Goal: Task Accomplishment & Management: Manage account settings

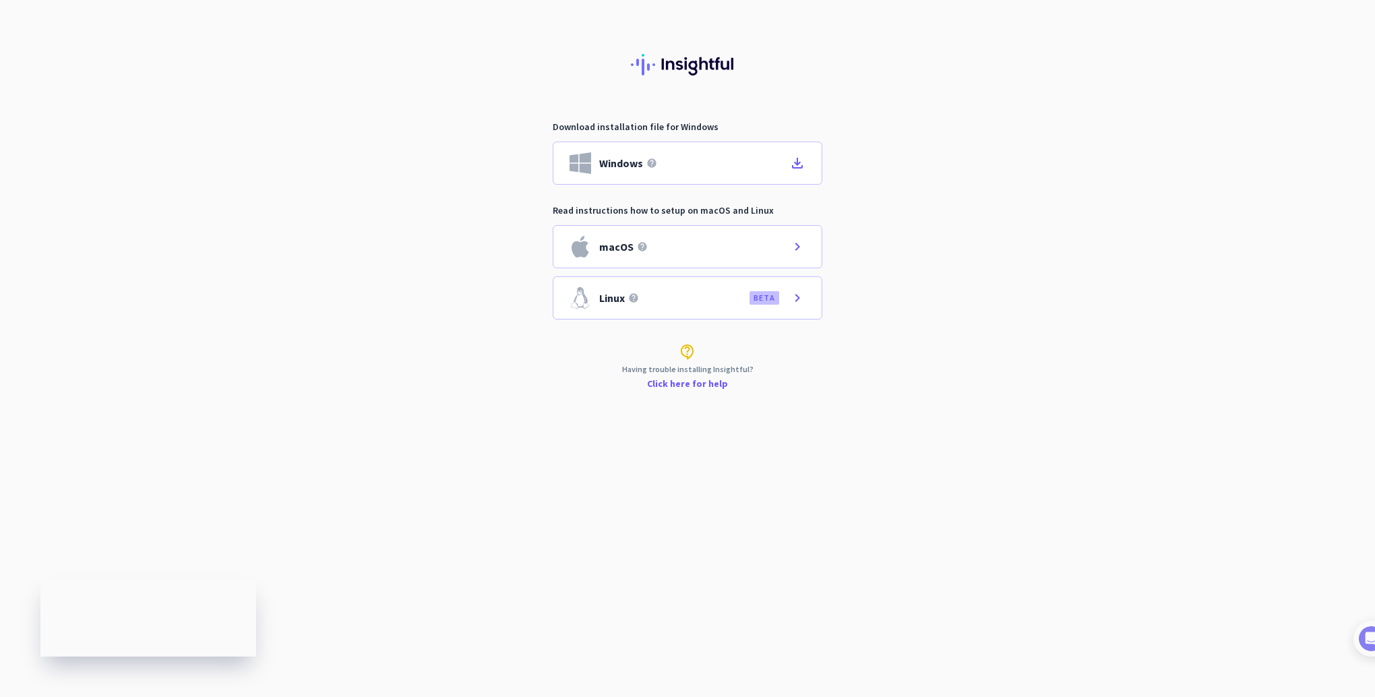
click at [700, 382] on link "Click here for help" at bounding box center [687, 383] width 81 height 9
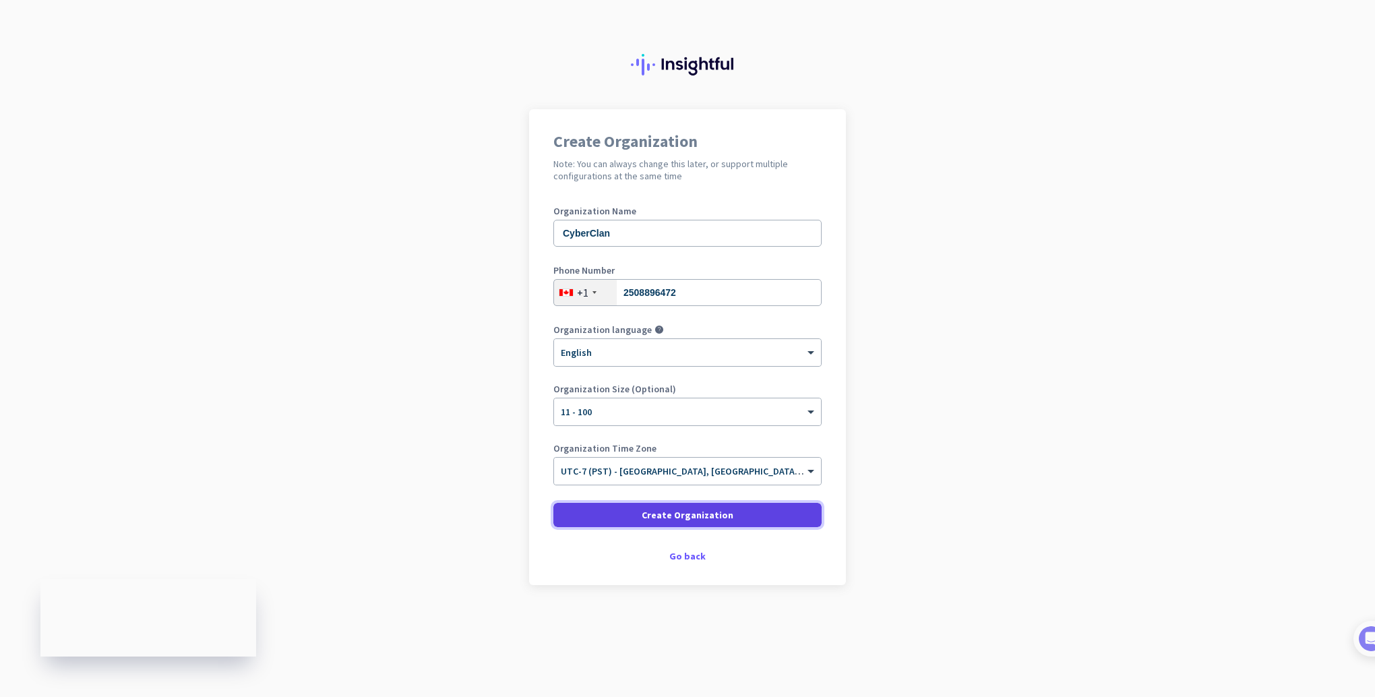
click at [707, 511] on span "Create Organization" at bounding box center [688, 514] width 92 height 13
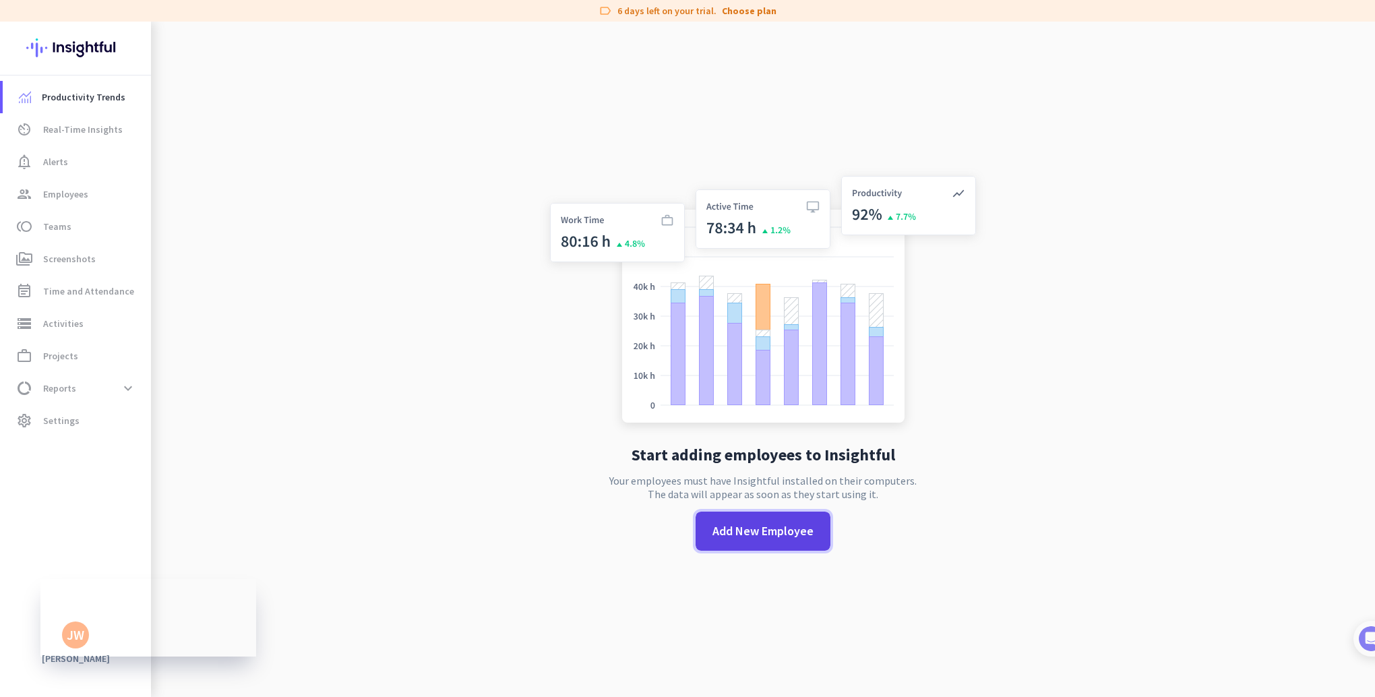
click at [733, 539] on span "Add New Employee" at bounding box center [762, 531] width 101 height 18
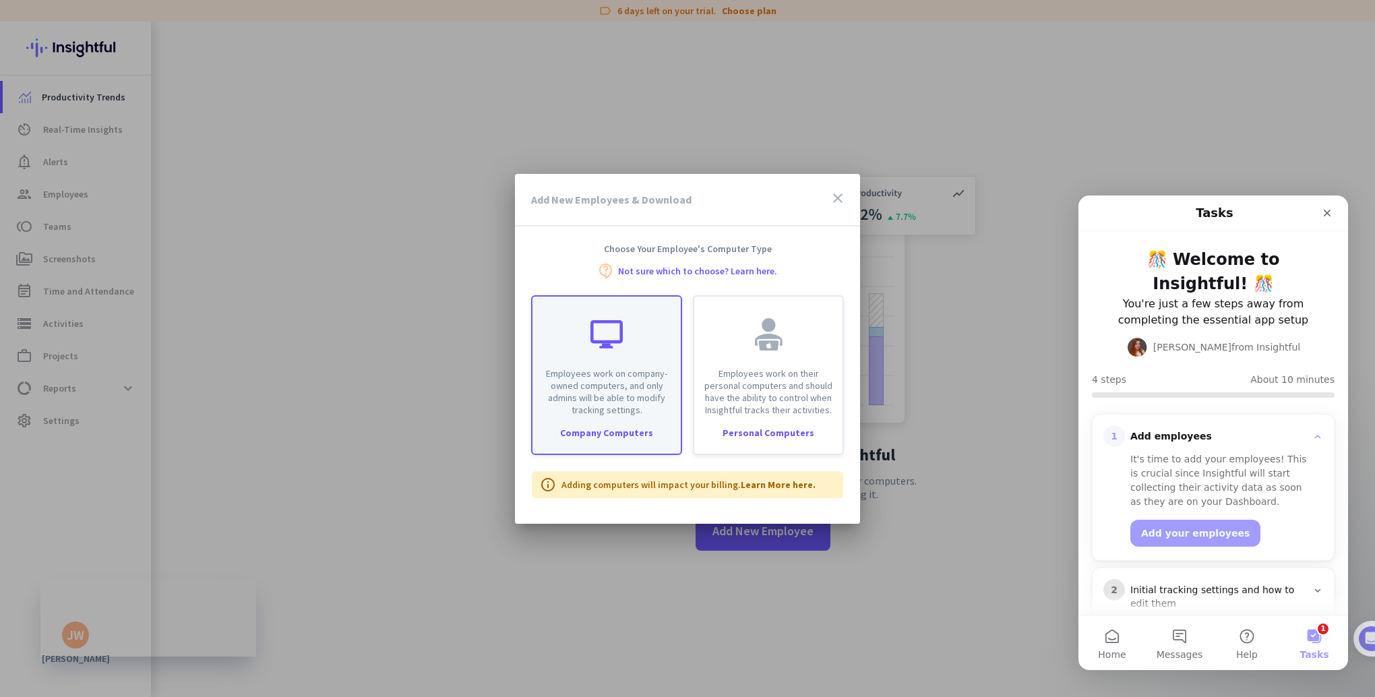
click at [625, 435] on div "Company Computers" at bounding box center [606, 432] width 148 height 9
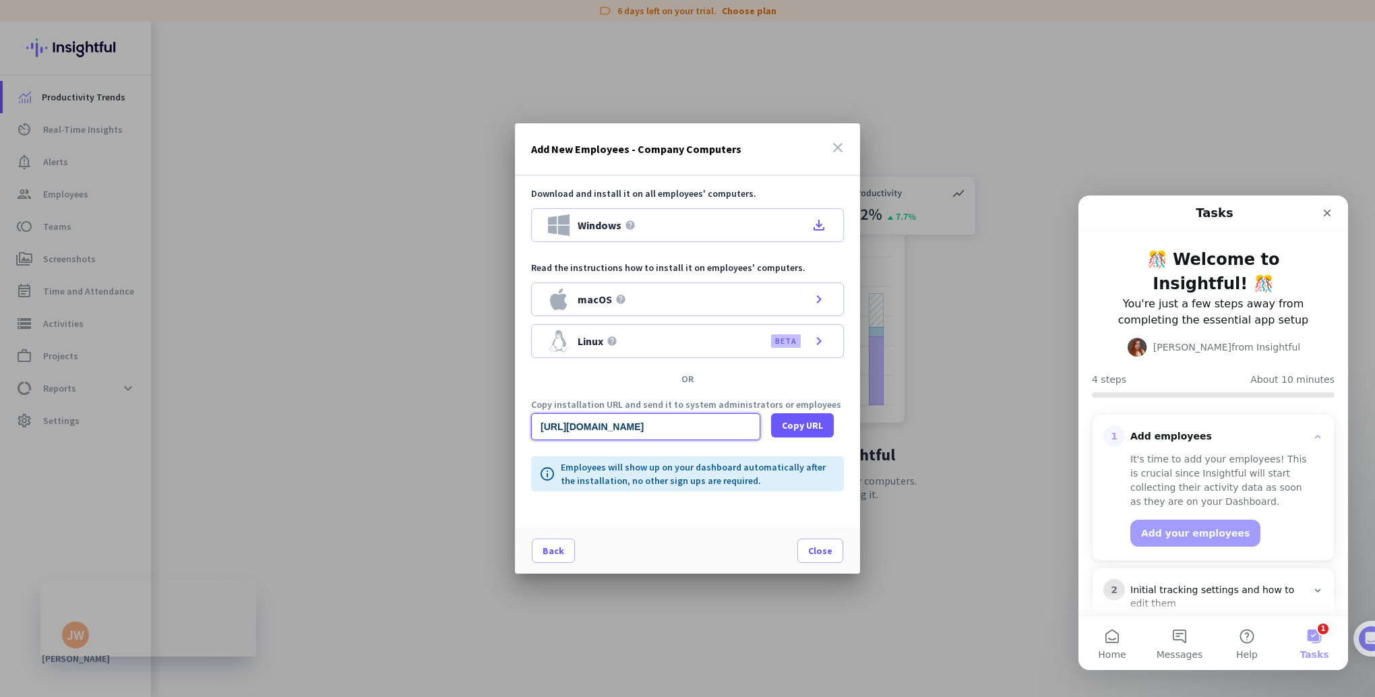
click at [679, 428] on input "[URL][DOMAIN_NAME]" at bounding box center [645, 426] width 229 height 27
click at [684, 426] on input "[URL][DOMAIN_NAME]" at bounding box center [645, 426] width 229 height 27
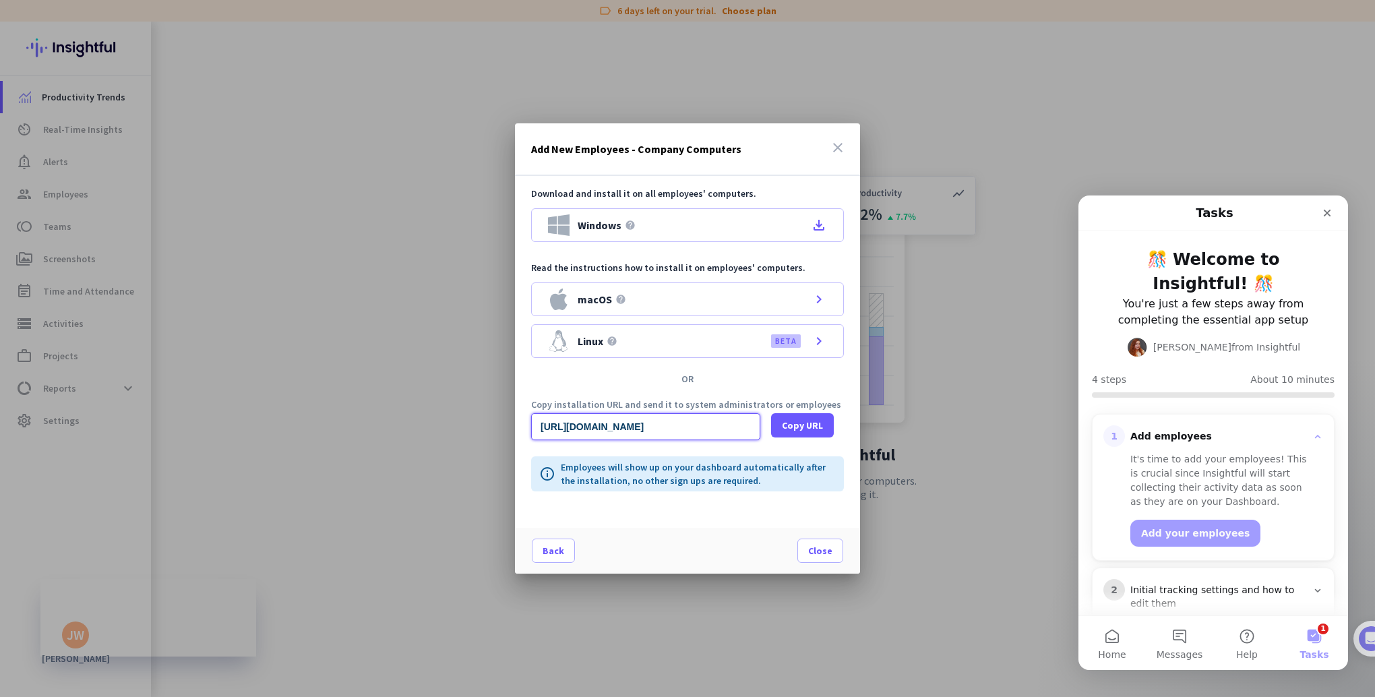
drag, startPoint x: 680, startPoint y: 426, endPoint x: 565, endPoint y: 427, distance: 114.6
click at [565, 427] on input "[URL][DOMAIN_NAME]" at bounding box center [645, 426] width 229 height 27
drag, startPoint x: 700, startPoint y: 425, endPoint x: 527, endPoint y: 429, distance: 173.3
click at [527, 429] on div "Copy installation URL and send it to system administrators or employees [URL][D…" at bounding box center [687, 420] width 345 height 40
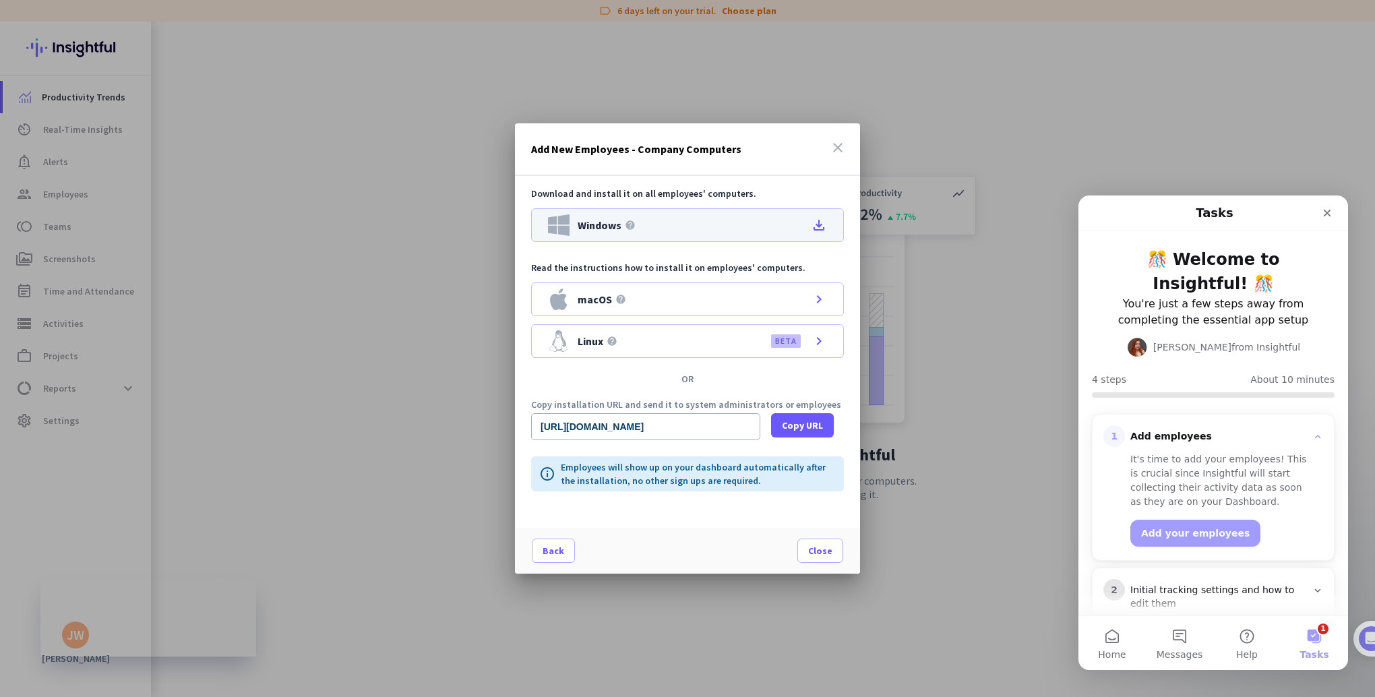
click at [820, 223] on icon "file_download" at bounding box center [819, 225] width 16 height 16
click at [675, 431] on input "[URL][DOMAIN_NAME]" at bounding box center [645, 426] width 229 height 27
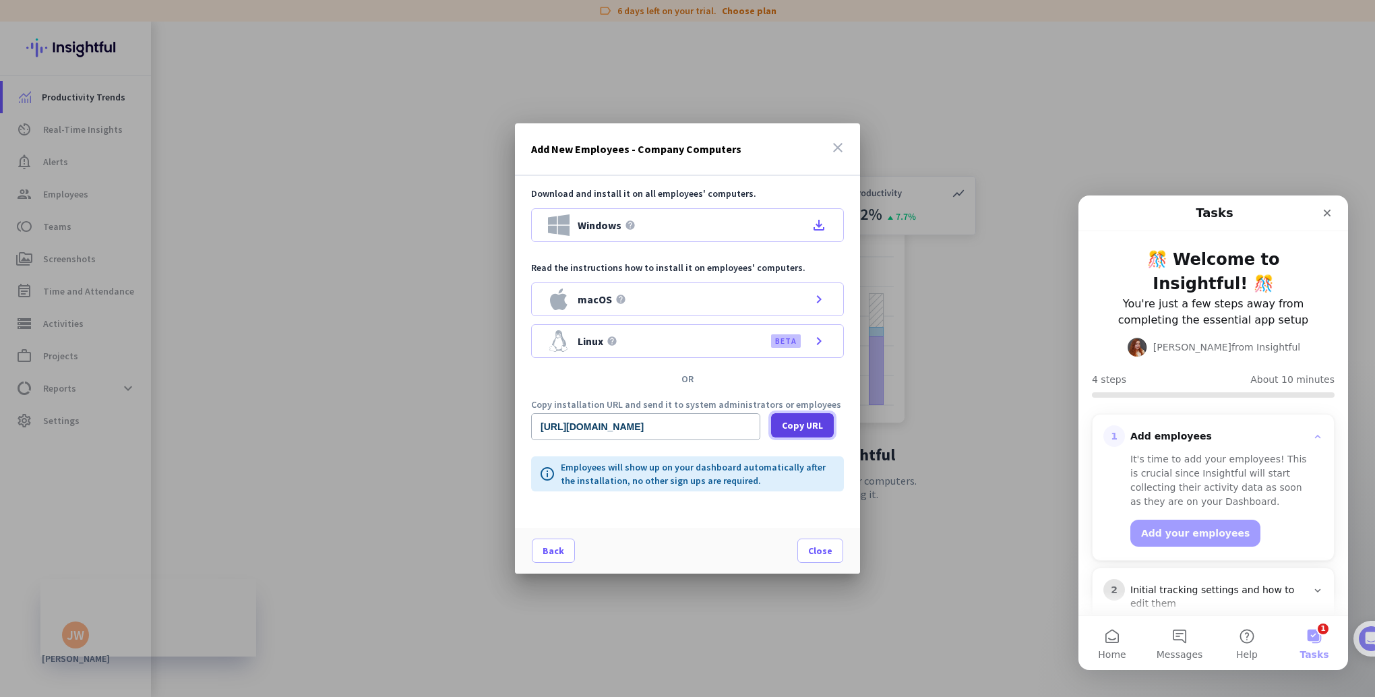
click at [795, 423] on span "Copy URL" at bounding box center [802, 425] width 41 height 13
click at [774, 94] on div at bounding box center [687, 348] width 1375 height 697
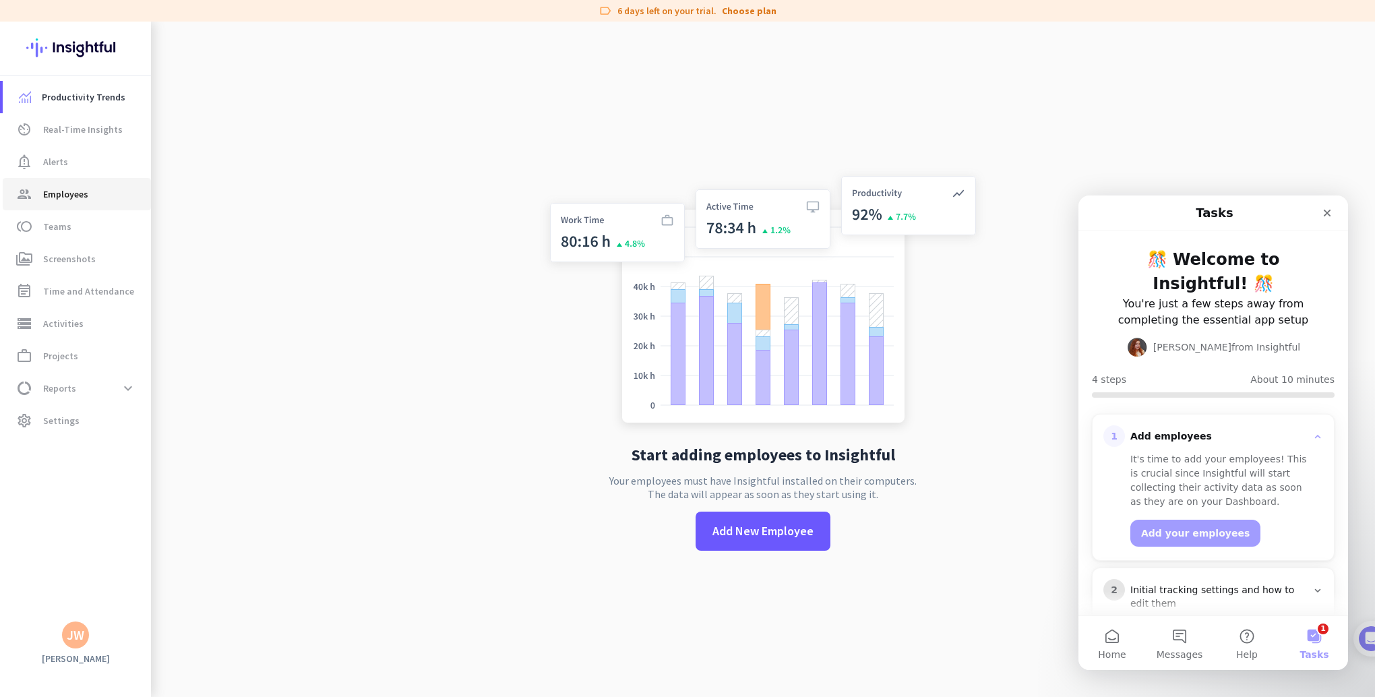
click at [75, 200] on span "Employees" at bounding box center [65, 194] width 45 height 16
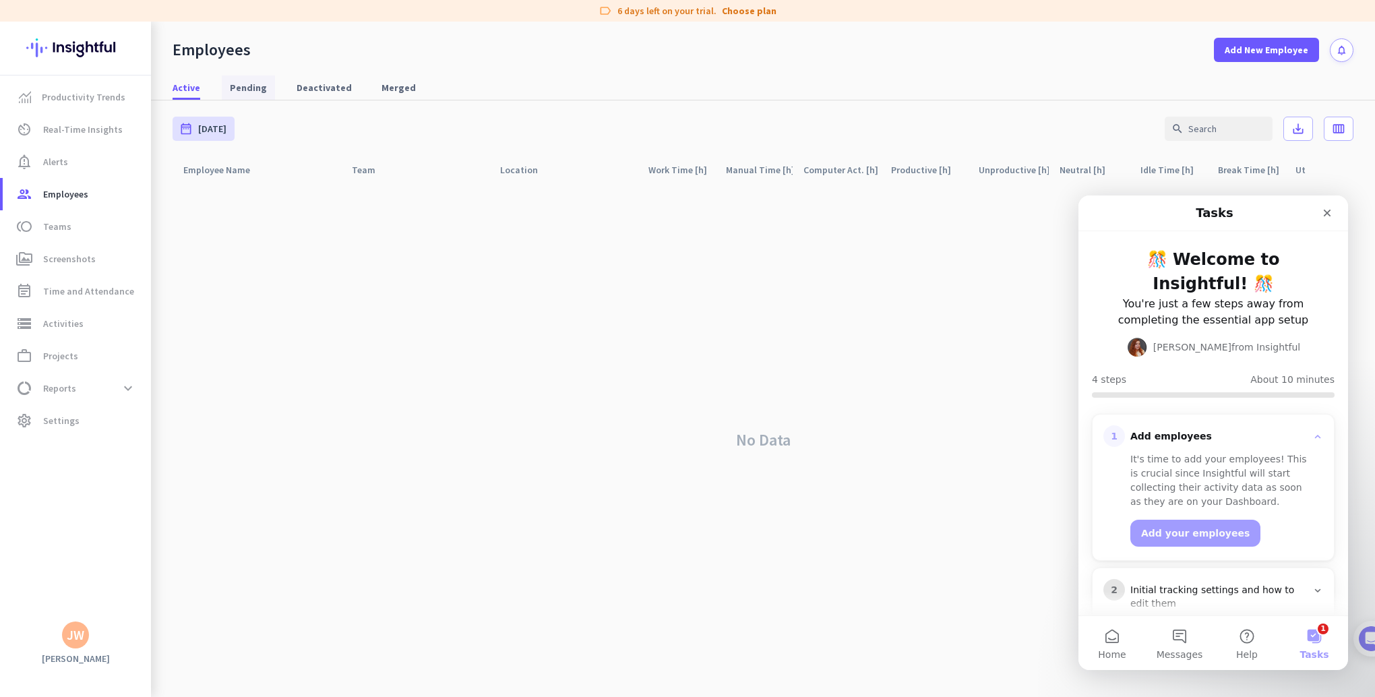
click at [239, 82] on span "Pending" at bounding box center [248, 87] width 37 height 13
click at [191, 84] on span "Active" at bounding box center [187, 87] width 28 height 13
click at [1330, 210] on icon "Close" at bounding box center [1327, 213] width 7 height 7
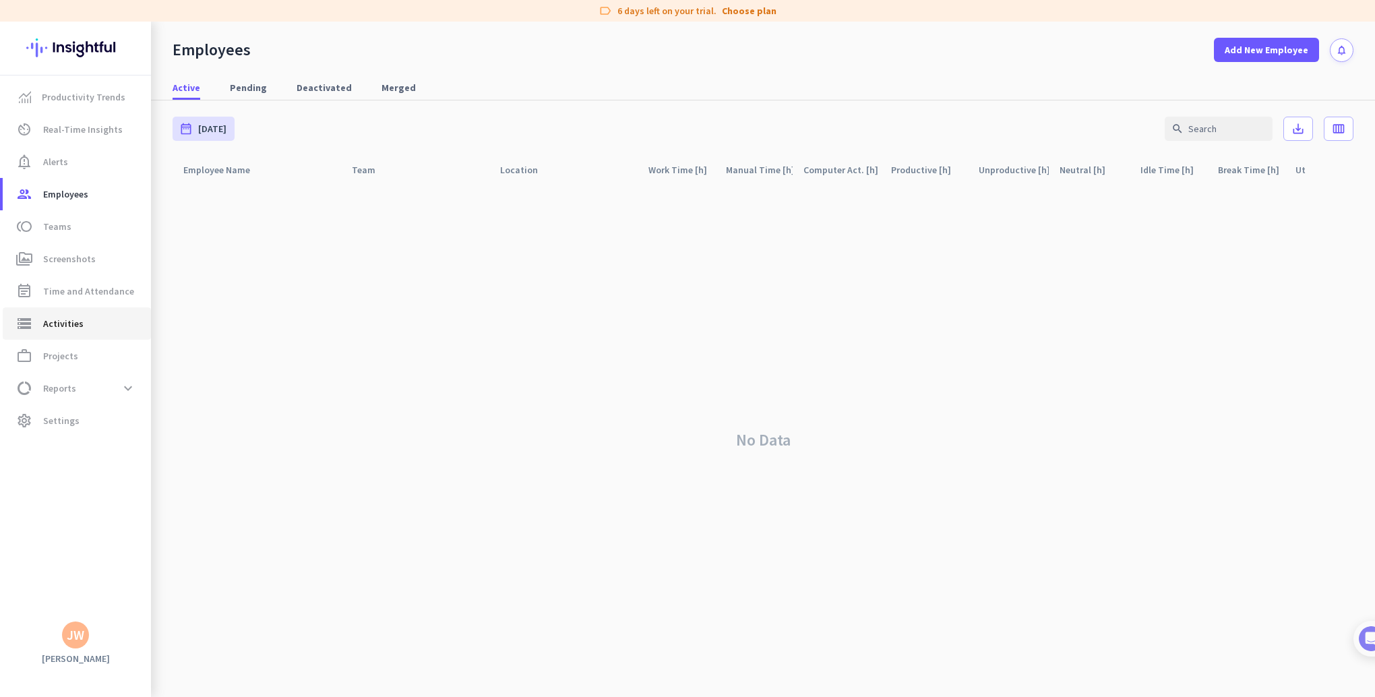
click at [71, 321] on span "Activities" at bounding box center [63, 323] width 40 height 16
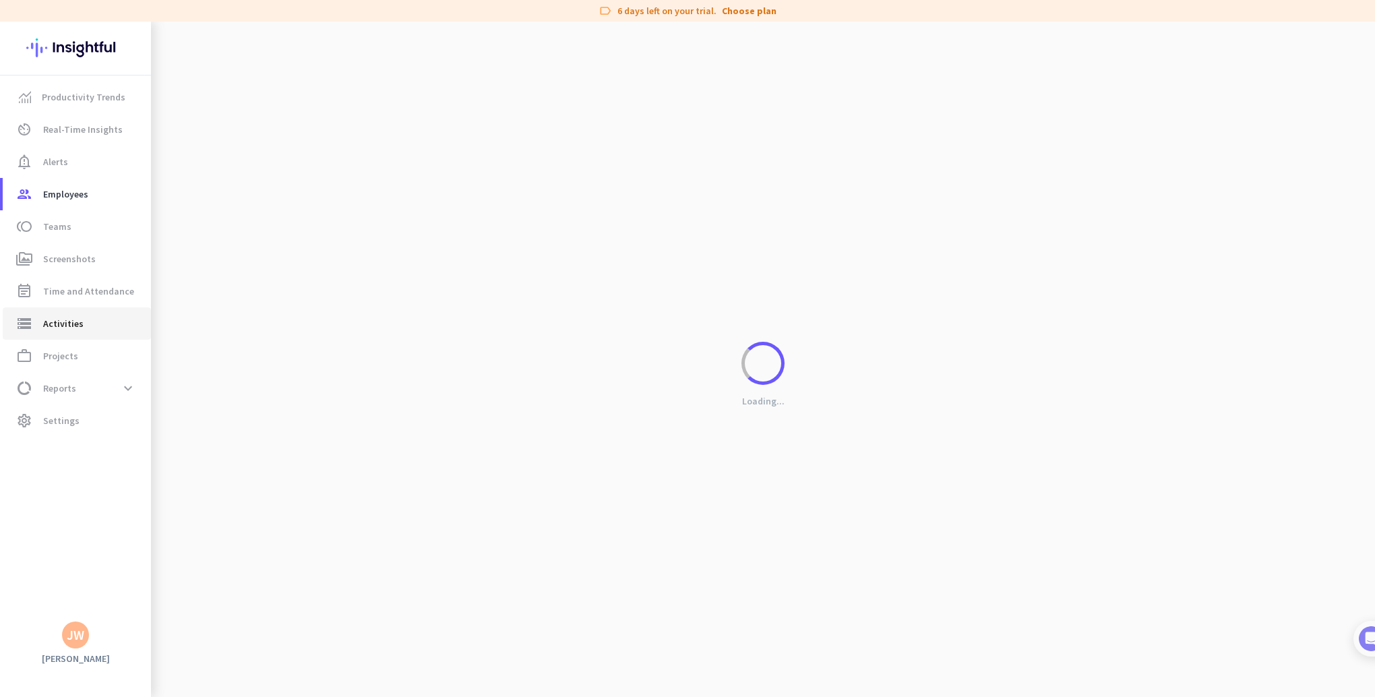
type input "[DATE]"
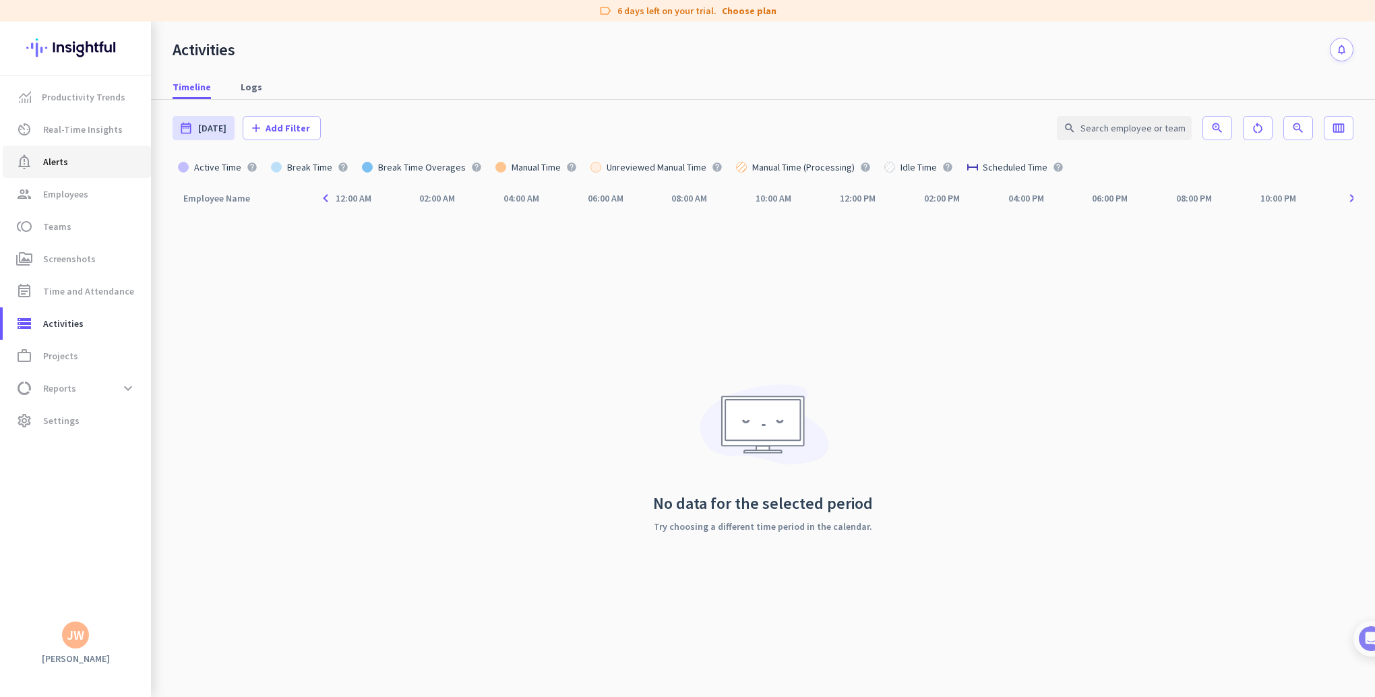
click at [71, 160] on span "notification_important Alerts" at bounding box center [76, 162] width 127 height 16
type input "[DATE] - [DATE]"
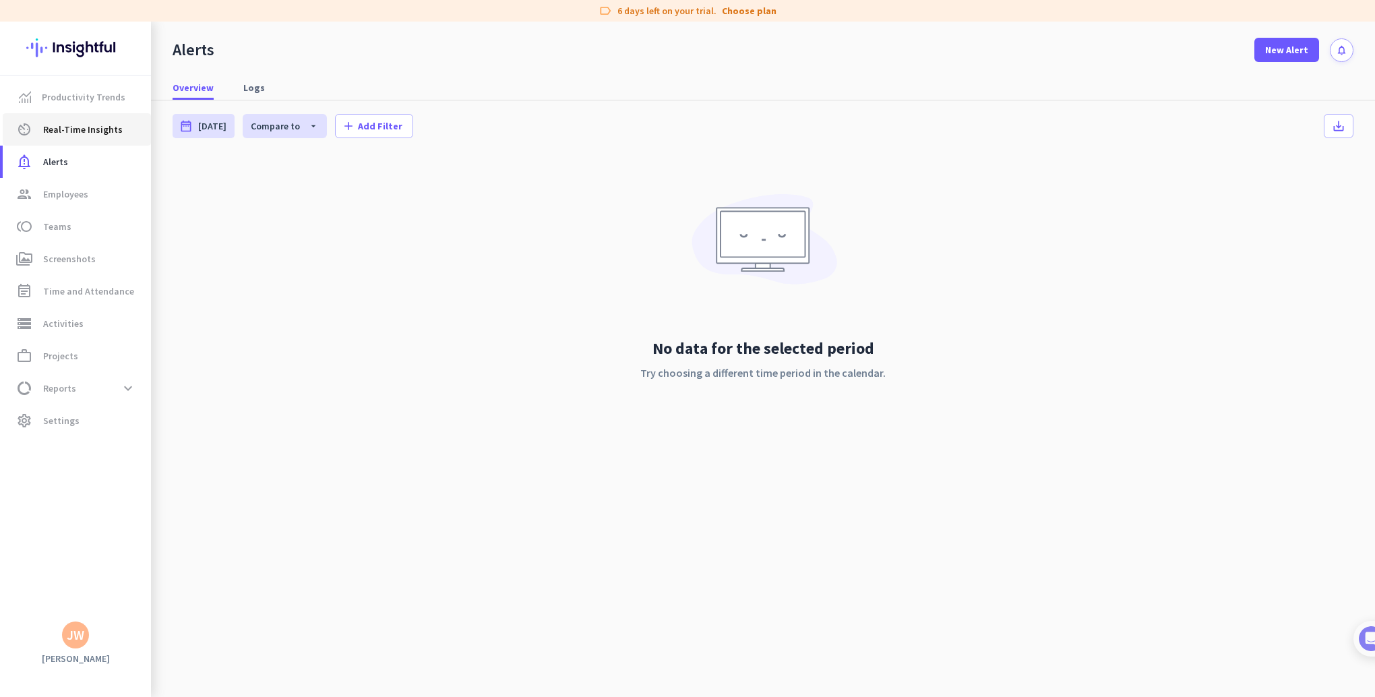
click at [69, 127] on span "Real-Time Insights" at bounding box center [83, 129] width 80 height 16
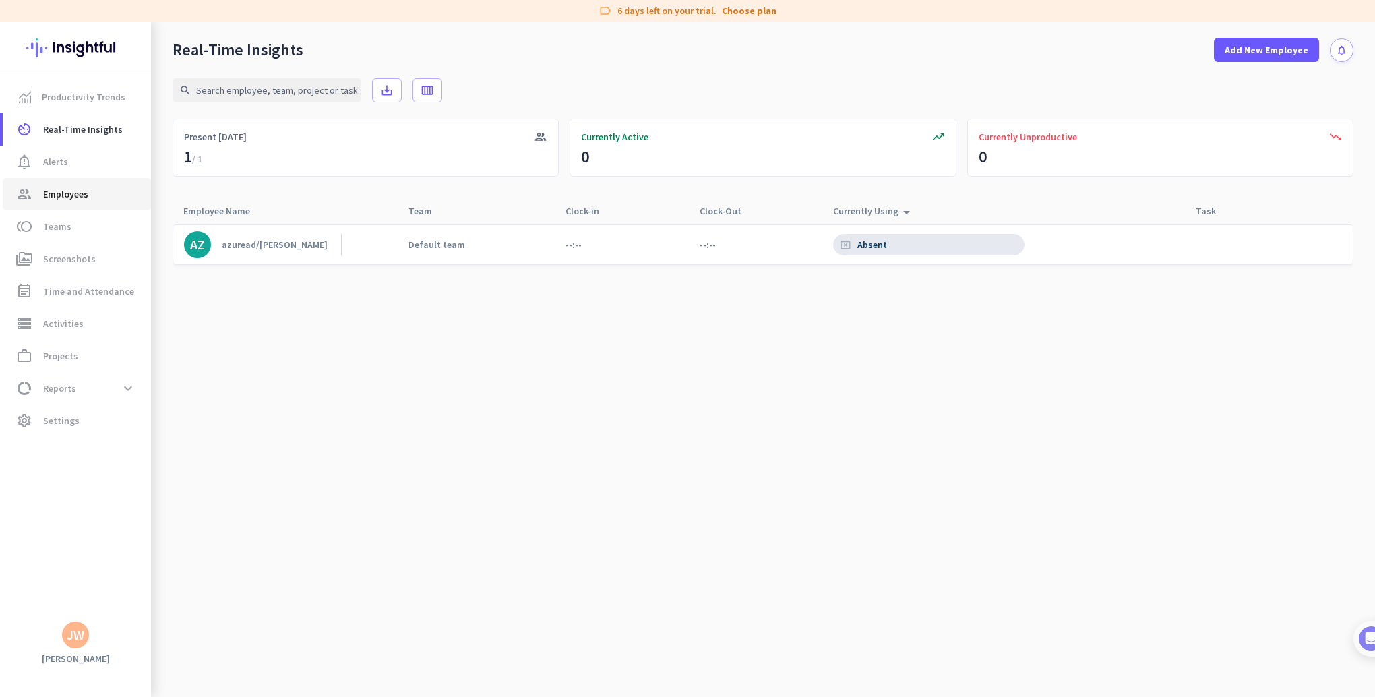
click at [88, 197] on span "group Employees" at bounding box center [76, 194] width 127 height 16
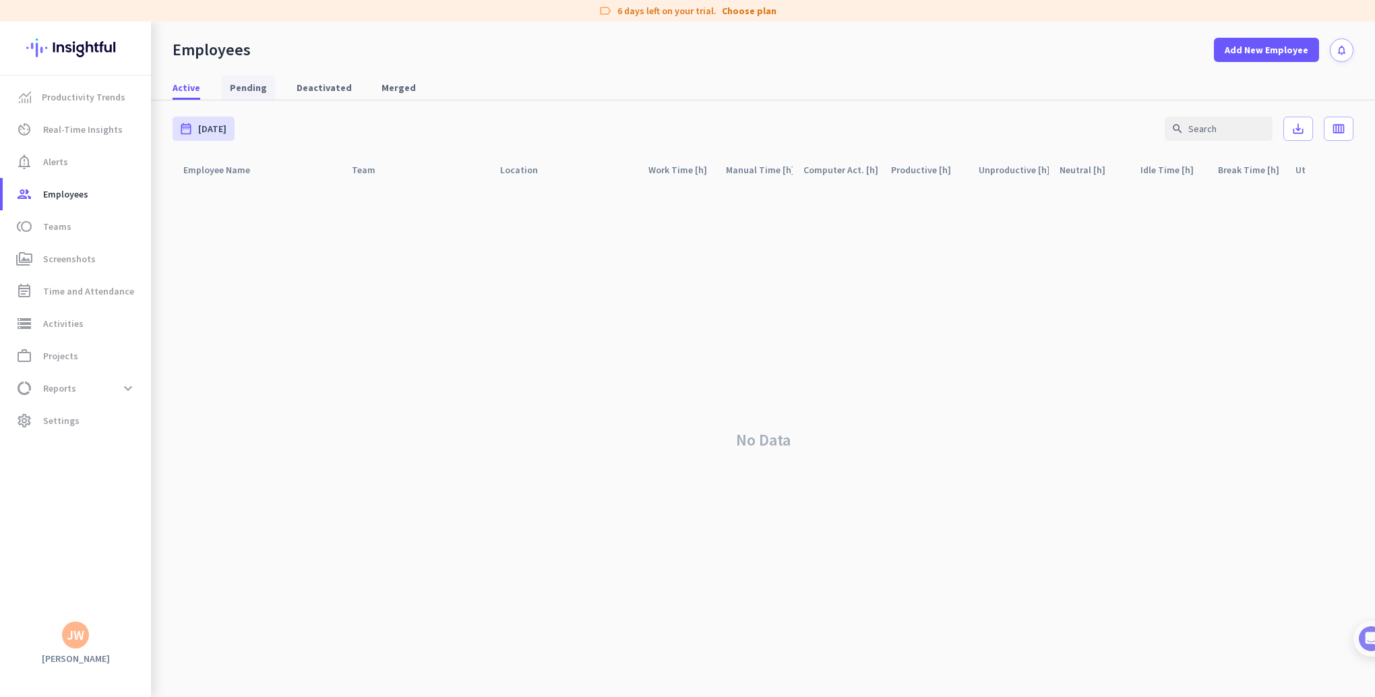
click at [262, 90] on span "Pending" at bounding box center [248, 87] width 37 height 13
click at [307, 92] on span "Deactivated" at bounding box center [324, 87] width 55 height 13
click at [392, 87] on span "Merged" at bounding box center [398, 87] width 34 height 13
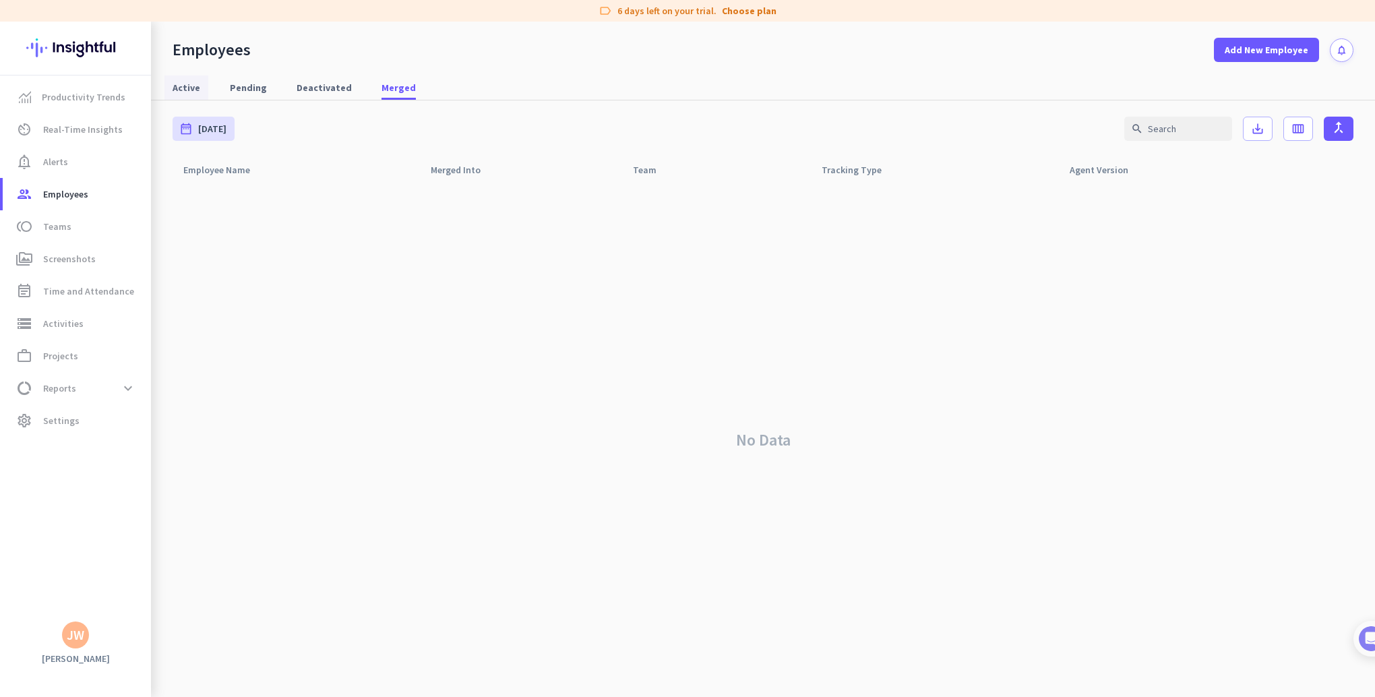
click at [189, 91] on span "Active" at bounding box center [187, 87] width 28 height 13
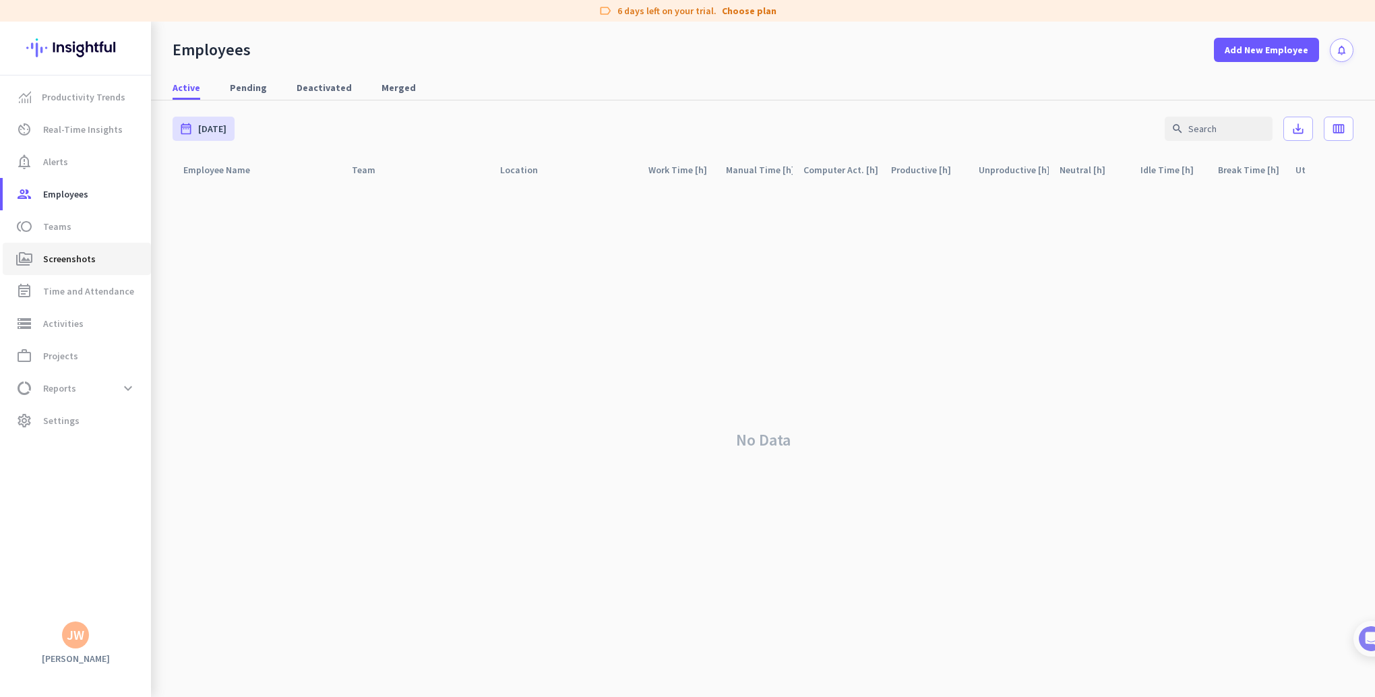
click at [54, 264] on span "Screenshots" at bounding box center [69, 259] width 53 height 16
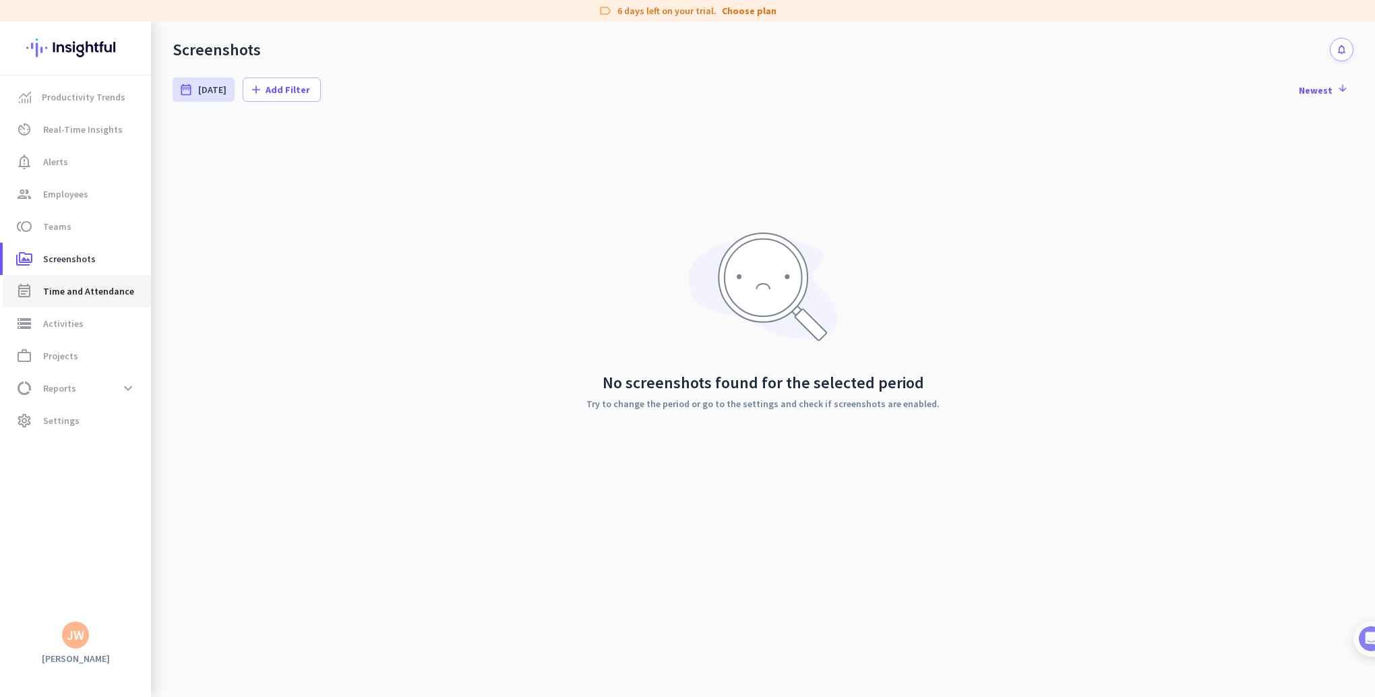
click at [63, 291] on span "Time and Attendance" at bounding box center [88, 291] width 91 height 16
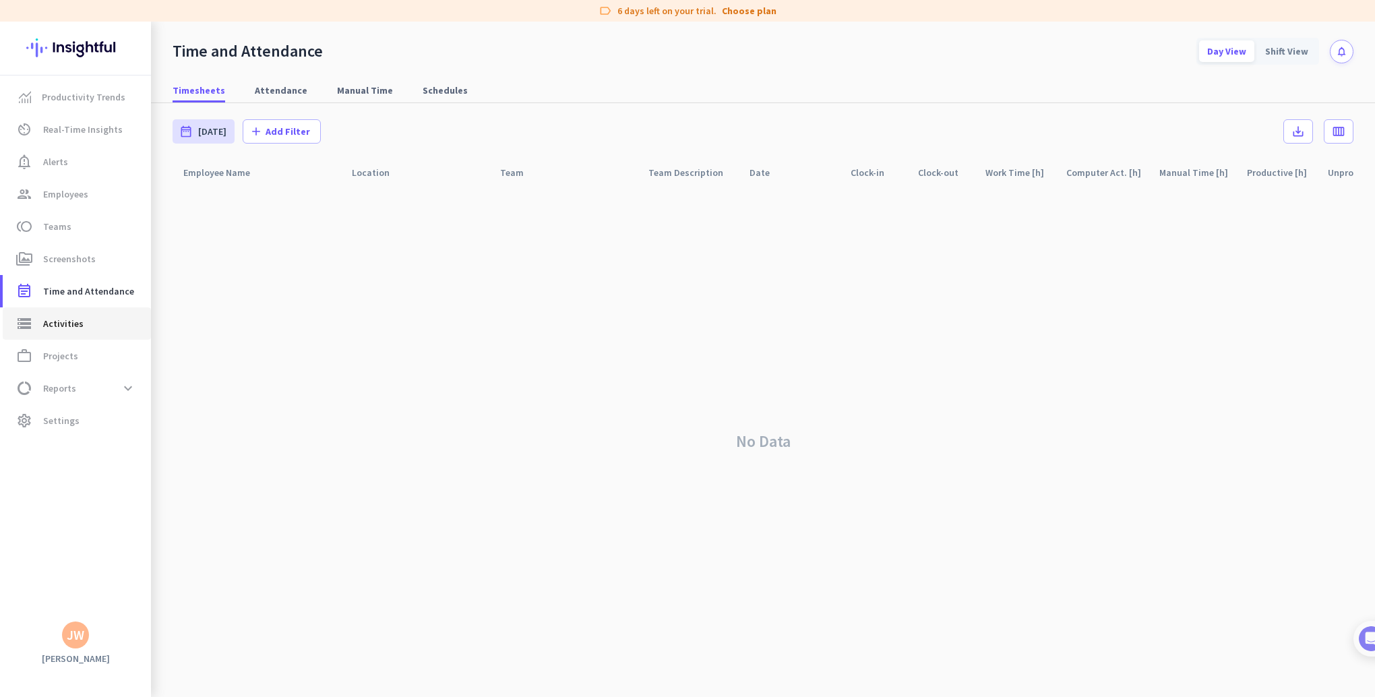
click at [57, 323] on span "Activities" at bounding box center [63, 323] width 40 height 16
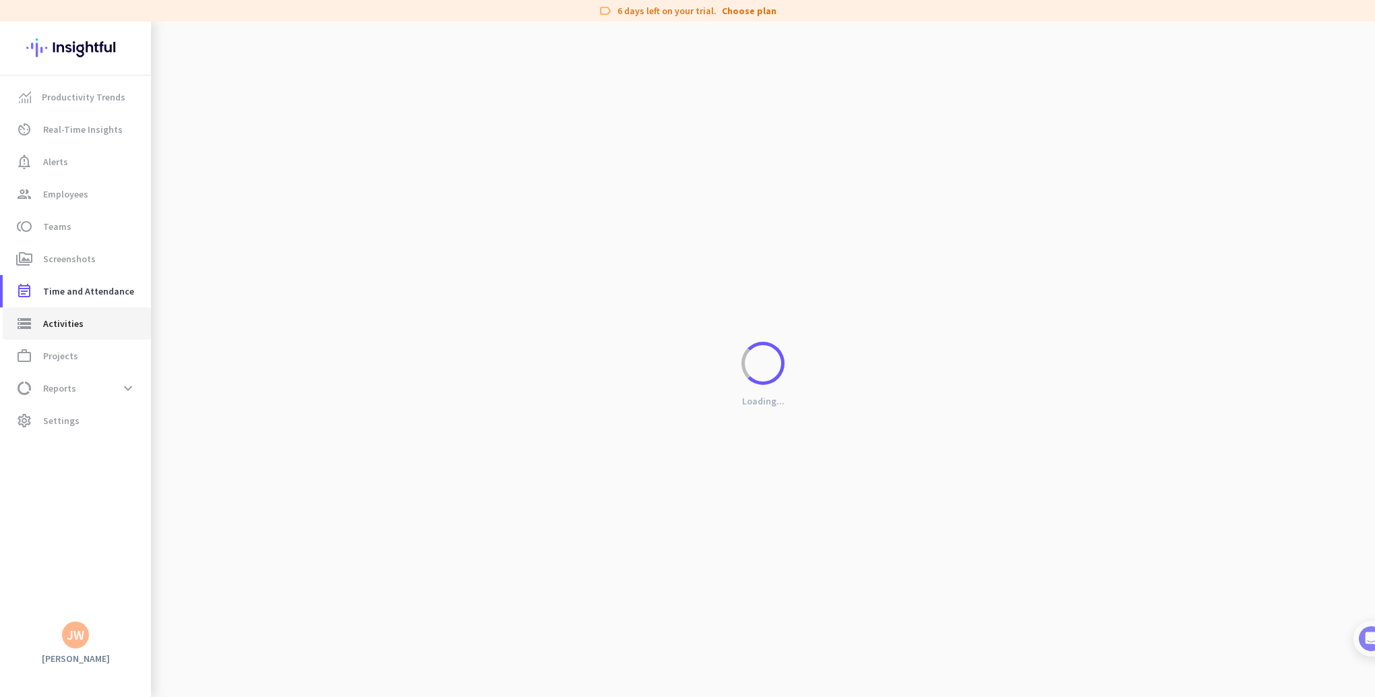
type input "[DATE]"
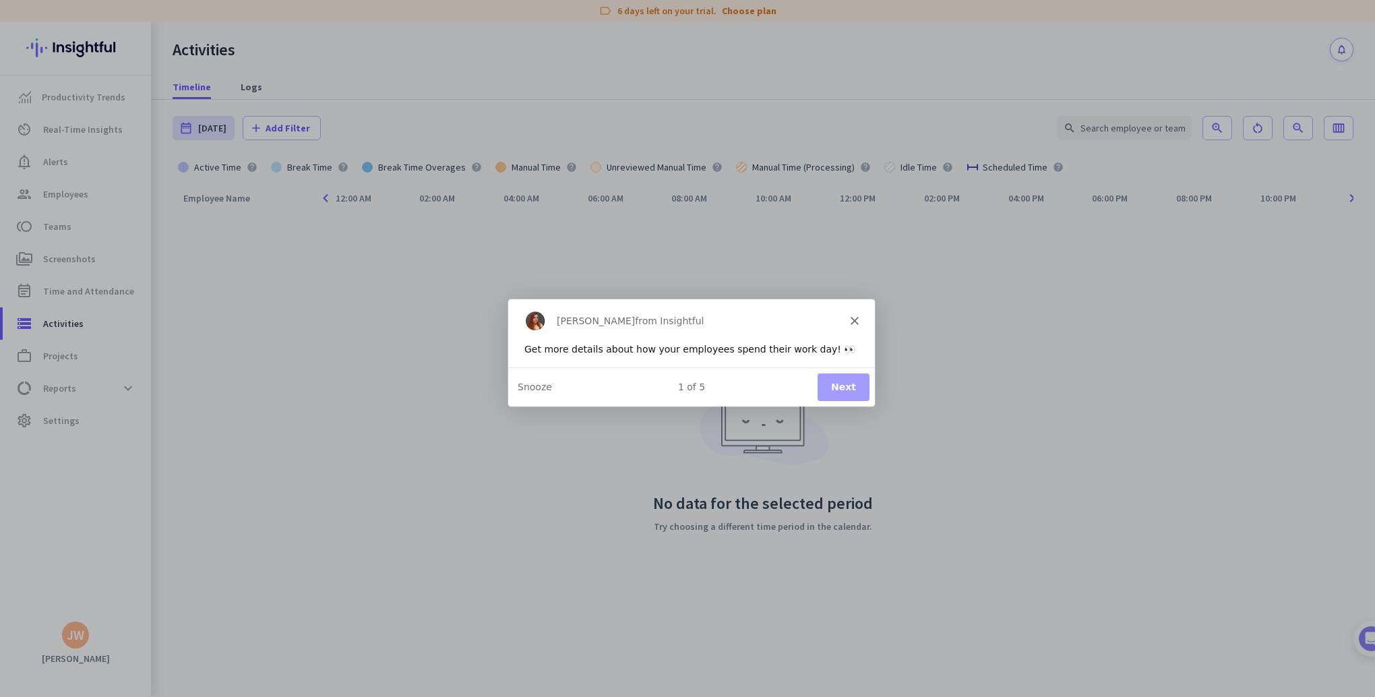
click at [847, 383] on button "Next" at bounding box center [843, 386] width 52 height 28
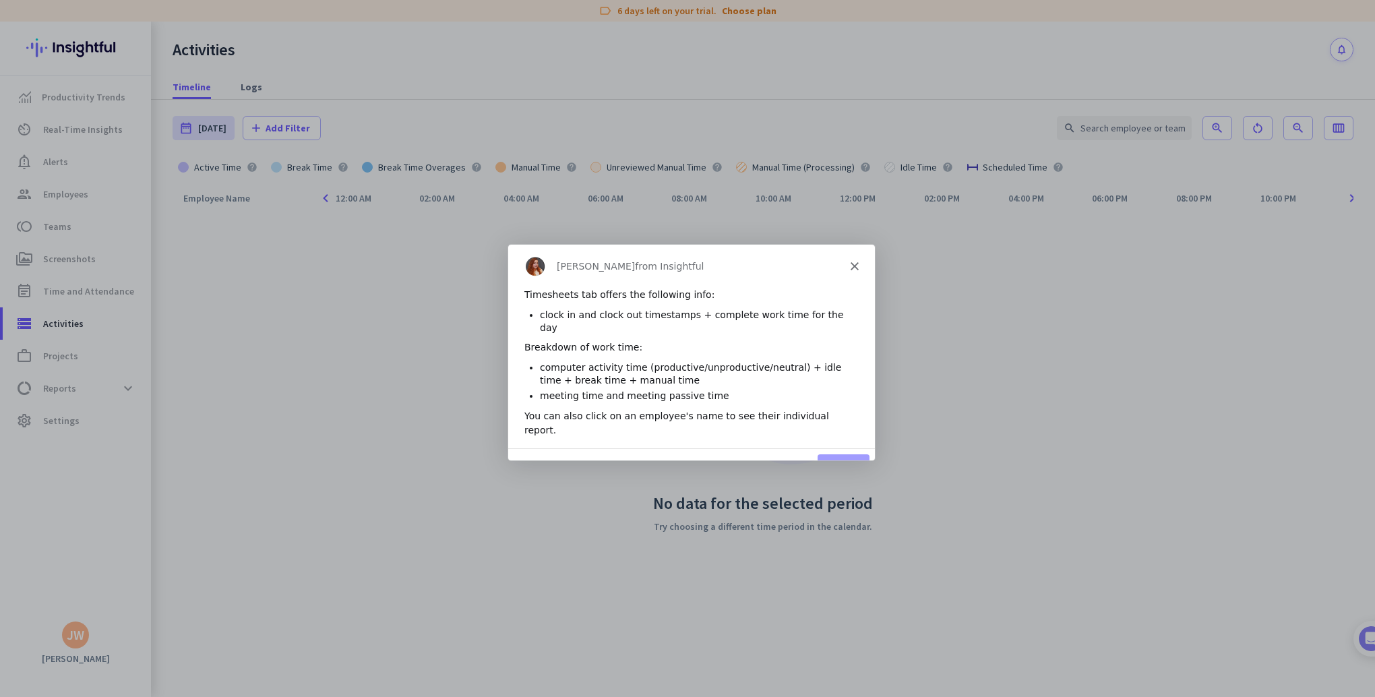
click at [855, 262] on icon "Close" at bounding box center [854, 265] width 8 height 8
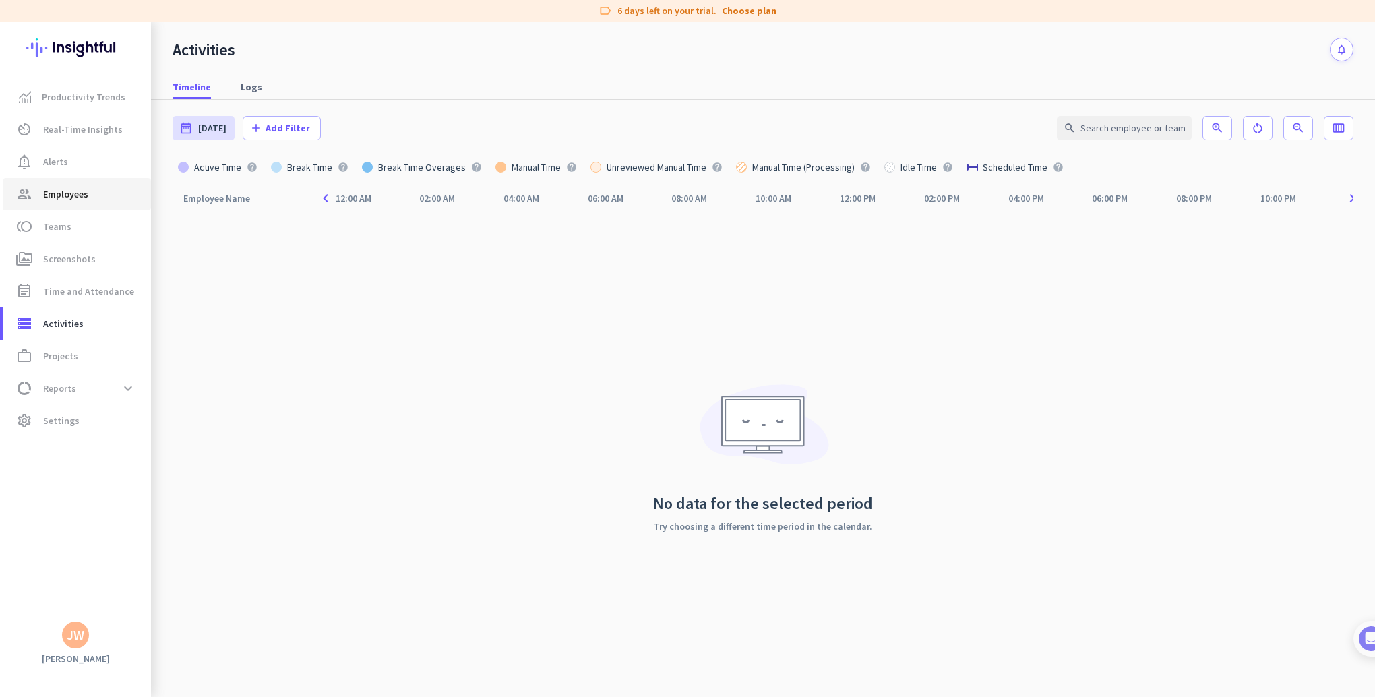
click at [44, 204] on link "group Employees" at bounding box center [77, 194] width 148 height 32
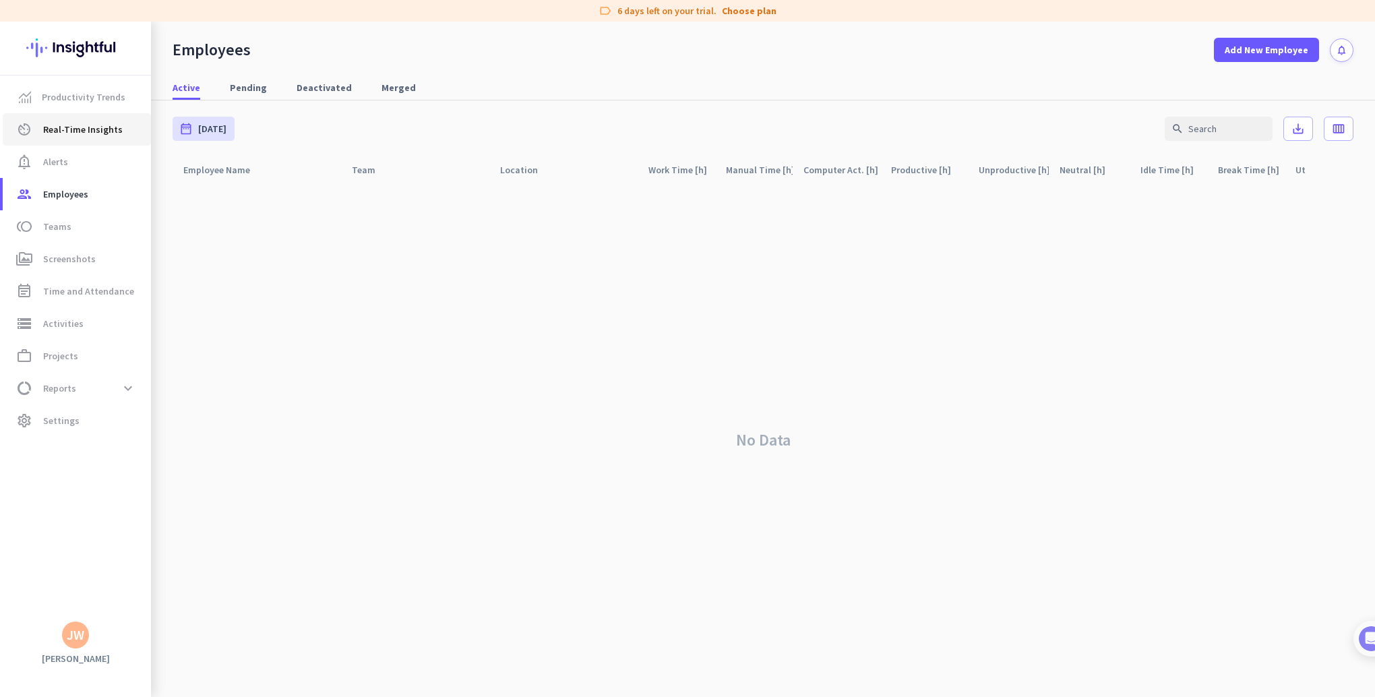
click at [84, 131] on span "Real-Time Insights" at bounding box center [83, 129] width 80 height 16
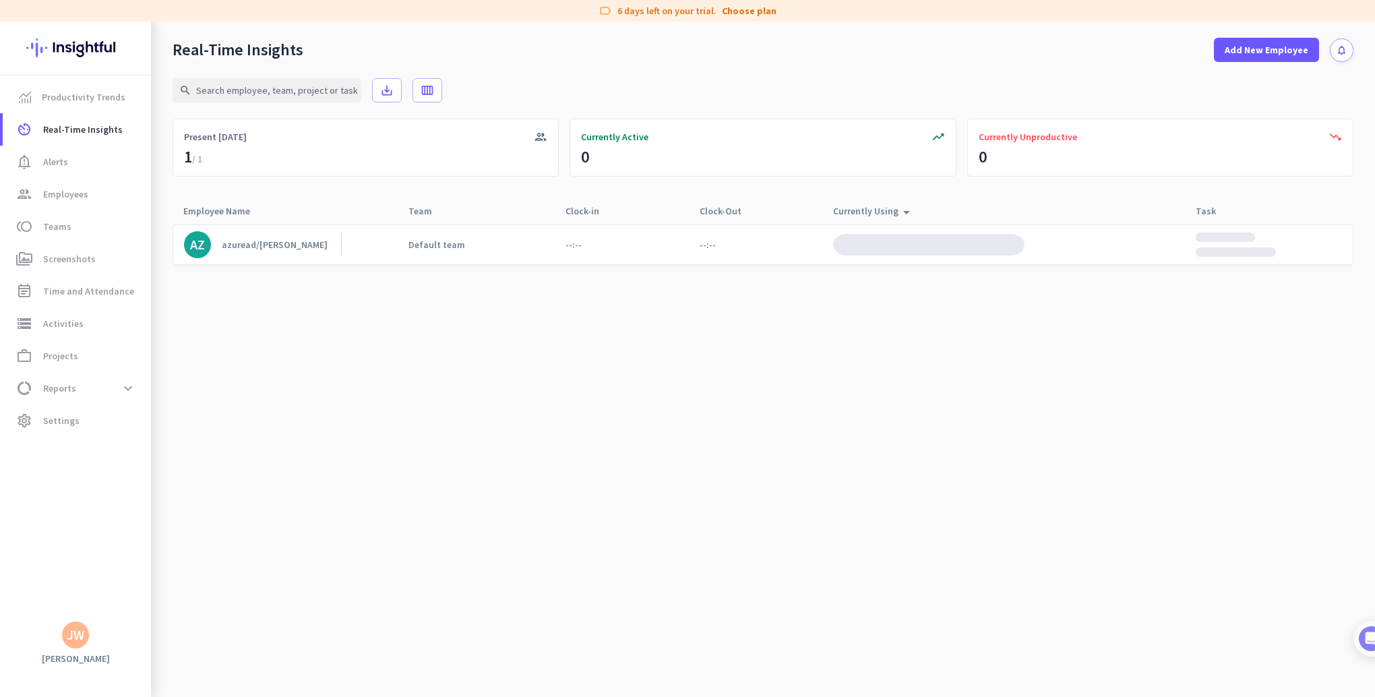
click at [273, 243] on div "azuread/[PERSON_NAME]" at bounding box center [275, 245] width 106 height 12
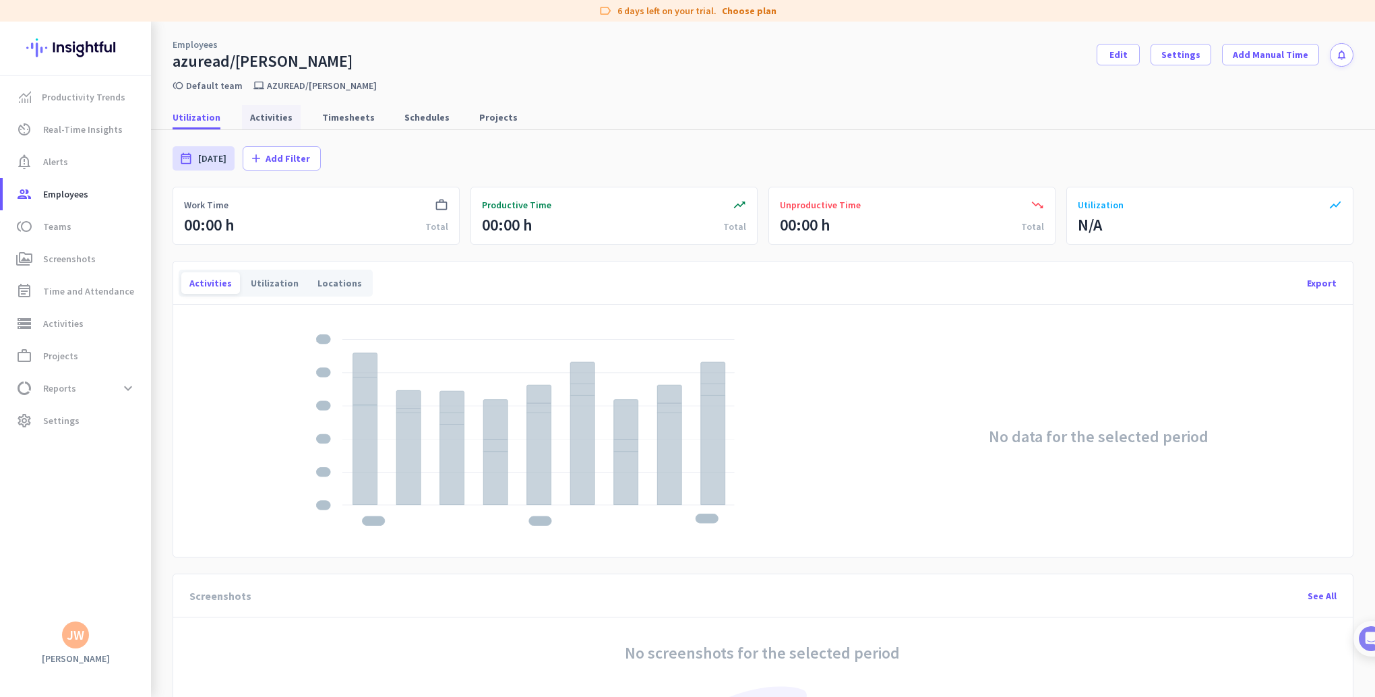
click at [264, 122] on span "Activities" at bounding box center [271, 117] width 42 height 13
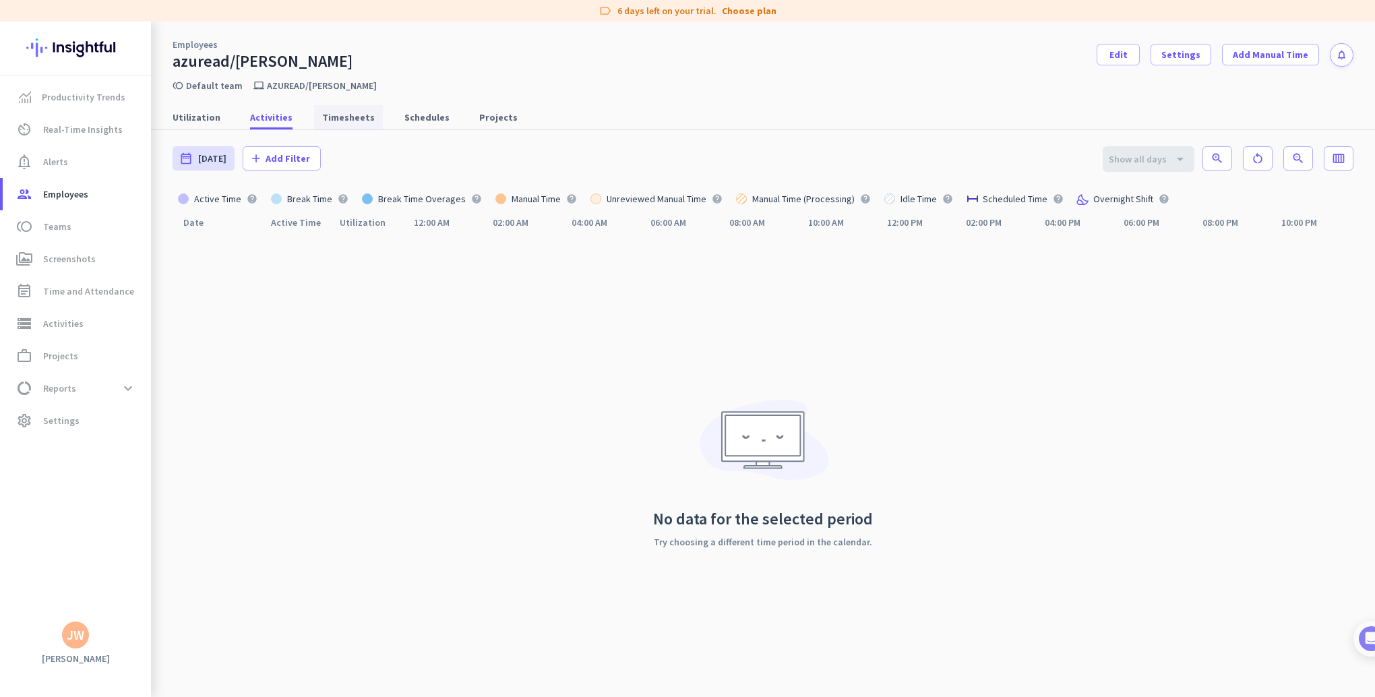
click at [344, 119] on span "Timesheets" at bounding box center [348, 117] width 53 height 13
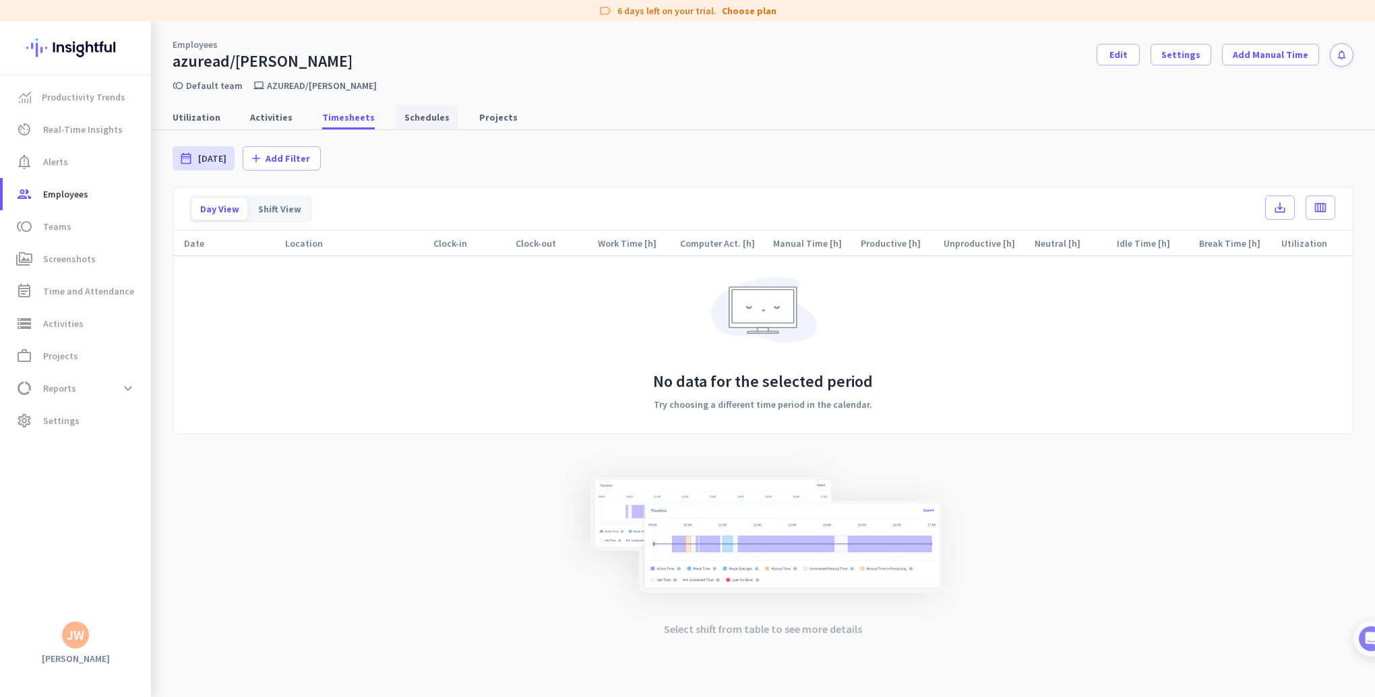
click at [433, 120] on span "Schedules" at bounding box center [426, 117] width 45 height 13
type input "[DATE] - [DATE]"
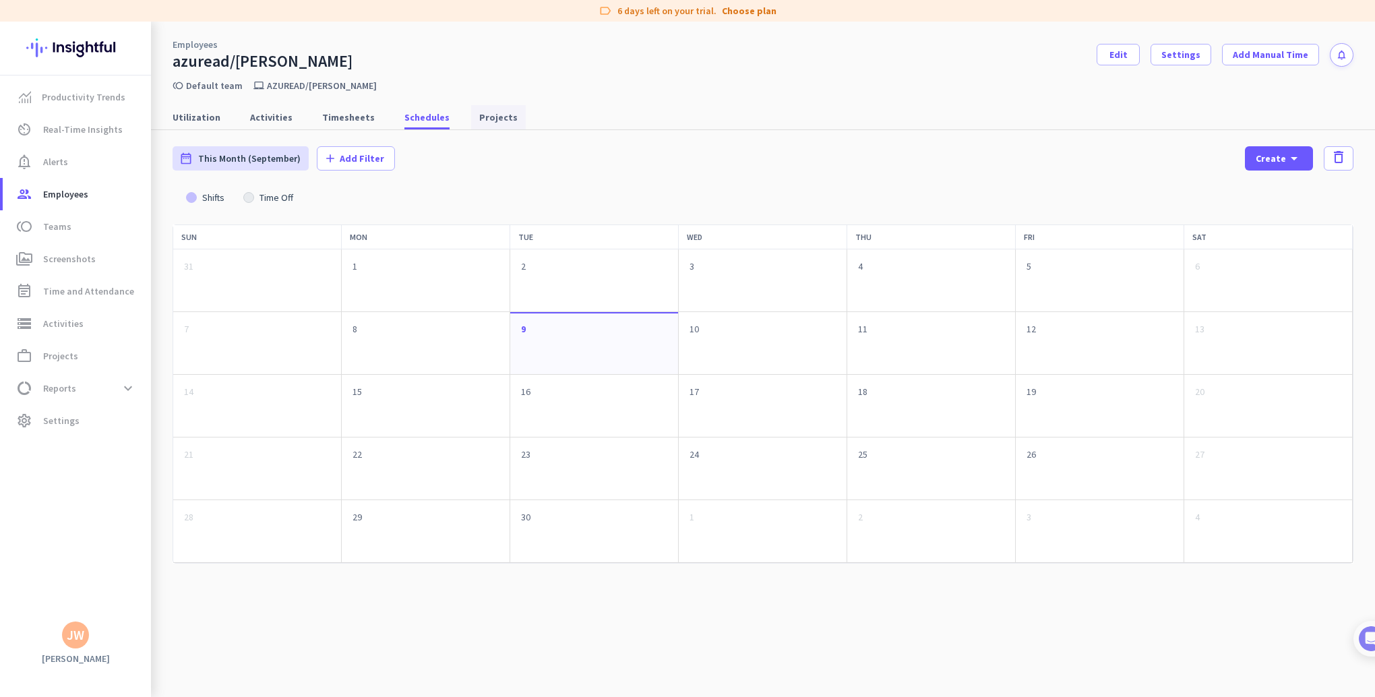
click at [490, 120] on span "Projects" at bounding box center [498, 117] width 38 height 13
type input "[DATE] - [DATE]"
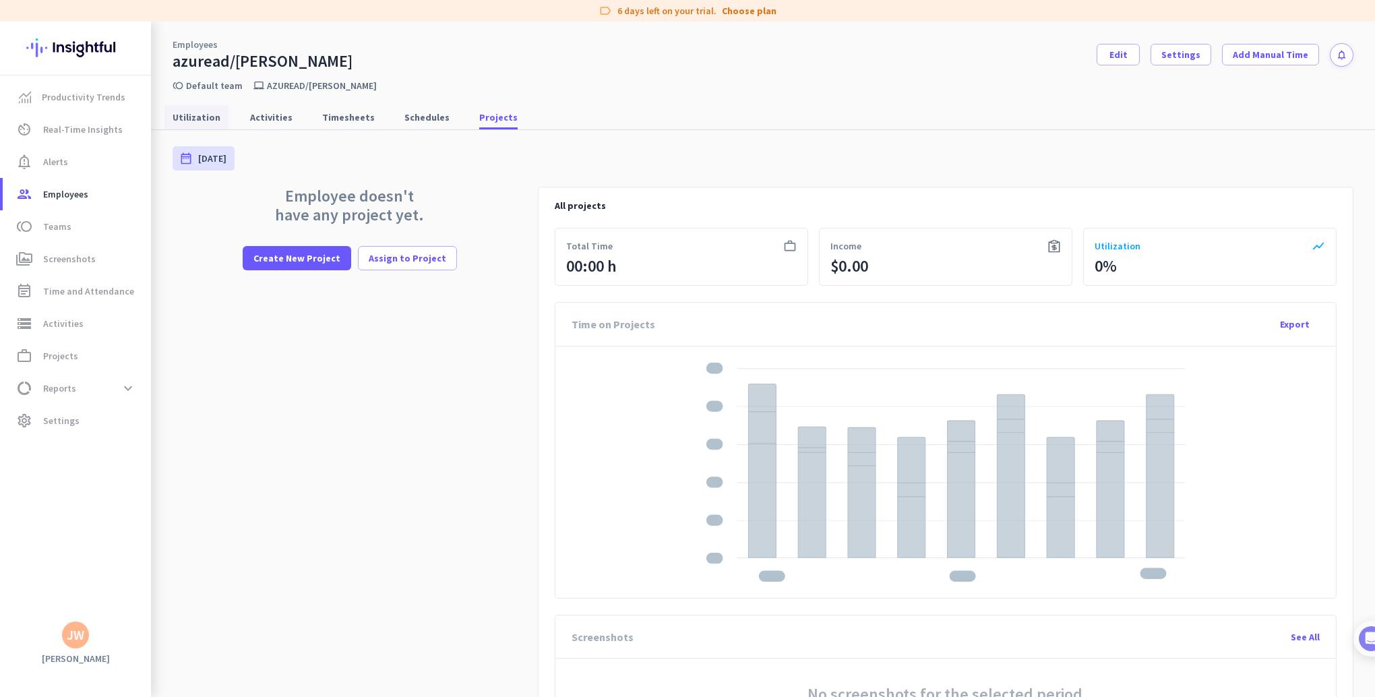
click at [186, 119] on span "Utilization" at bounding box center [197, 117] width 48 height 13
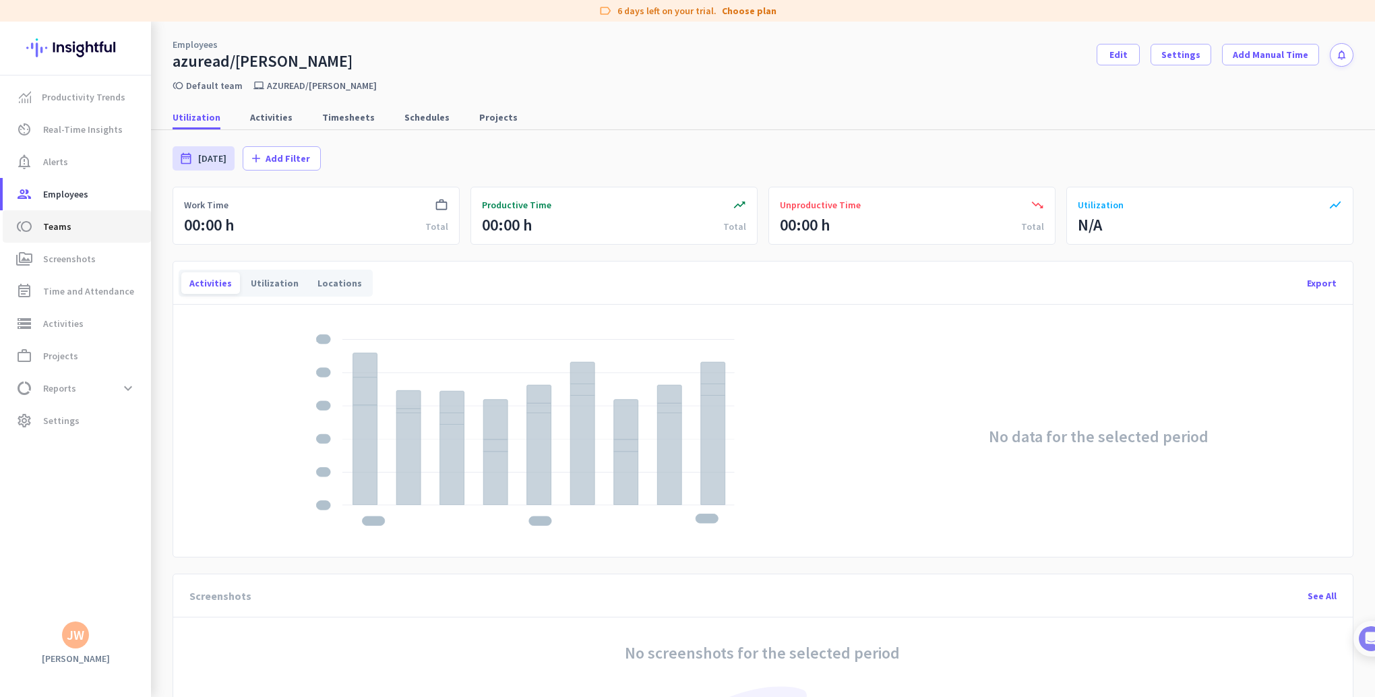
click at [67, 229] on span "Teams" at bounding box center [57, 226] width 28 height 16
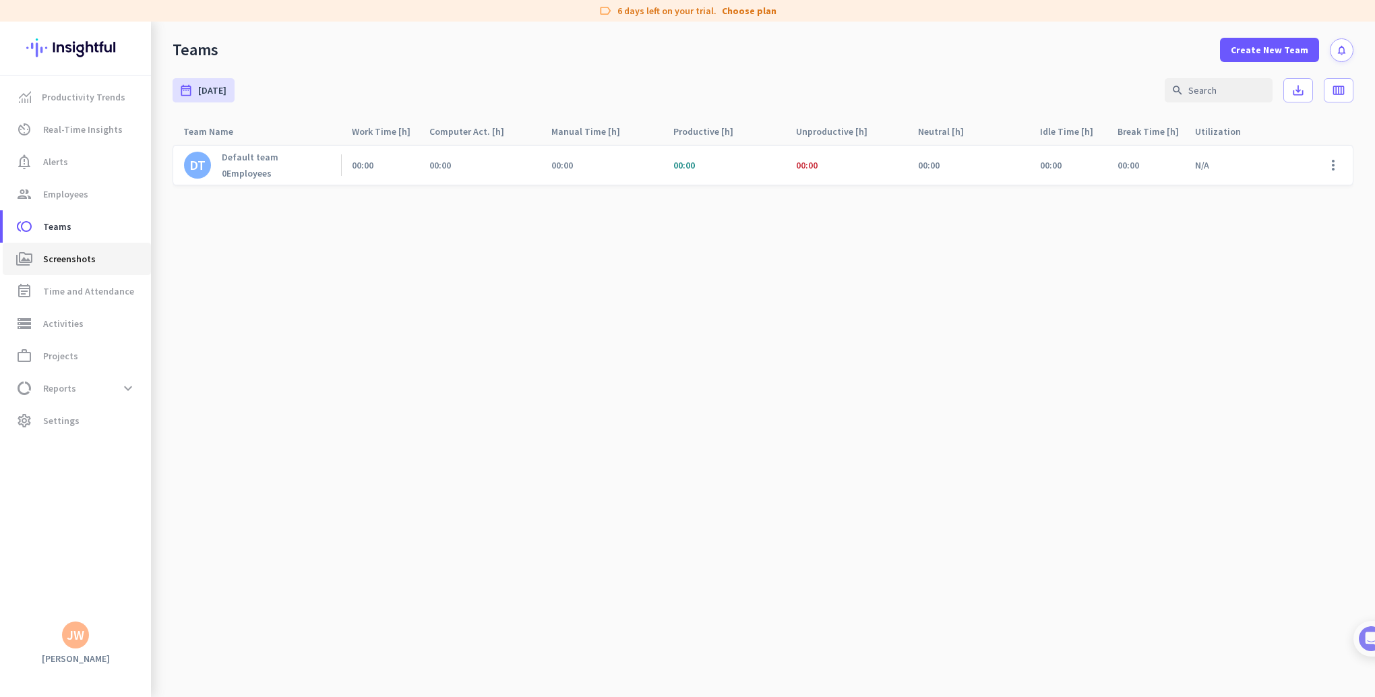
click at [78, 260] on span "Screenshots" at bounding box center [69, 259] width 53 height 16
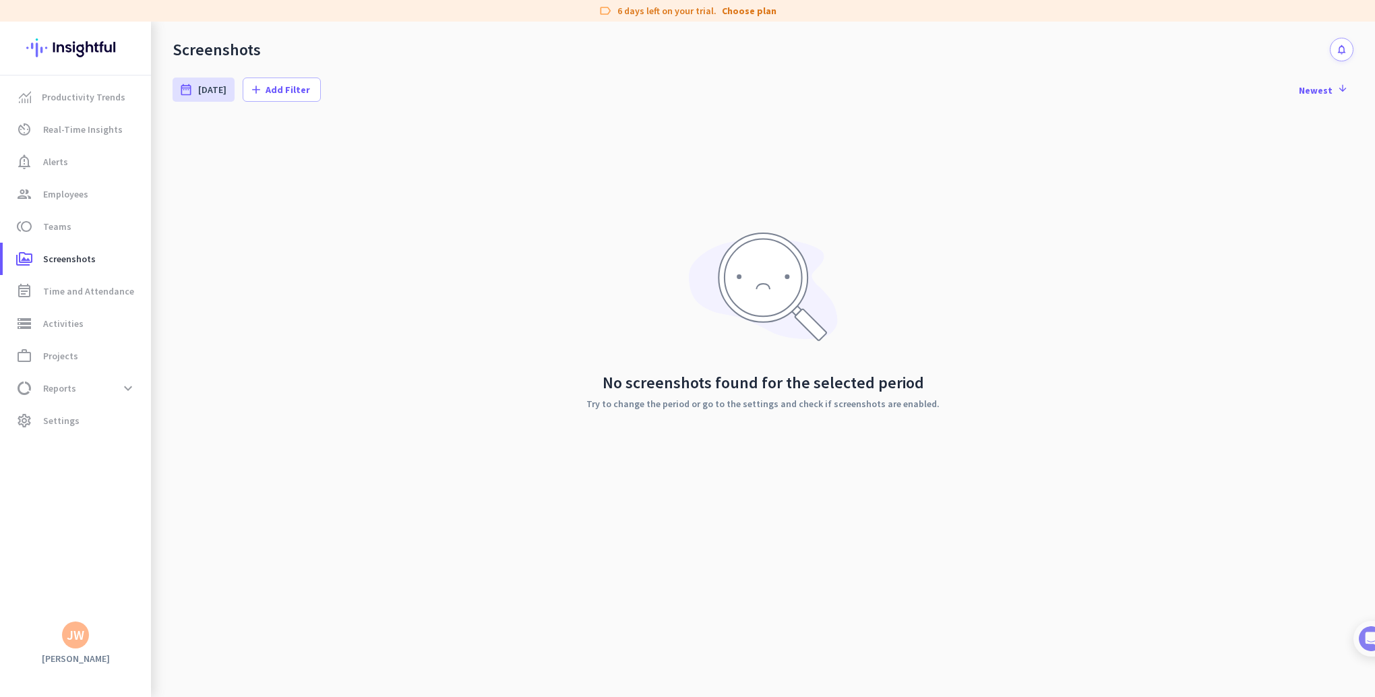
click at [307, 196] on div "No screenshots found for the selected period Try to change the period or go to …" at bounding box center [763, 320] width 1181 height 404
click at [67, 130] on span "Real-Time Insights" at bounding box center [83, 129] width 80 height 16
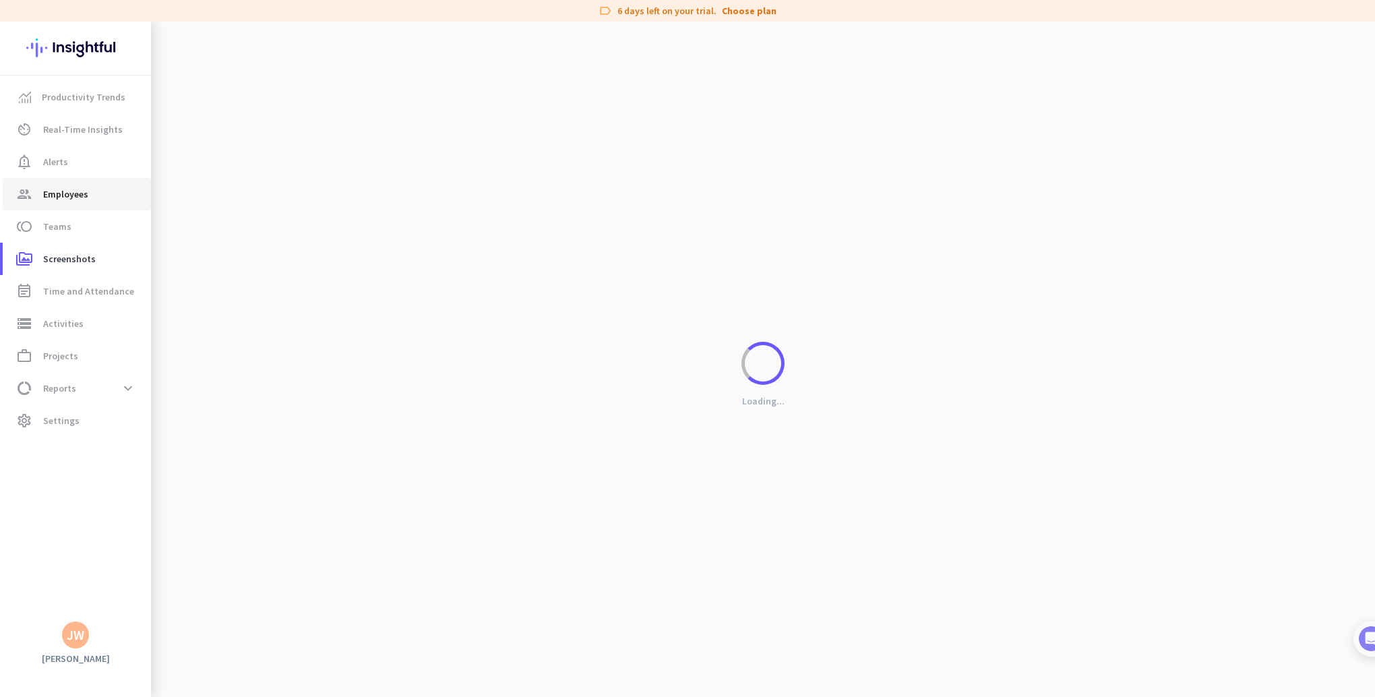
click at [65, 187] on span "Employees" at bounding box center [65, 194] width 45 height 16
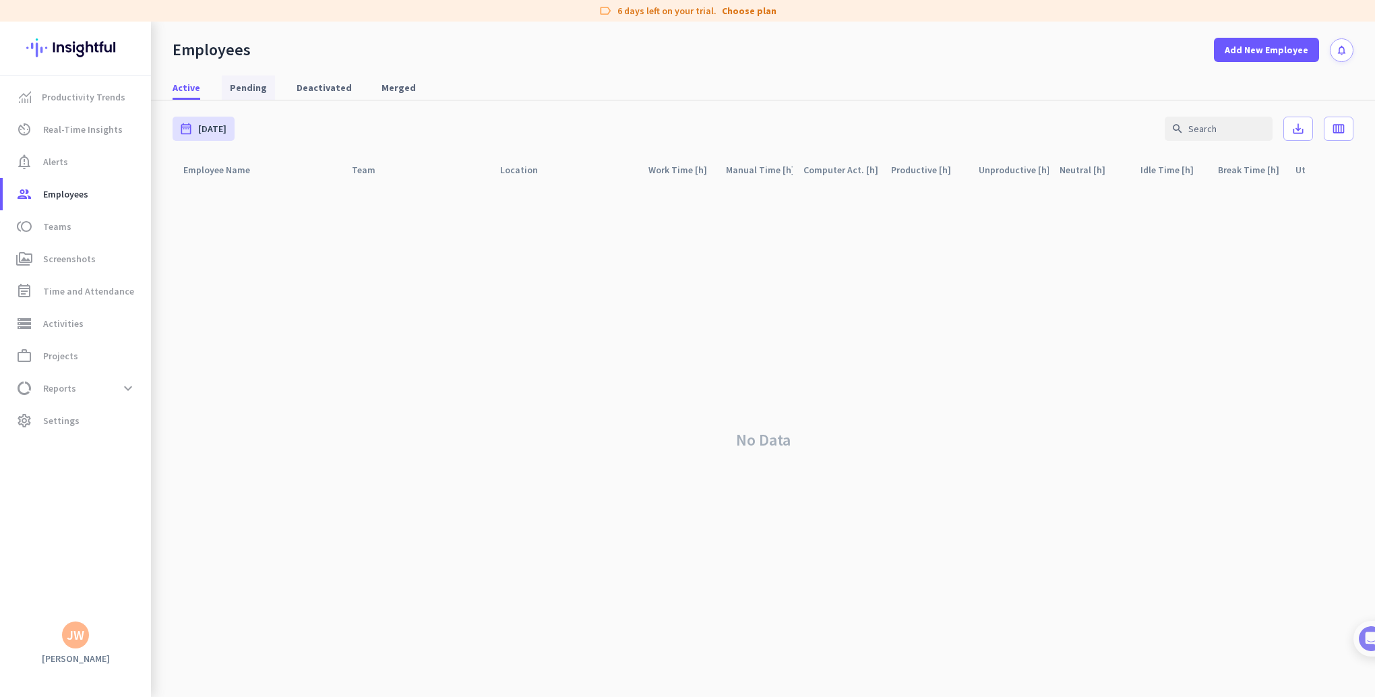
click at [250, 90] on span "Pending" at bounding box center [248, 87] width 37 height 13
click at [184, 87] on span "Active" at bounding box center [187, 87] width 28 height 13
click at [264, 82] on link "Pending" at bounding box center [248, 87] width 53 height 24
click at [315, 87] on span "Deactivated" at bounding box center [324, 87] width 55 height 13
click at [72, 133] on span "Real-Time Insights" at bounding box center [83, 129] width 80 height 16
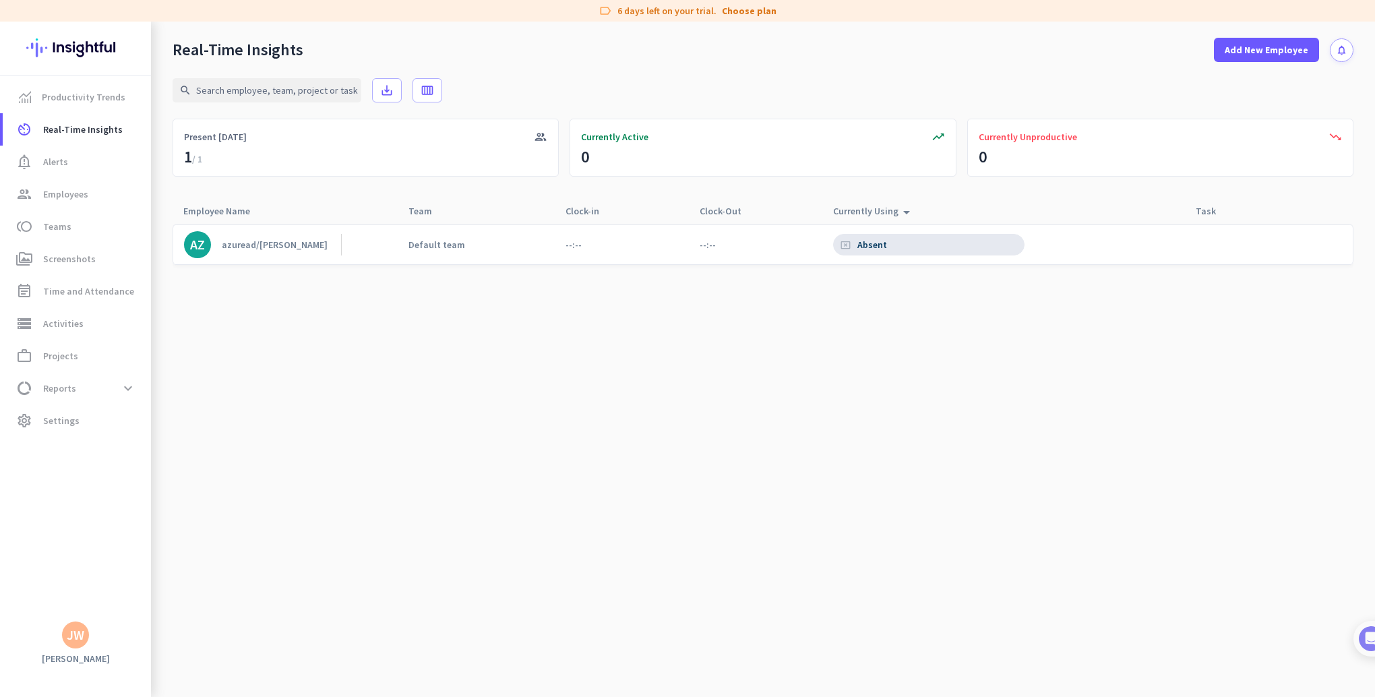
click at [789, 237] on div "AZ azuread/[PERSON_NAME] Default team --:-- --:-- cancel_presentation Absent" at bounding box center [763, 244] width 1181 height 40
click at [315, 189] on app-real-time-table "search save_alt calendar_view_week group Present [DATE] trending_up Currently A…" at bounding box center [763, 379] width 1181 height 635
click at [264, 257] on link "AZ azuread/[PERSON_NAME]" at bounding box center [262, 244] width 157 height 27
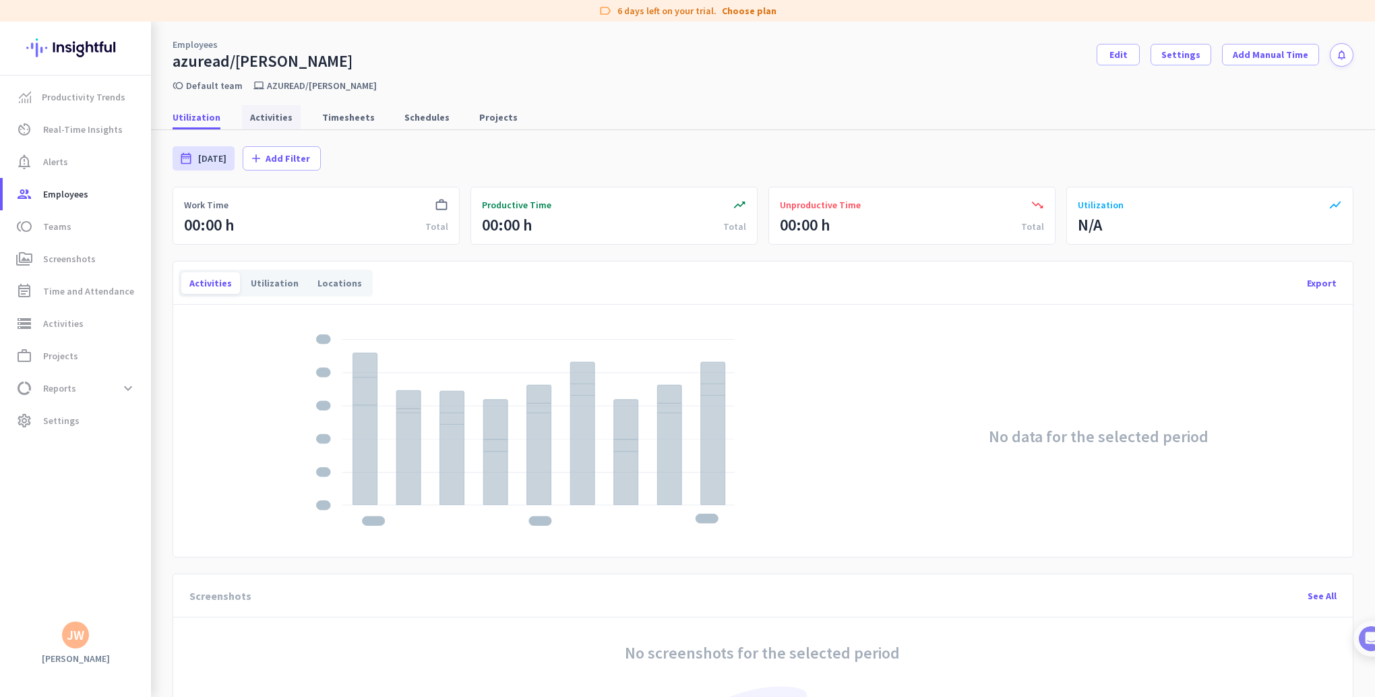
click at [257, 117] on span "Activities" at bounding box center [271, 117] width 42 height 13
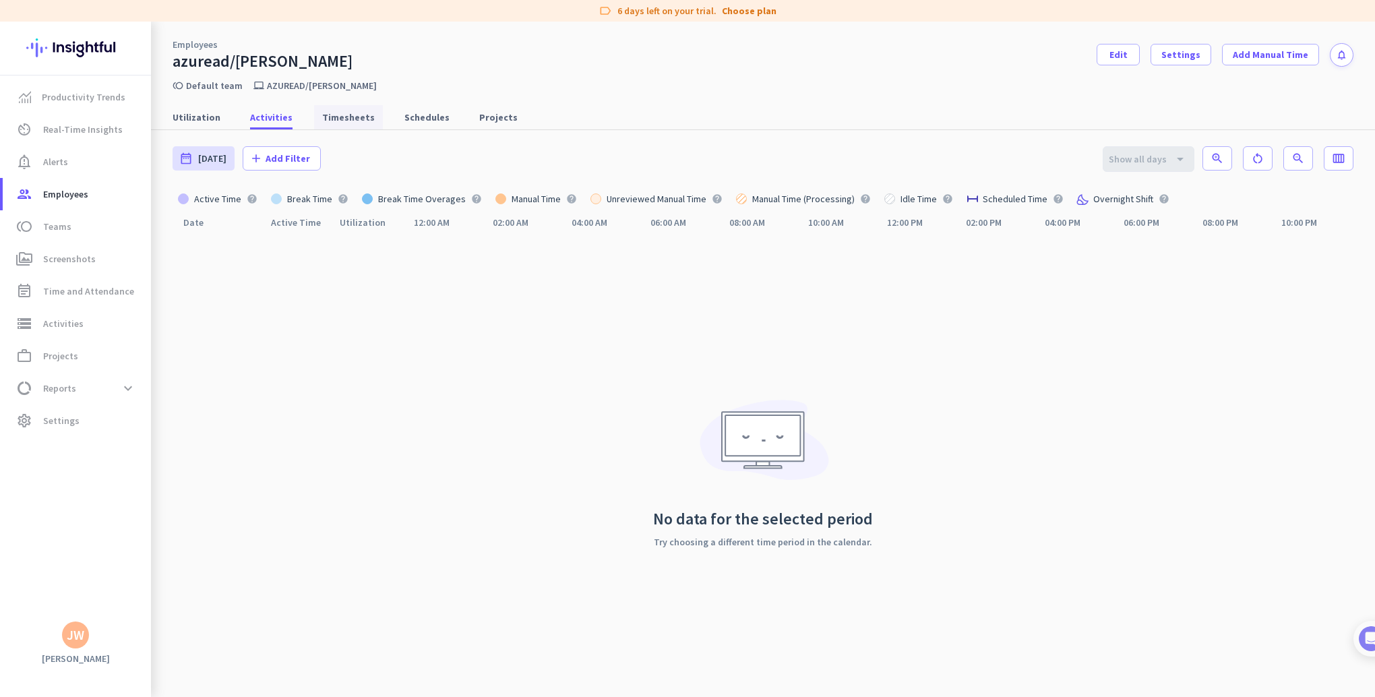
click at [352, 111] on span "Timesheets" at bounding box center [348, 117] width 53 height 13
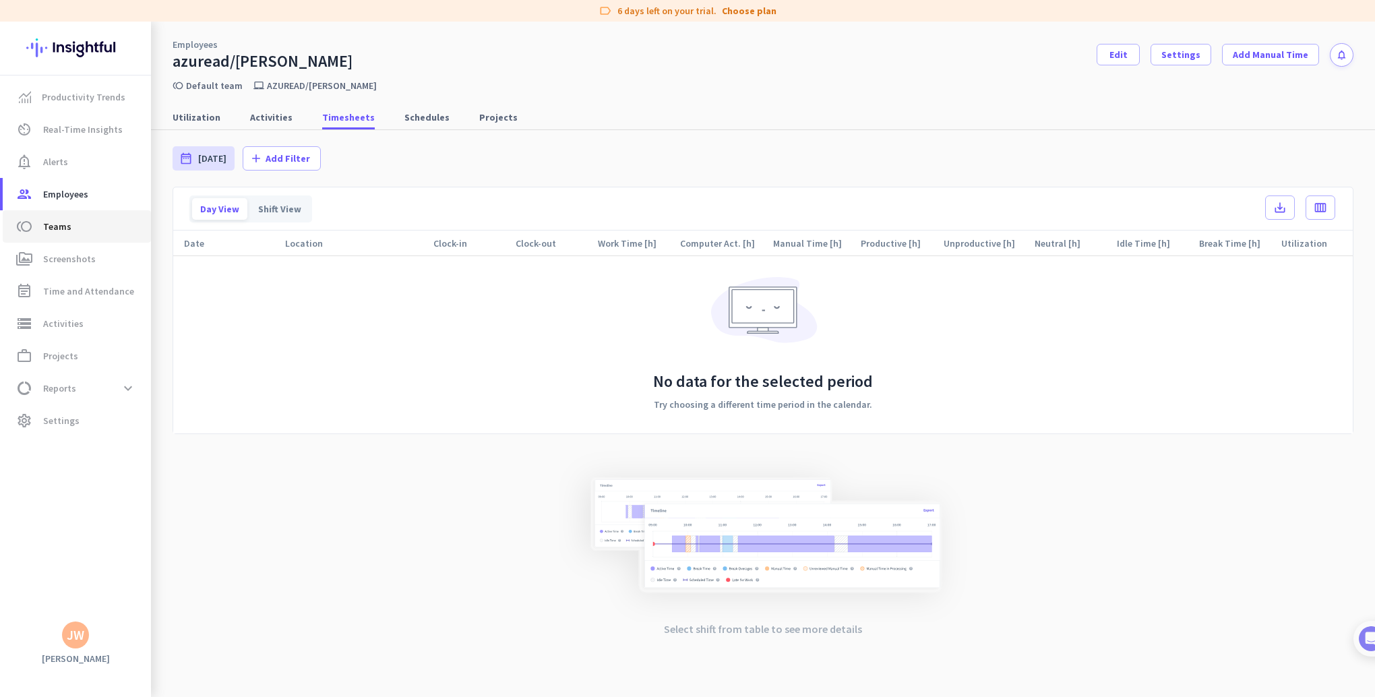
click at [59, 222] on span "Teams" at bounding box center [57, 226] width 28 height 16
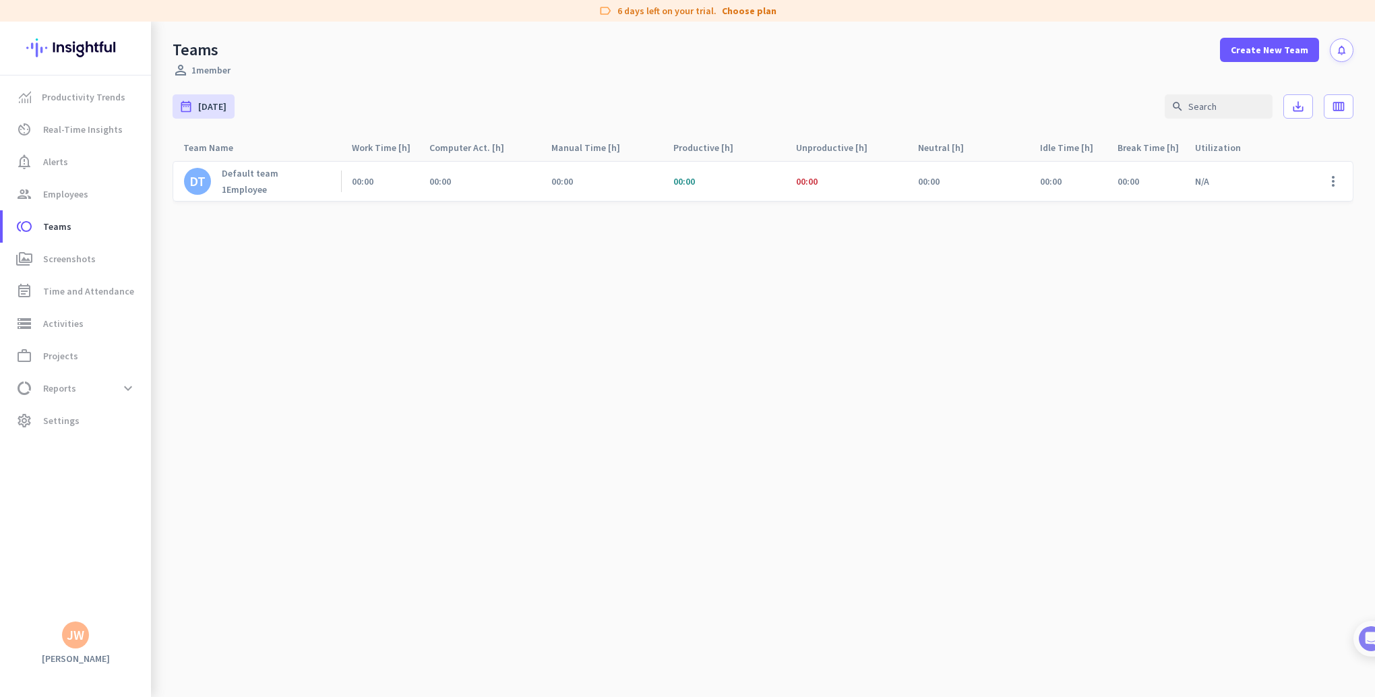
click at [253, 187] on div "1 Employee" at bounding box center [250, 189] width 57 height 12
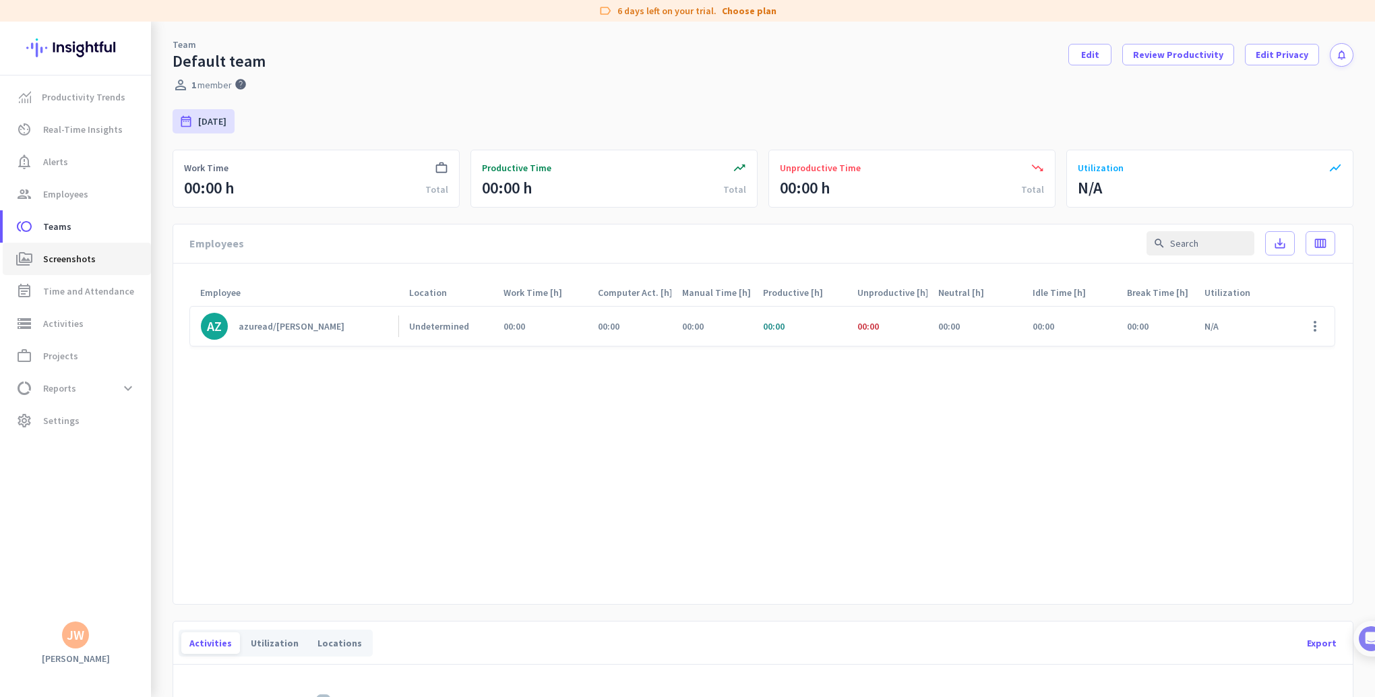
click at [61, 257] on span "Screenshots" at bounding box center [69, 259] width 53 height 16
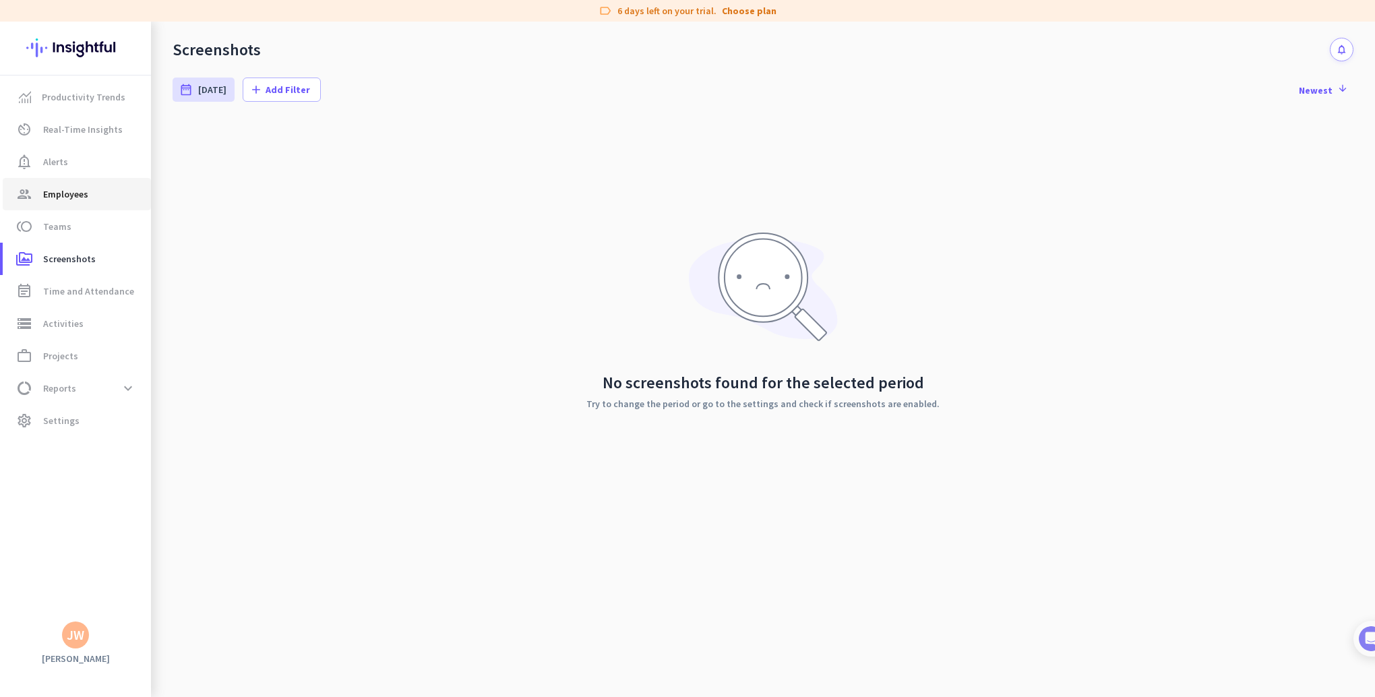
click at [67, 199] on span "Employees" at bounding box center [65, 194] width 45 height 16
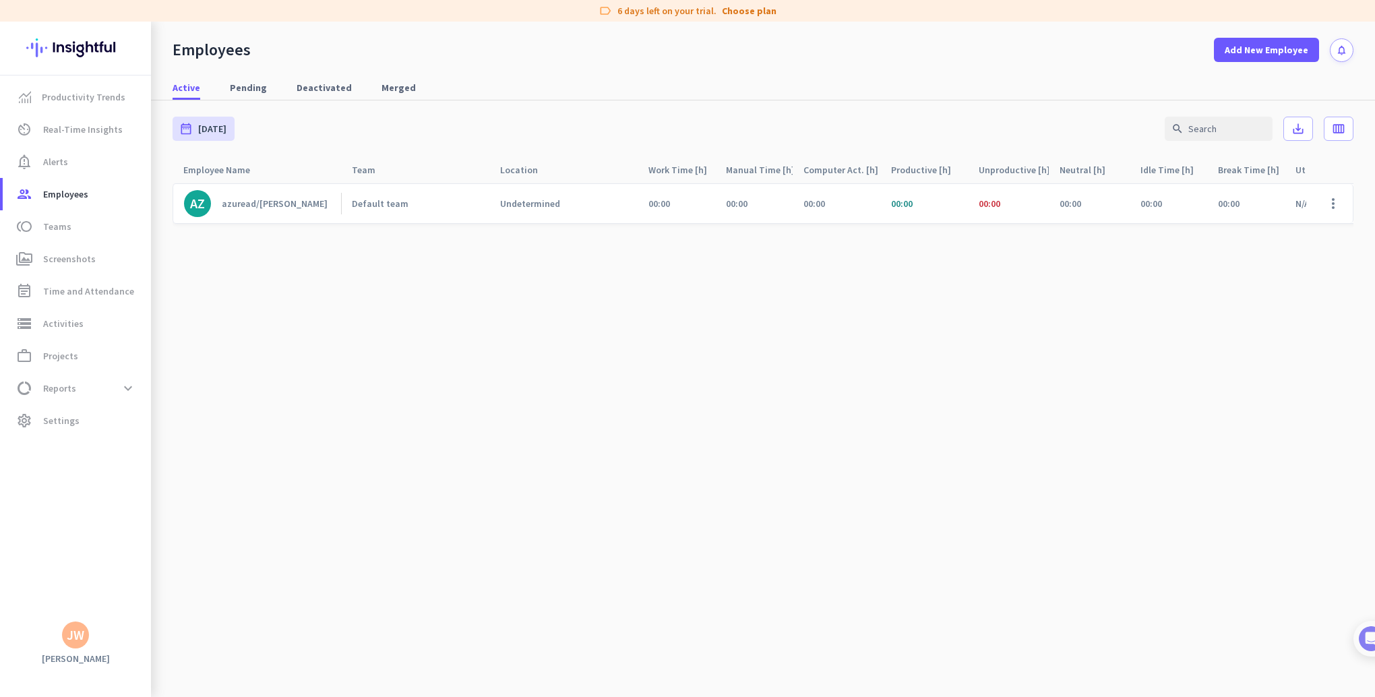
click at [799, 315] on cdk-virtual-scroll-viewport "AZ azuread/[PERSON_NAME] Default team Undetermined 00:00 00:00 00:00 00:00 00:0…" at bounding box center [763, 440] width 1181 height 514
click at [302, 210] on link "AZ azuread/[PERSON_NAME]" at bounding box center [262, 203] width 157 height 27
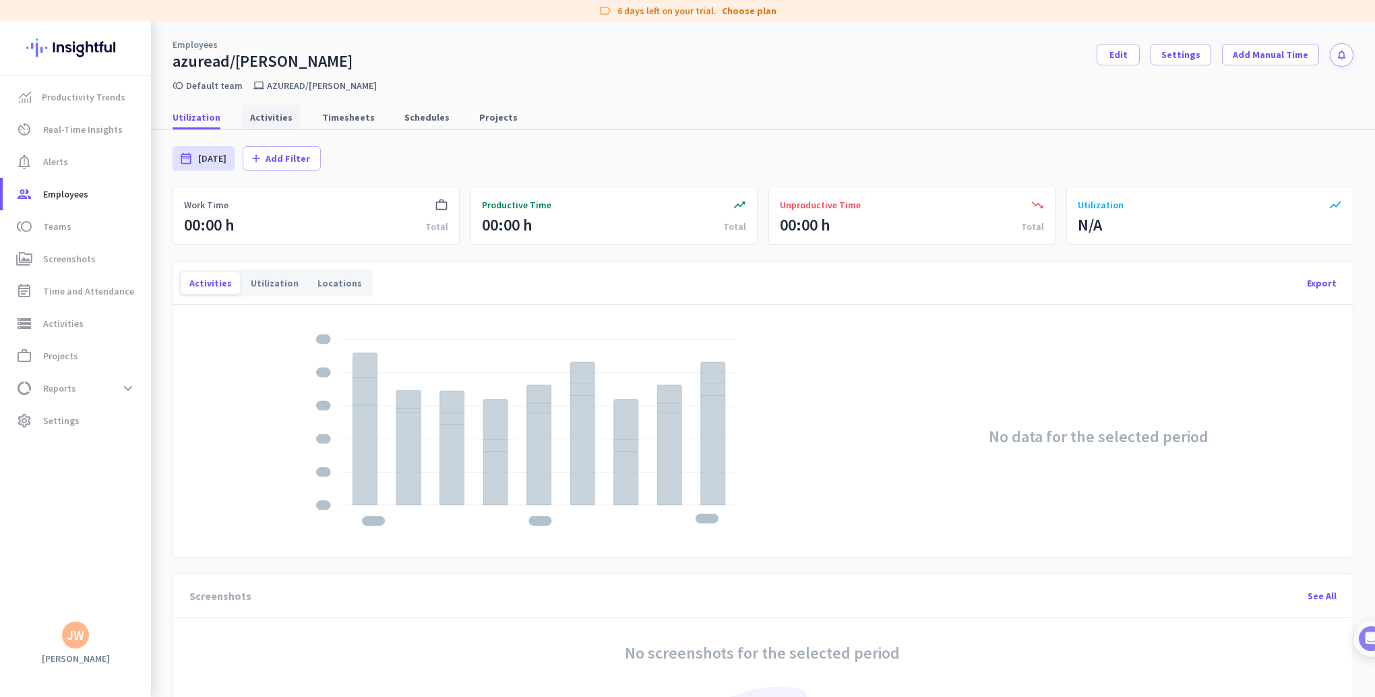
click at [272, 119] on span "Activities" at bounding box center [271, 117] width 42 height 13
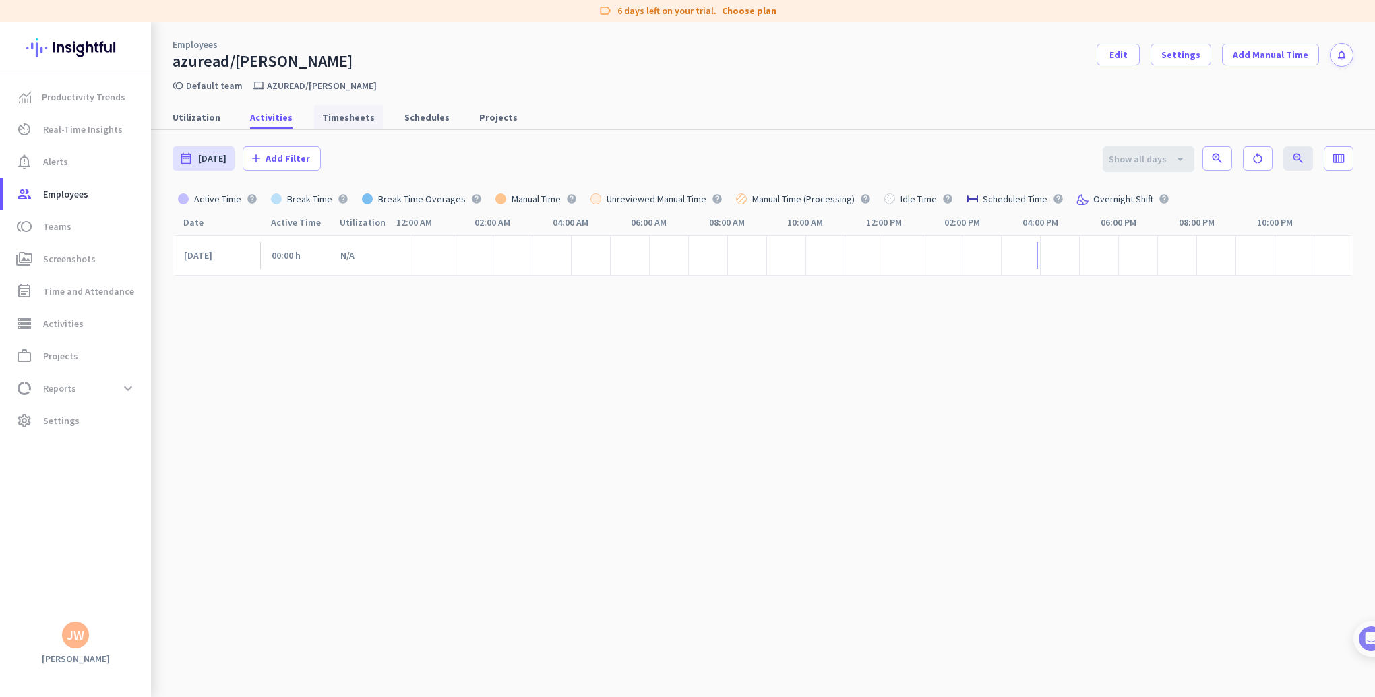
click at [337, 115] on span "Timesheets" at bounding box center [348, 117] width 53 height 13
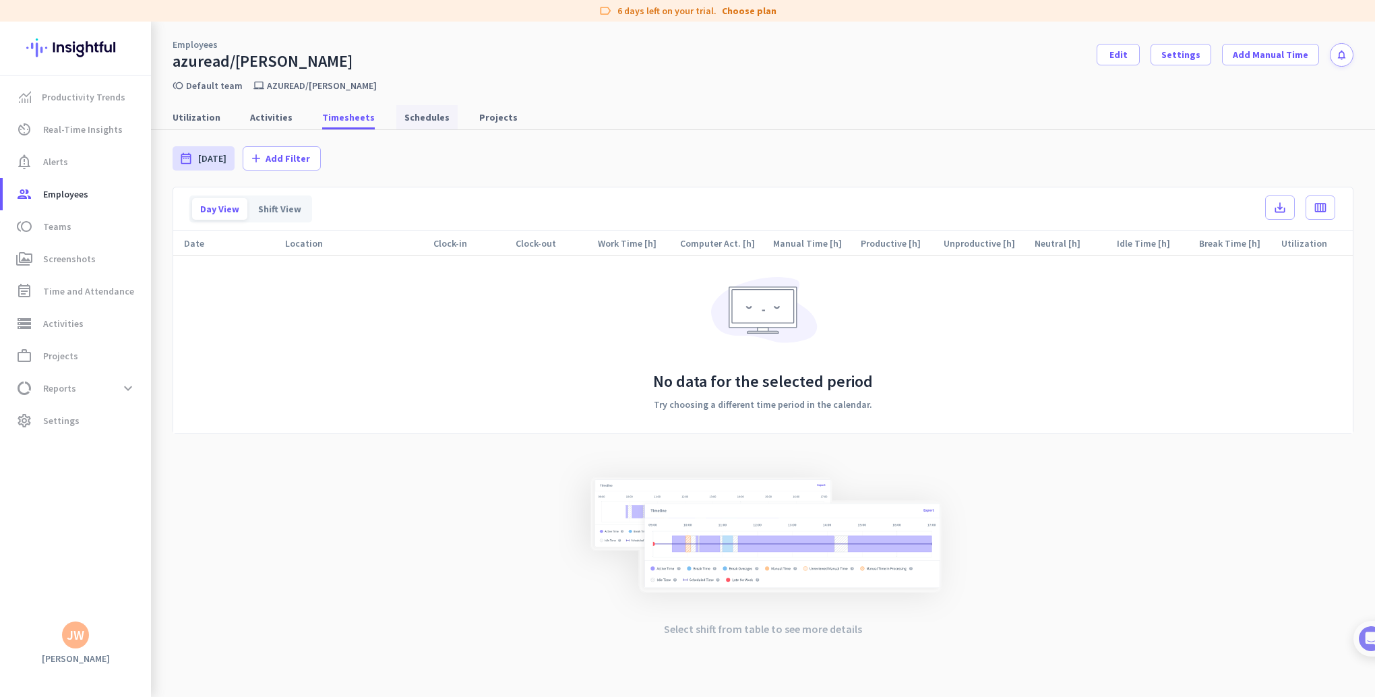
click at [404, 119] on span "Schedules" at bounding box center [426, 117] width 45 height 13
type input "[DATE] - [DATE]"
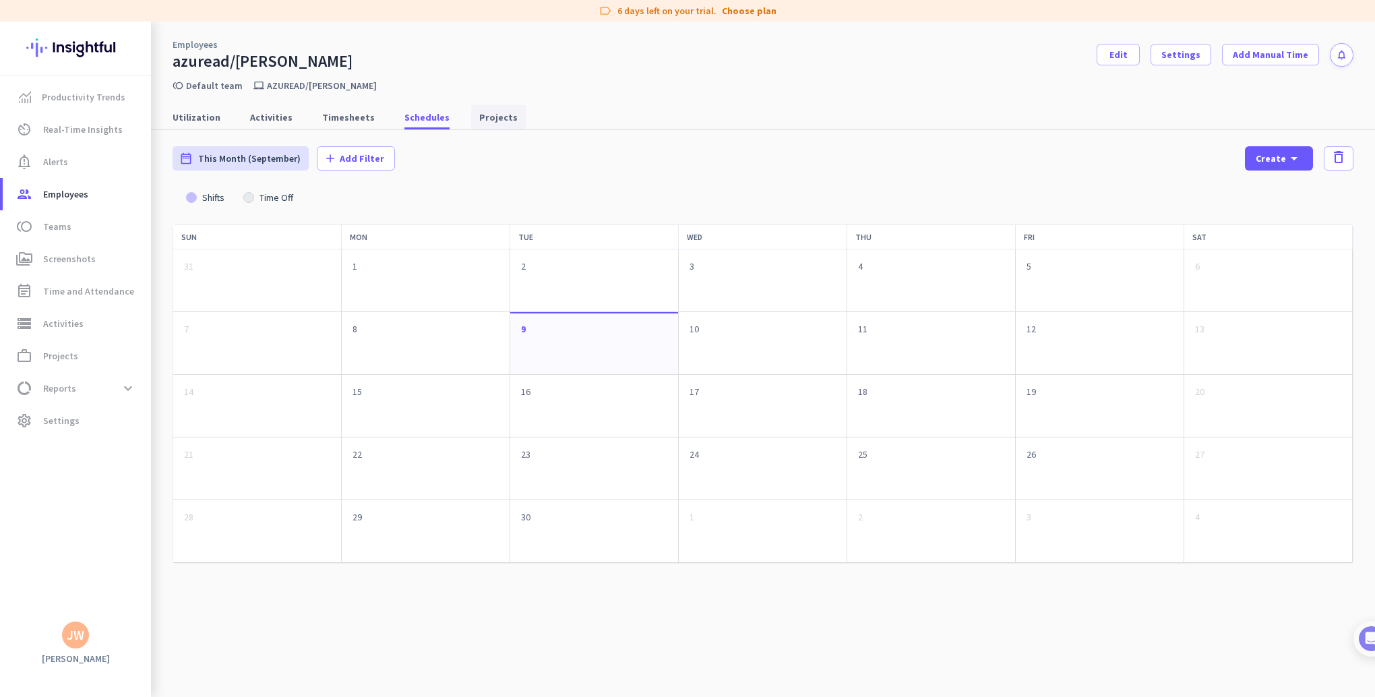
click at [483, 116] on span "Projects" at bounding box center [498, 117] width 38 height 13
type input "[DATE] - [DATE]"
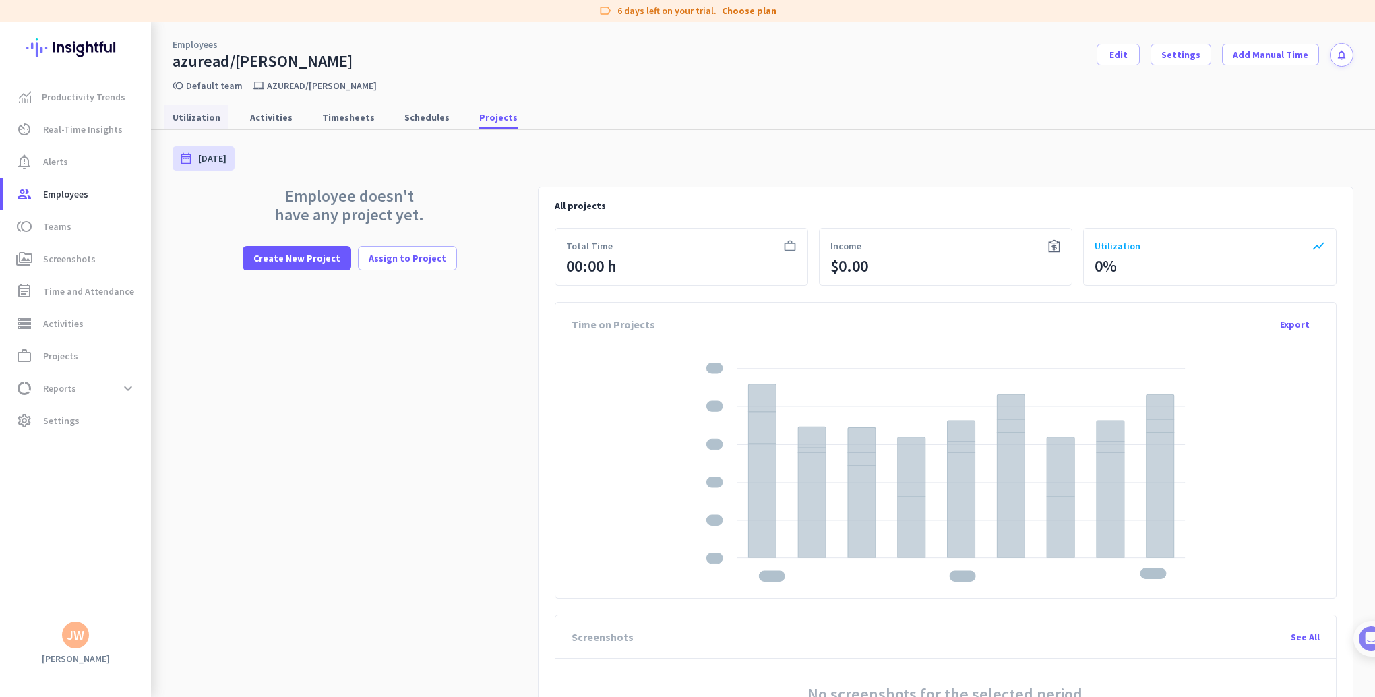
click at [187, 114] on span "Utilization" at bounding box center [197, 117] width 48 height 13
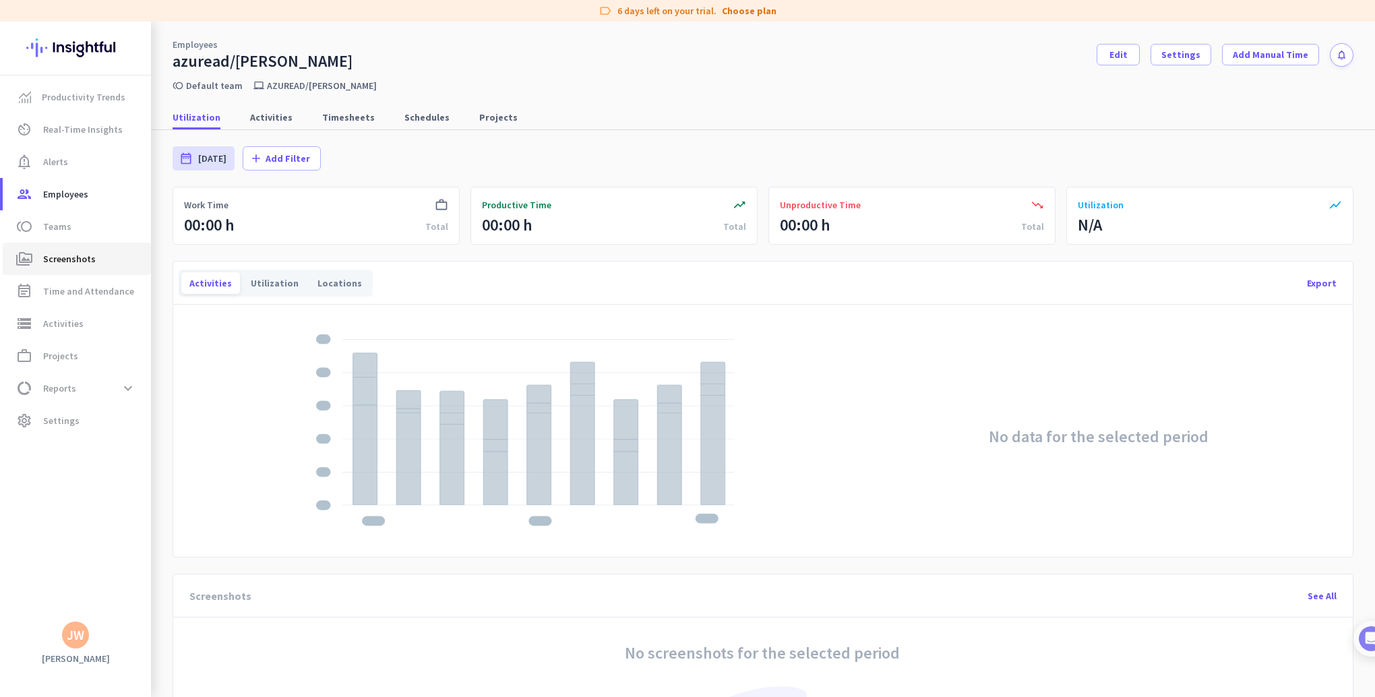
click at [72, 252] on span "Screenshots" at bounding box center [69, 259] width 53 height 16
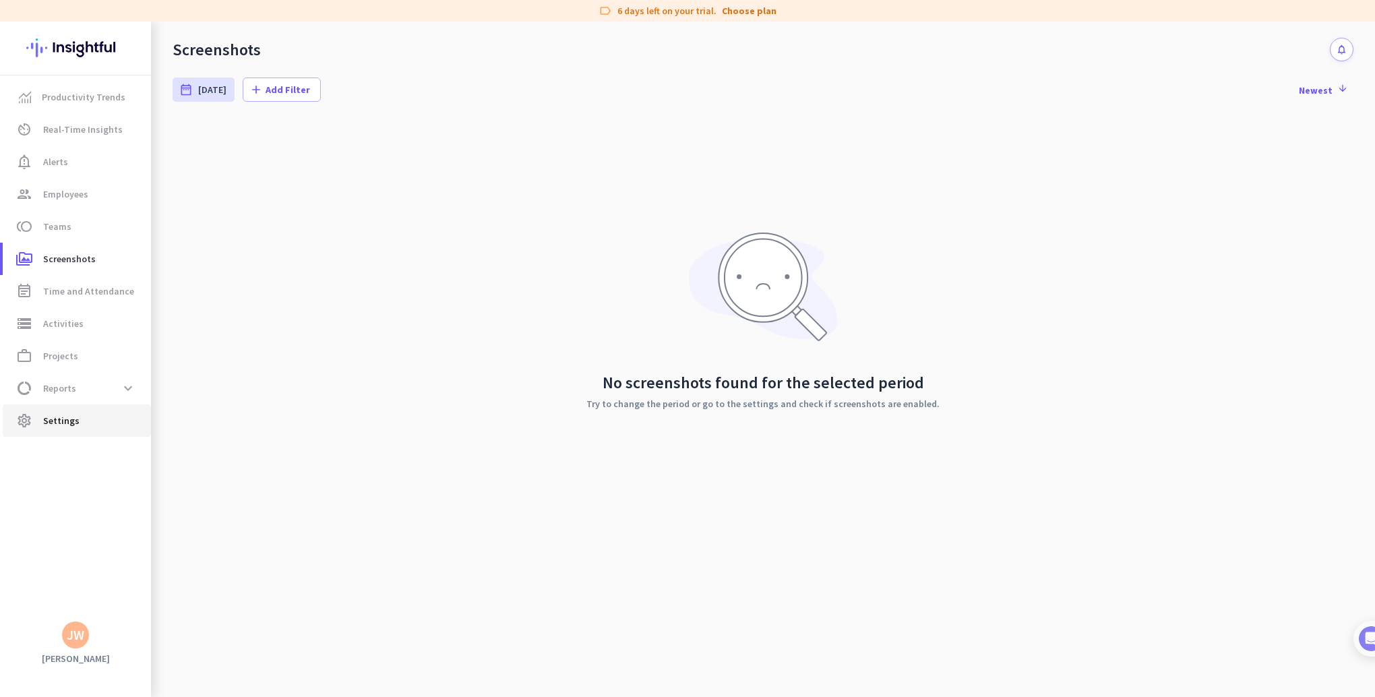
click at [53, 410] on link "settings Settings" at bounding box center [77, 420] width 148 height 32
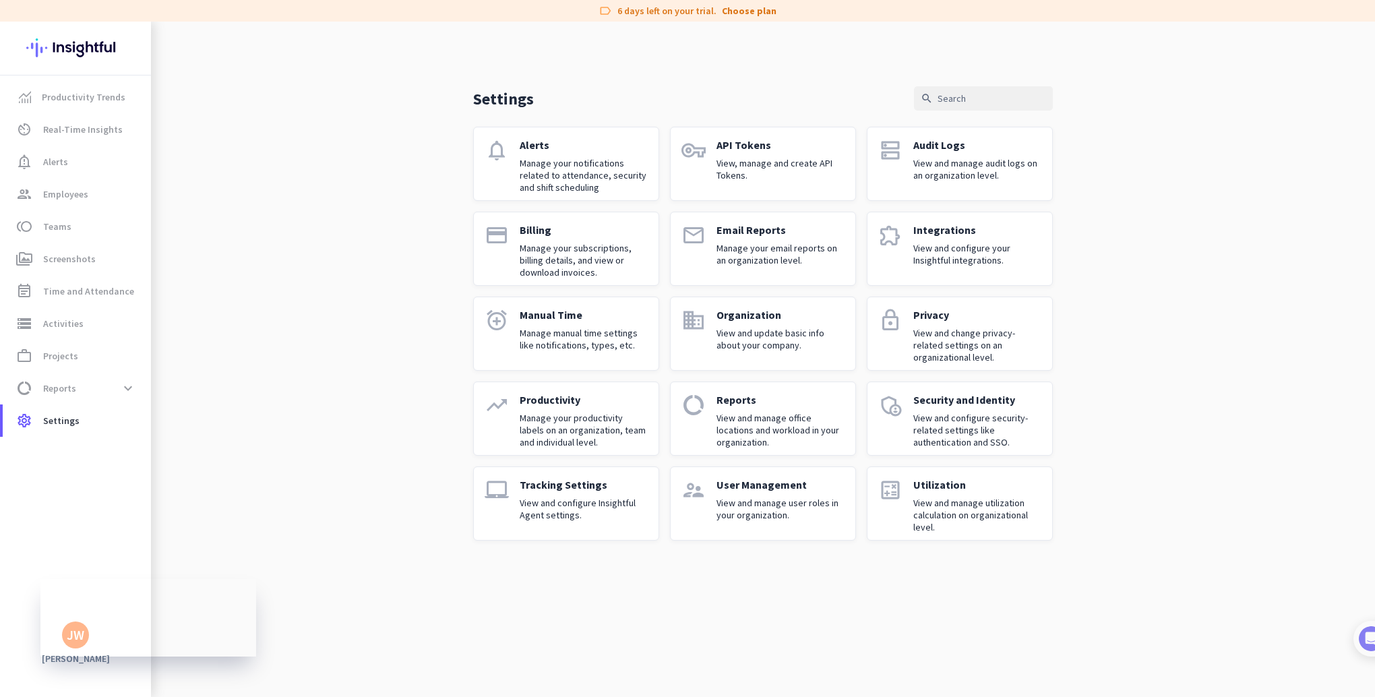
click at [977, 166] on p "View and manage audit logs on an organization level." at bounding box center [977, 169] width 128 height 24
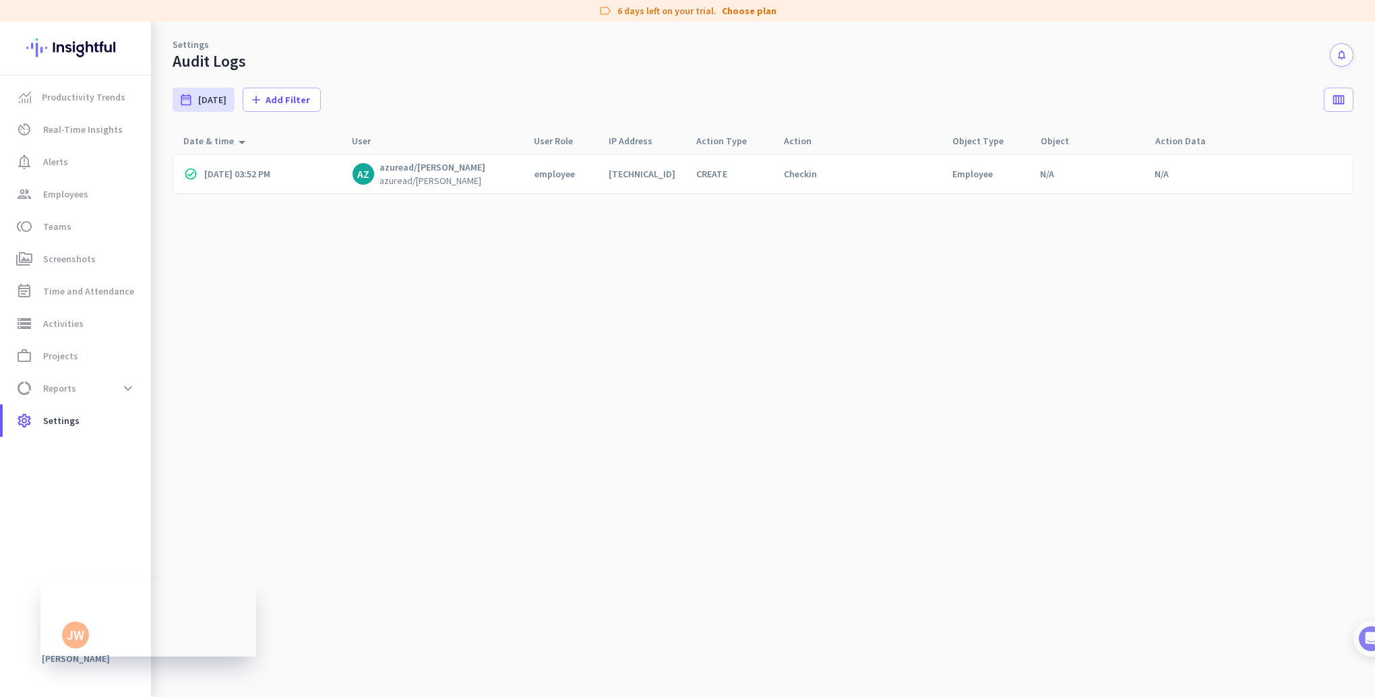
click at [490, 178] on div "AZ azuread/[PERSON_NAME]/[PERSON_NAME]" at bounding box center [431, 174] width 158 height 26
click at [69, 244] on link "perm_media Screenshots" at bounding box center [77, 259] width 148 height 32
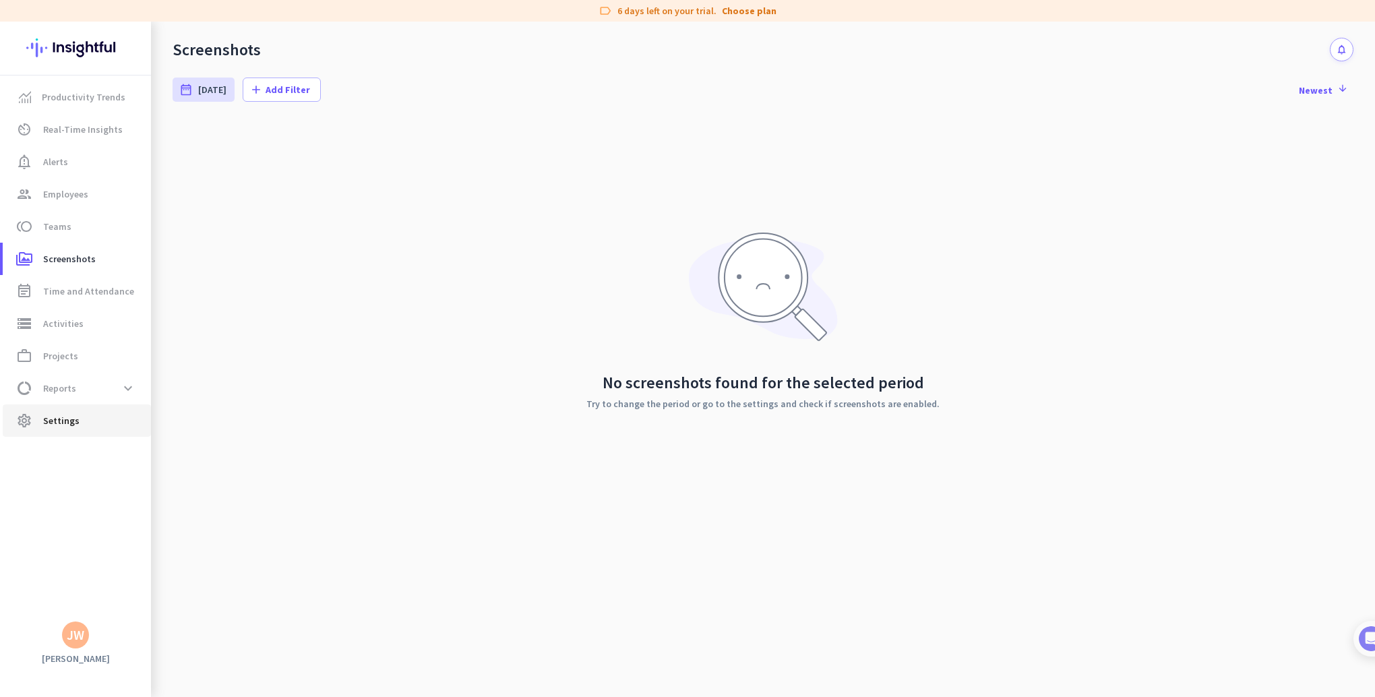
click at [64, 415] on span "Settings" at bounding box center [61, 420] width 36 height 16
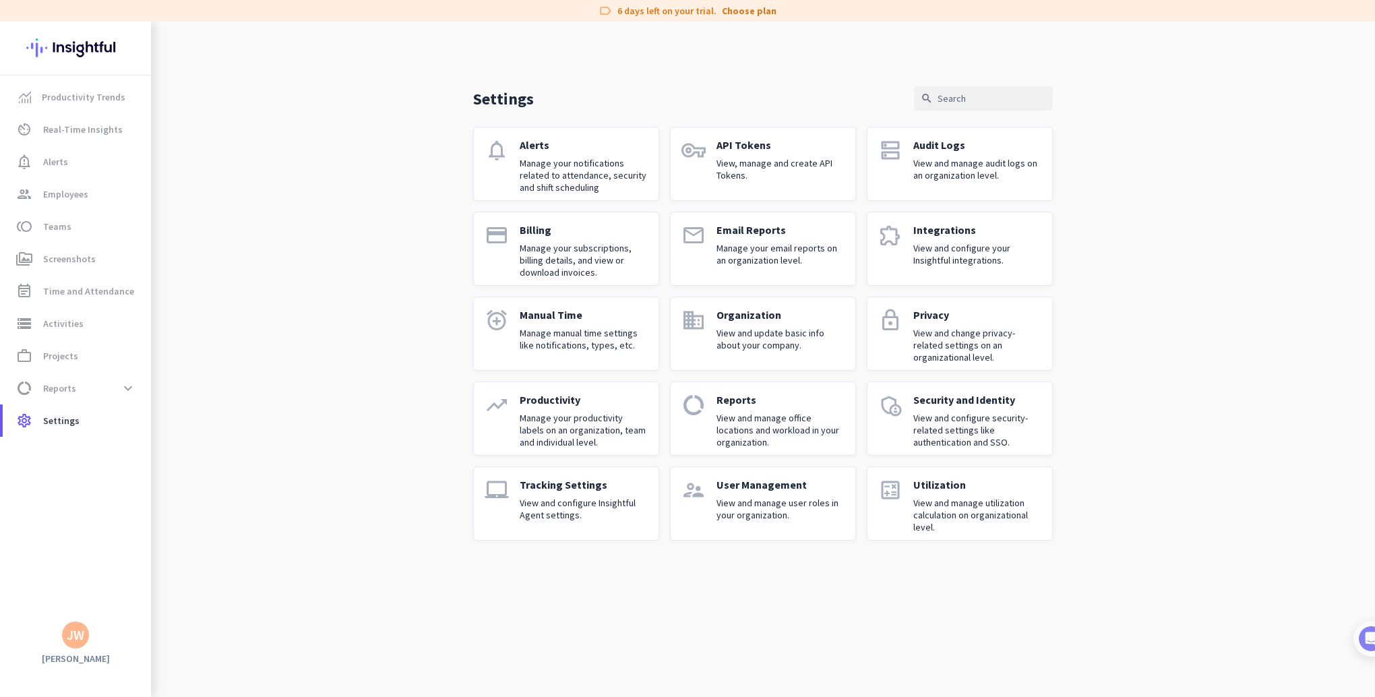
click at [552, 499] on p "View and configure Insightful Agent settings." at bounding box center [584, 509] width 128 height 24
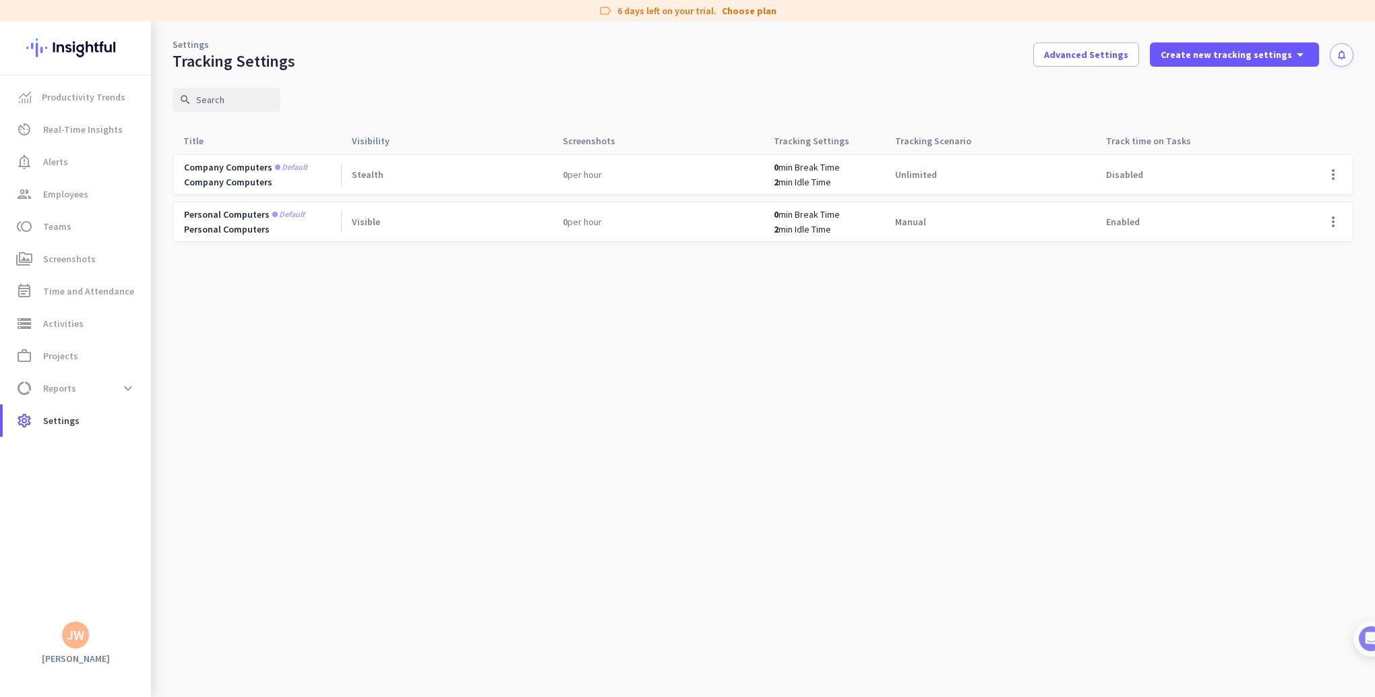
click at [516, 185] on div "Stealth" at bounding box center [446, 174] width 211 height 39
click at [1331, 173] on span at bounding box center [1333, 174] width 32 height 32
click at [1303, 136] on div at bounding box center [687, 348] width 1375 height 697
click at [1335, 222] on span at bounding box center [1333, 222] width 32 height 32
click at [1289, 253] on span "Edit" at bounding box center [1282, 250] width 17 height 12
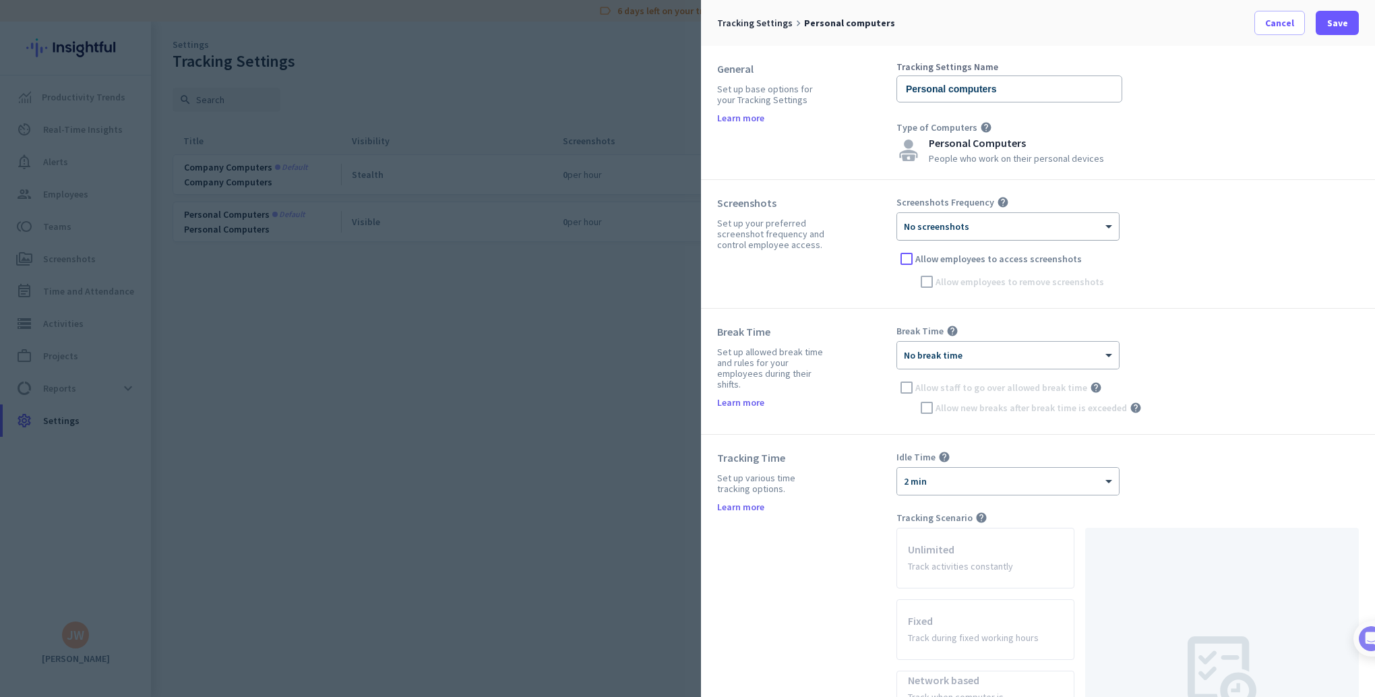
click at [1101, 224] on div at bounding box center [1008, 221] width 222 height 11
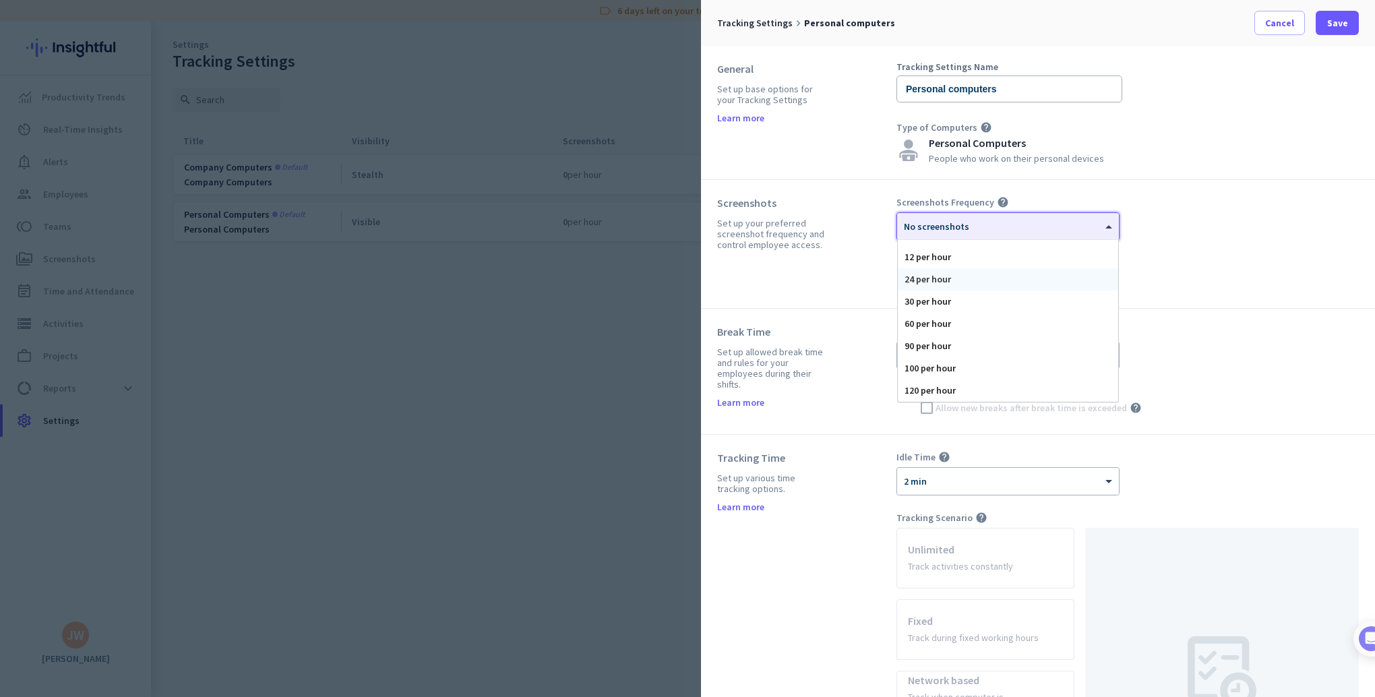
scroll to position [73, 0]
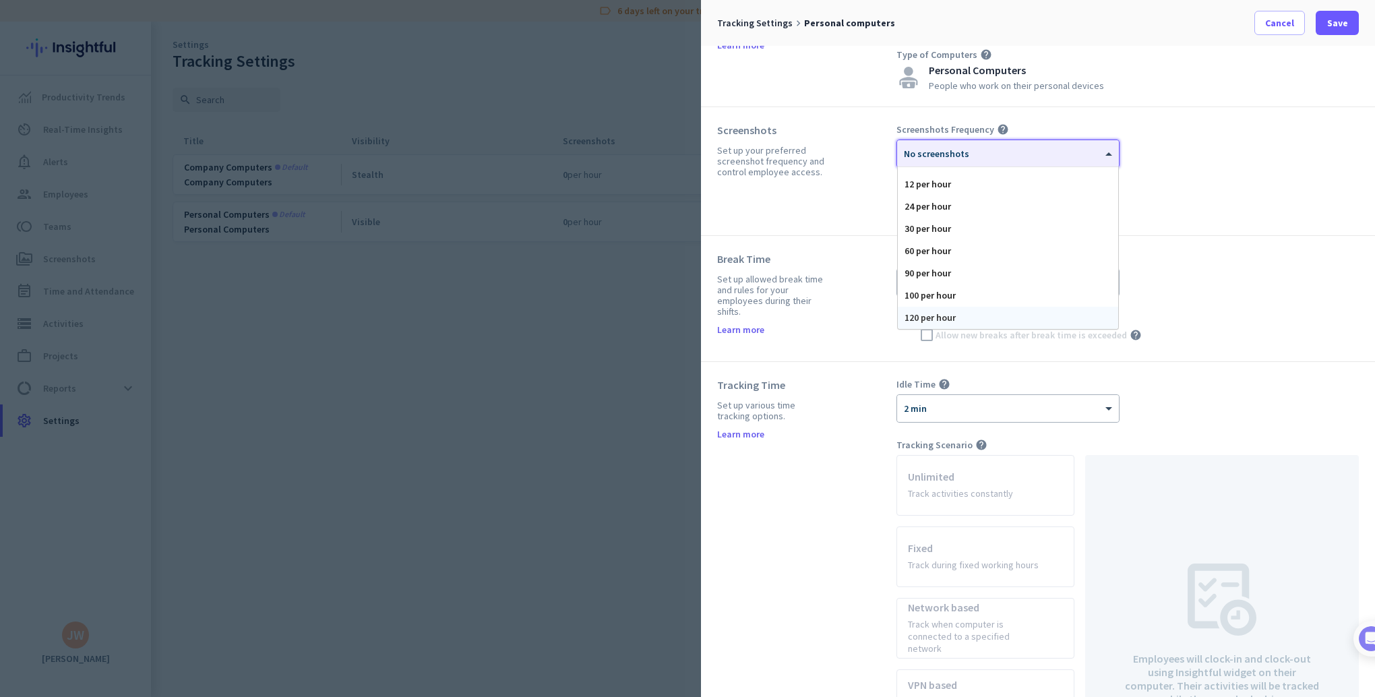
click at [969, 317] on div "120 per hour" at bounding box center [1008, 318] width 220 height 22
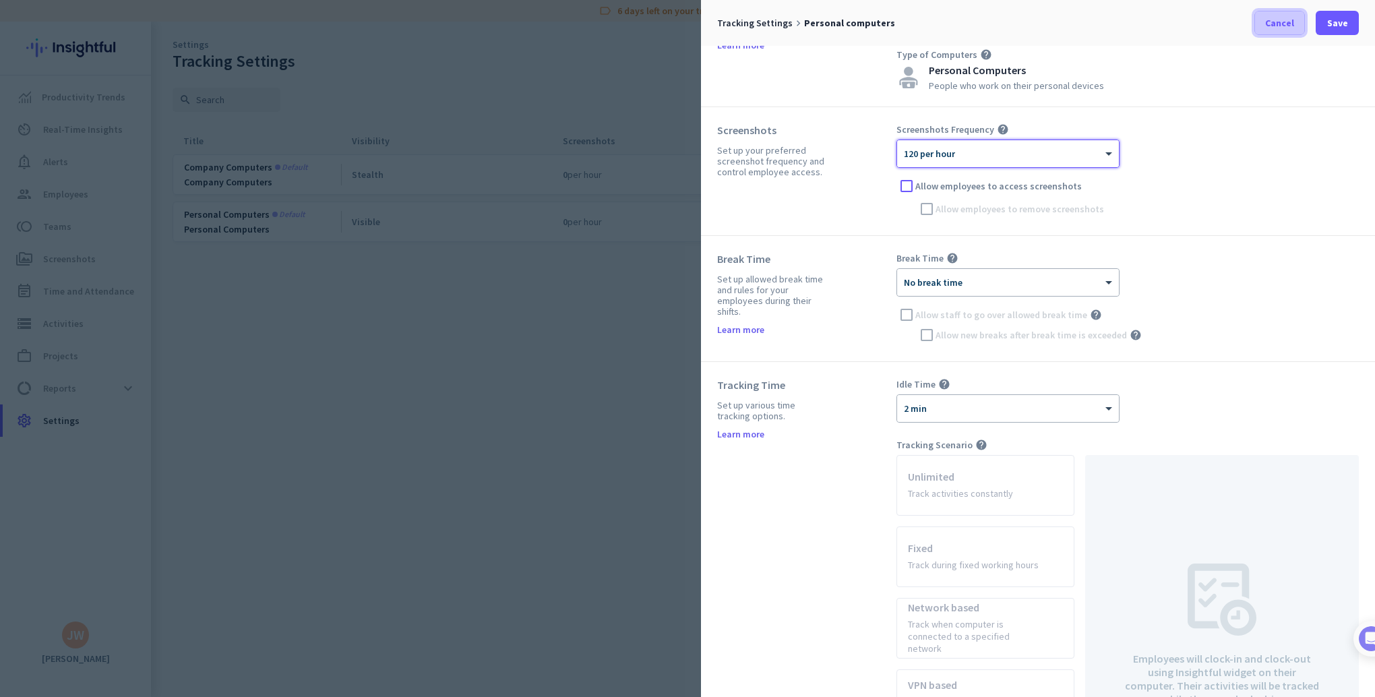
click at [1276, 21] on span "Cancel" at bounding box center [1279, 22] width 29 height 13
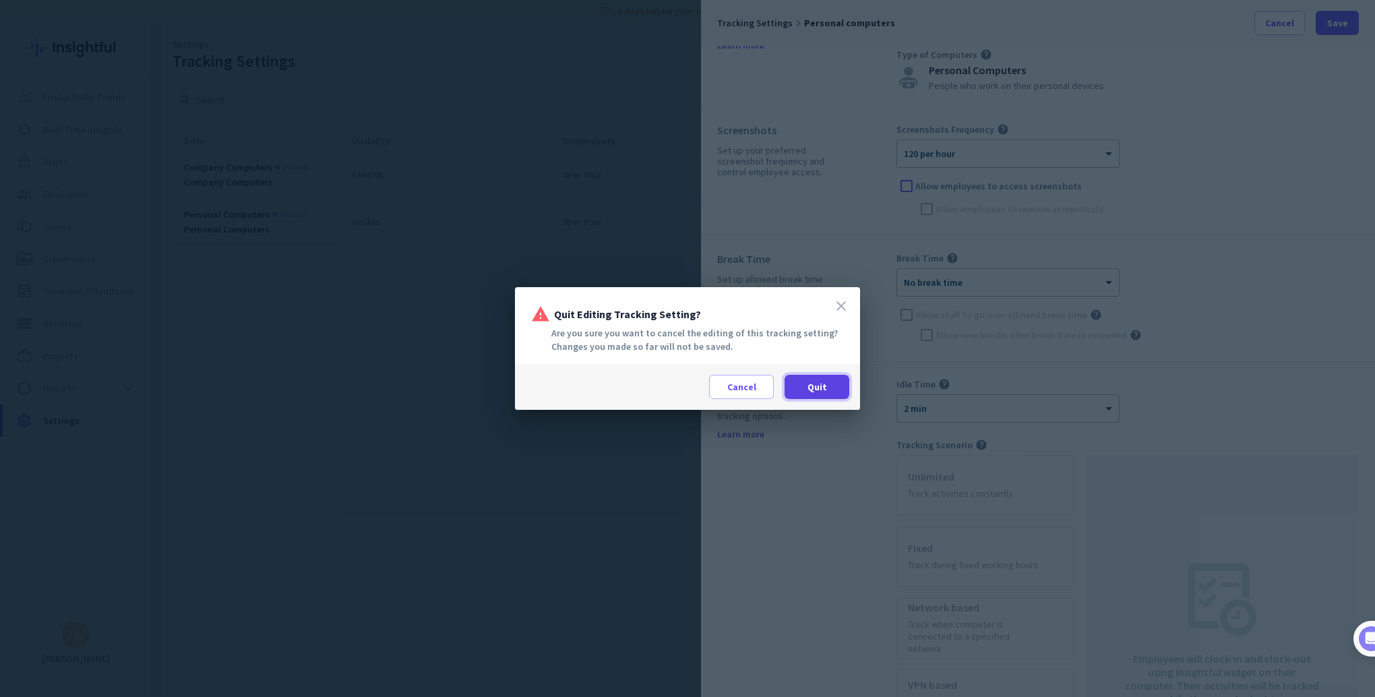
click at [816, 388] on span "Quit" at bounding box center [817, 386] width 20 height 13
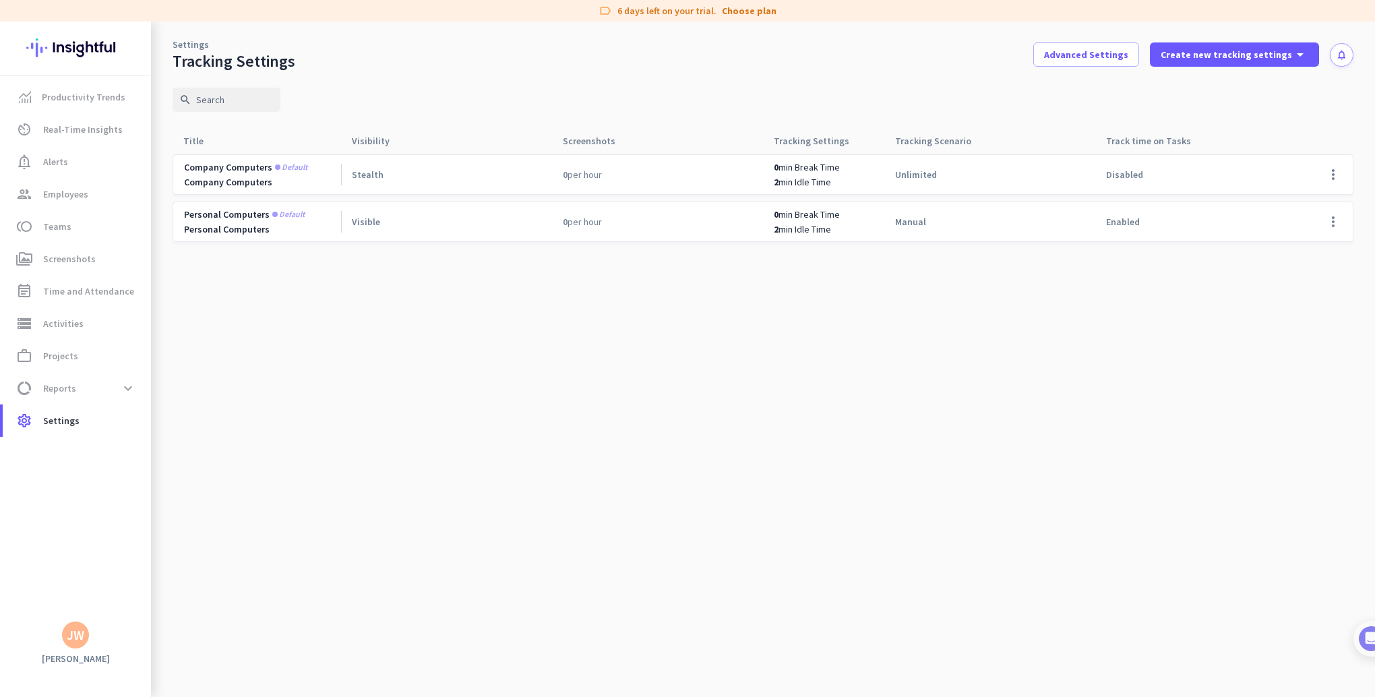
click at [1221, 175] on div "Disabled" at bounding box center [1200, 174] width 211 height 39
click at [1339, 179] on span at bounding box center [1333, 174] width 32 height 32
click at [1300, 202] on span "Edit" at bounding box center [1306, 202] width 65 height 13
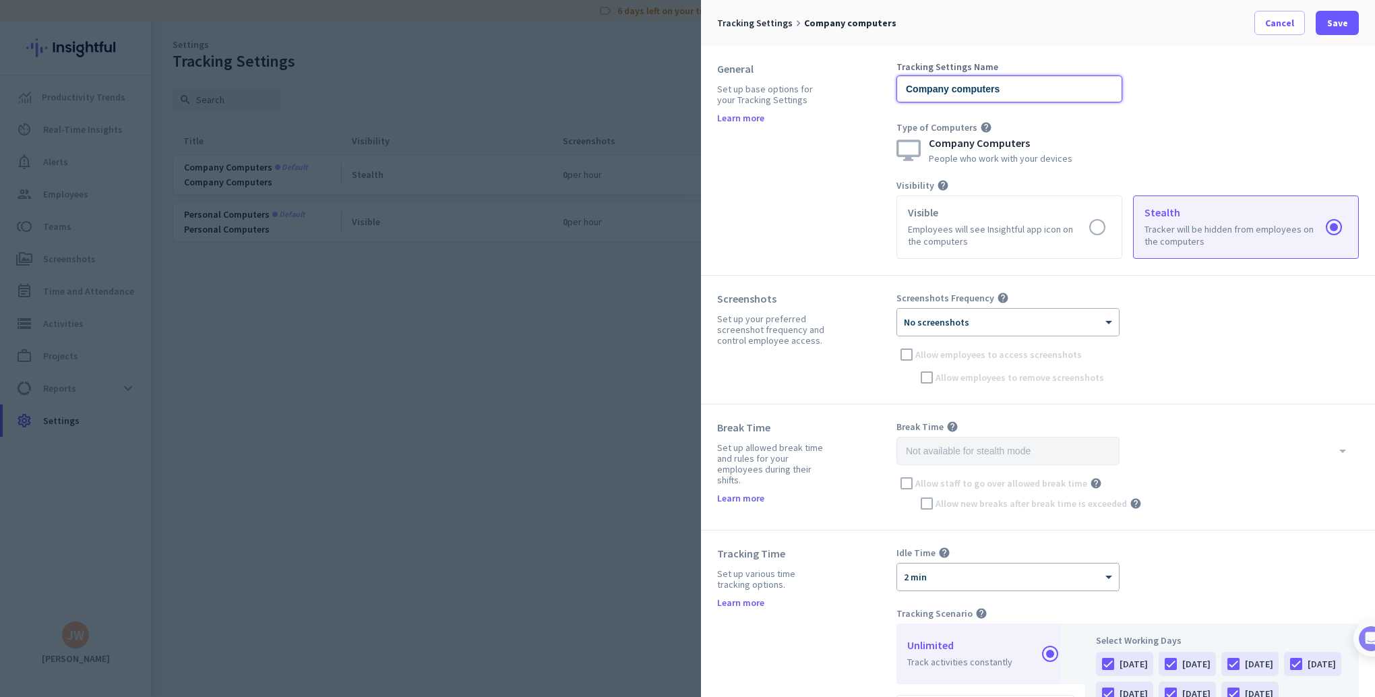
click at [968, 89] on input "Company computers" at bounding box center [1009, 88] width 226 height 27
click at [945, 163] on div "People who work with your devices" at bounding box center [1001, 158] width 144 height 9
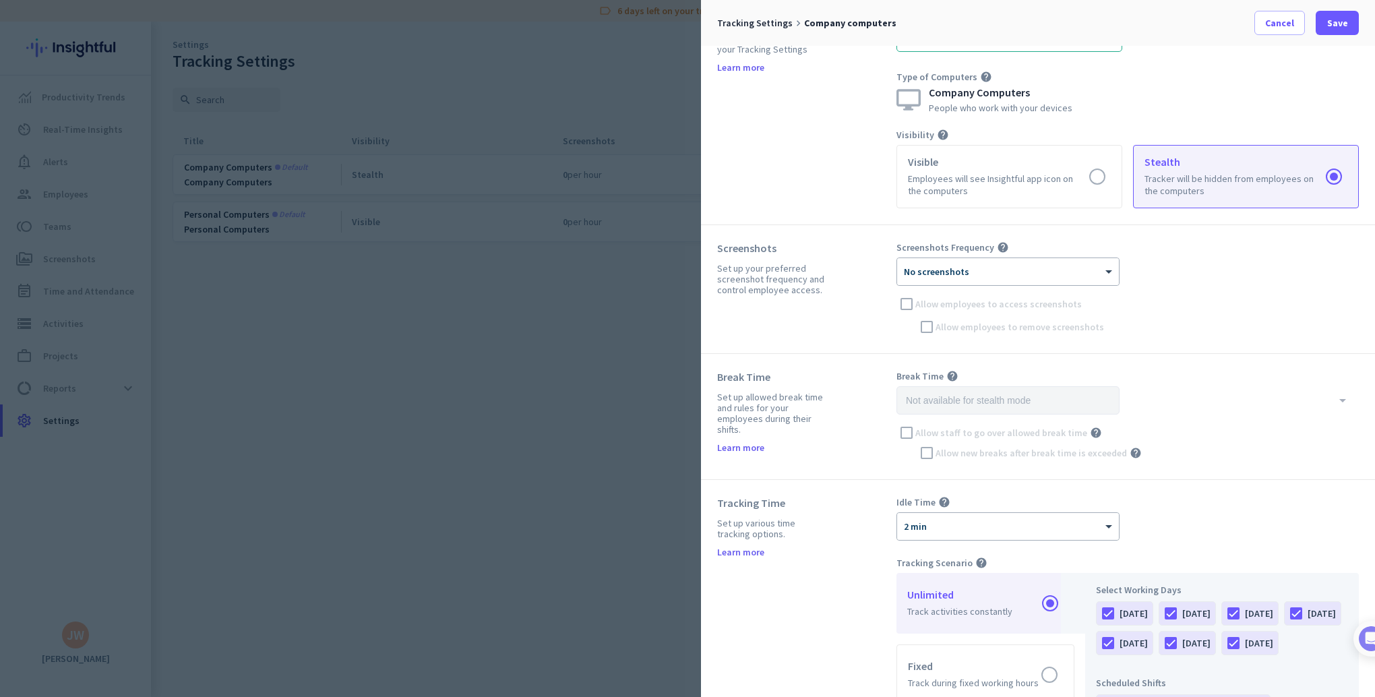
scroll to position [55, 0]
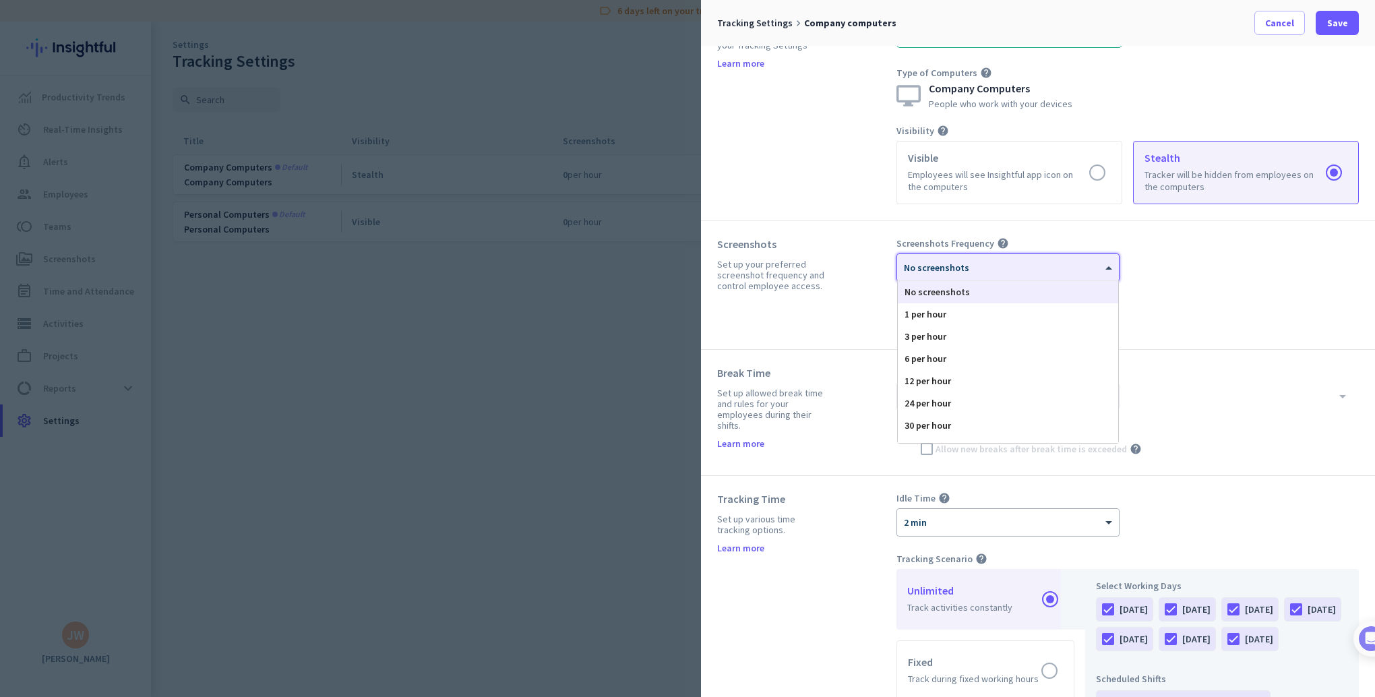
click at [1045, 263] on div at bounding box center [1008, 262] width 222 height 11
click at [977, 427] on div "120 per hour" at bounding box center [1008, 432] width 220 height 22
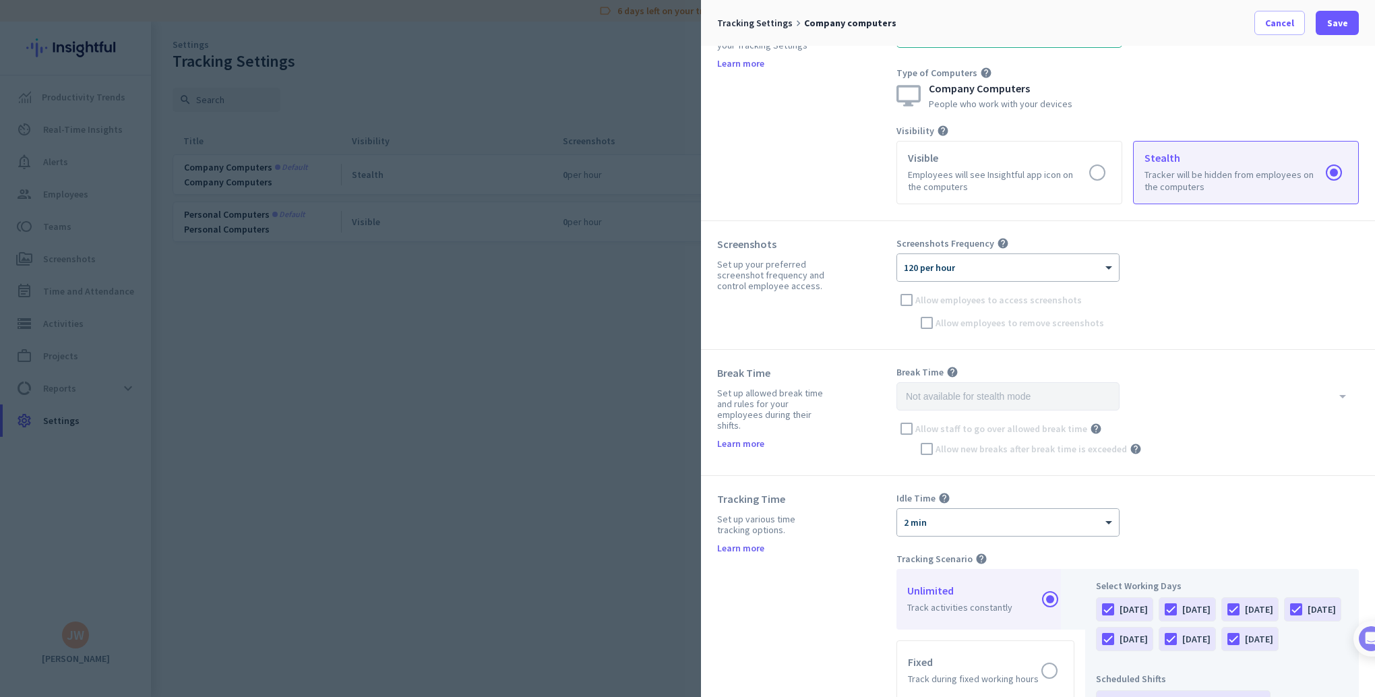
click at [902, 299] on div "Screenshots Frequency help × 120 per hour Allow employees to access screenshots…" at bounding box center [1127, 285] width 462 height 96
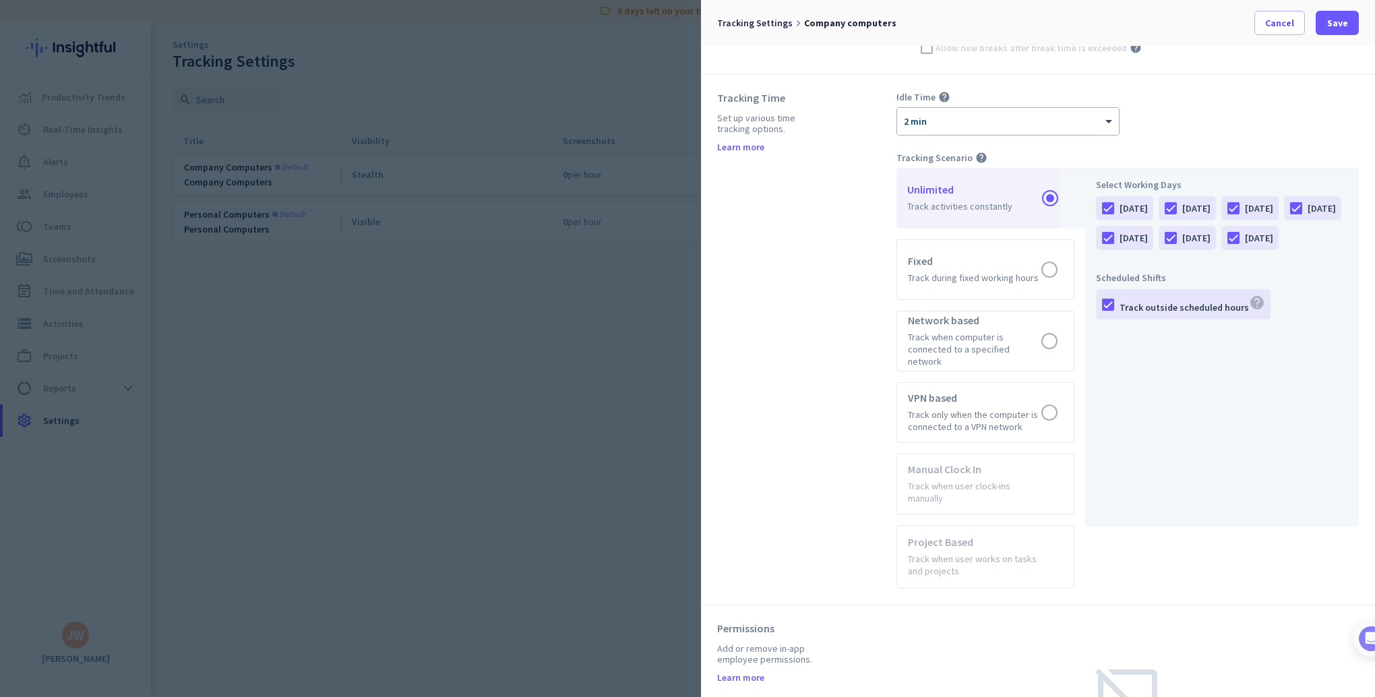
scroll to position [461, 0]
click at [1080, 119] on div "× 2 min" at bounding box center [999, 116] width 205 height 11
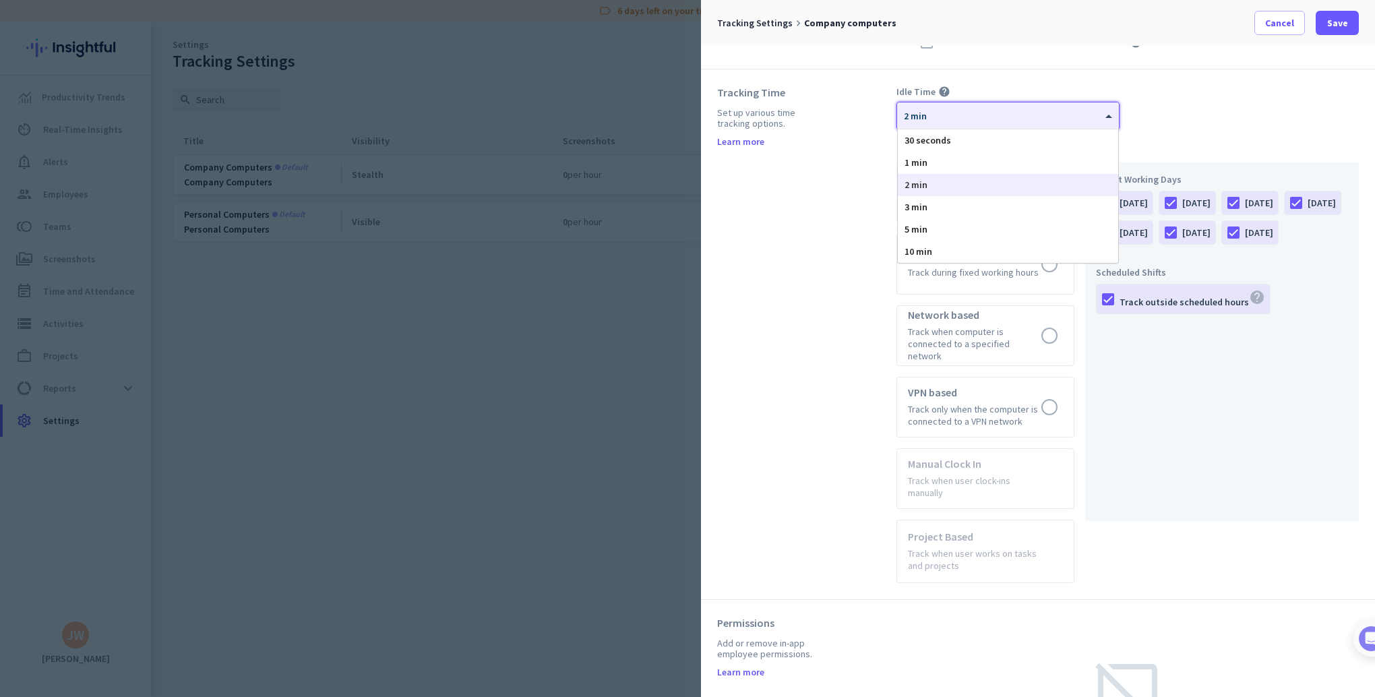
click at [1081, 119] on div "× 2 min" at bounding box center [999, 116] width 205 height 11
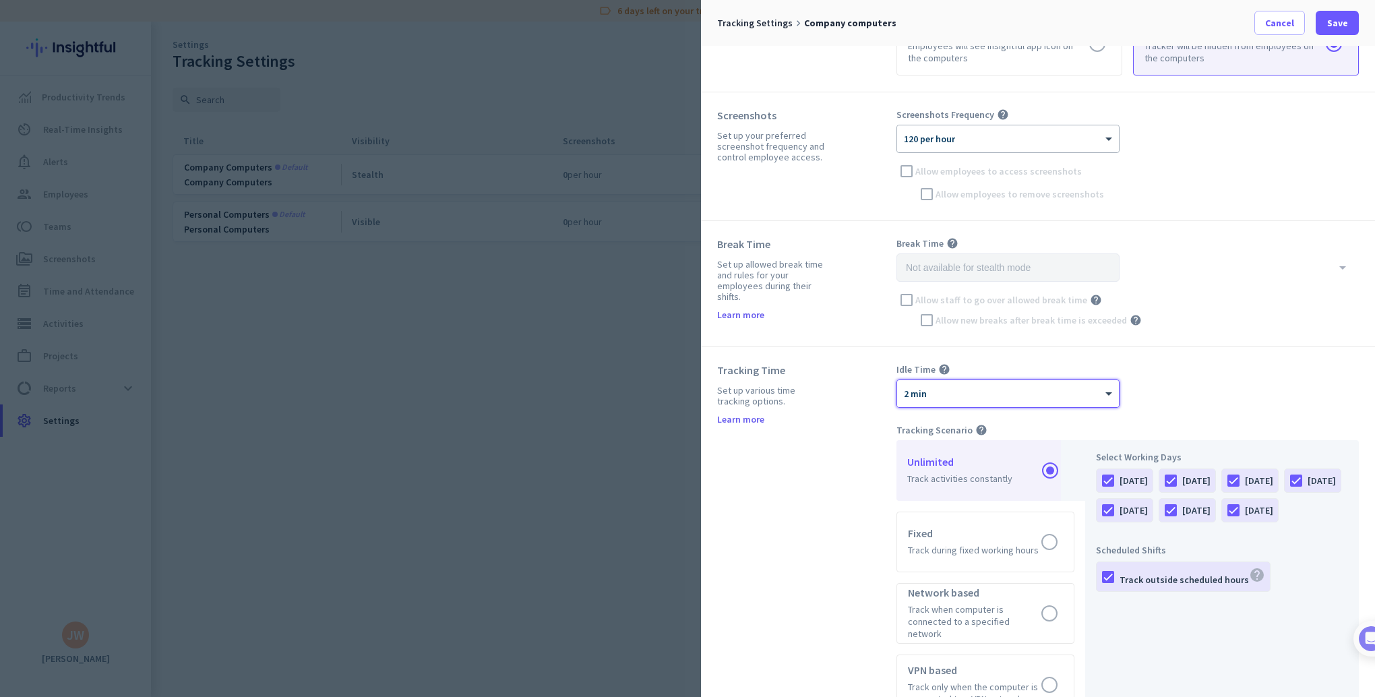
scroll to position [0, 0]
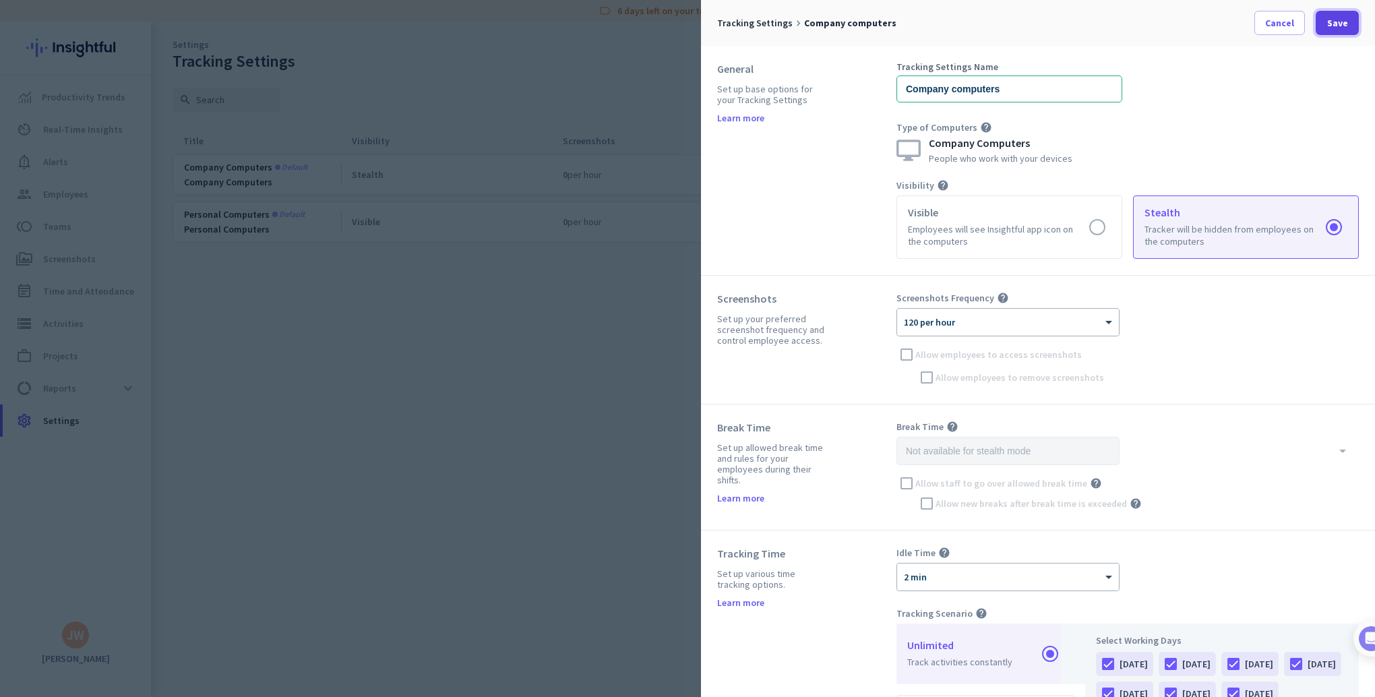
click at [1345, 18] on span "Save" at bounding box center [1337, 22] width 21 height 13
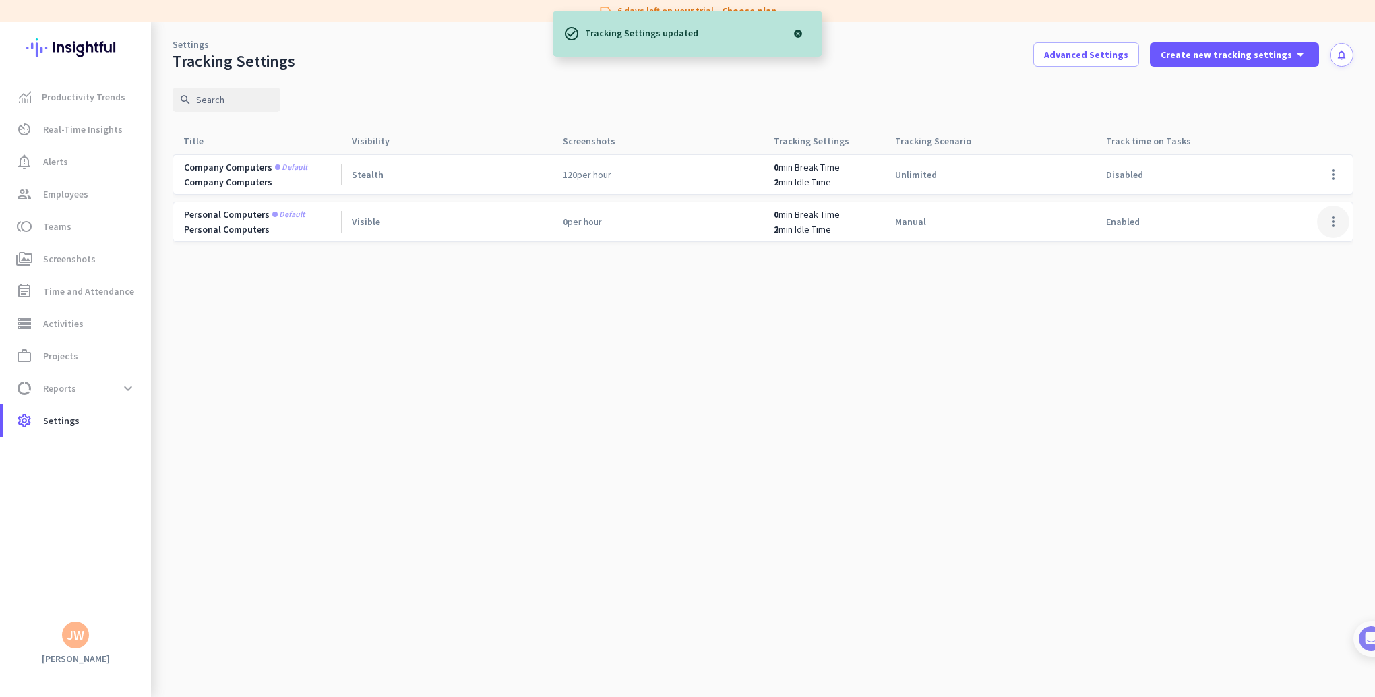
click at [1326, 222] on span at bounding box center [1333, 222] width 32 height 32
click at [1287, 253] on span "Edit" at bounding box center [1282, 250] width 17 height 12
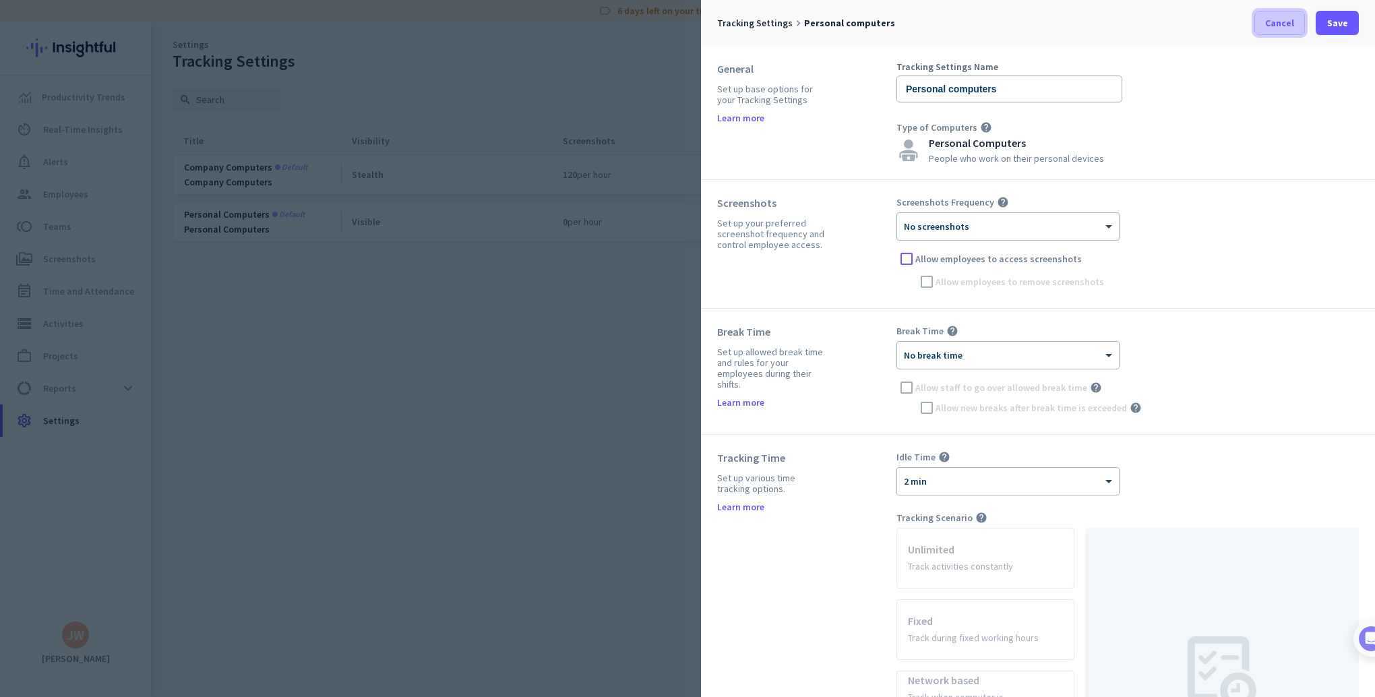
click at [1288, 25] on span "Cancel" at bounding box center [1279, 22] width 29 height 13
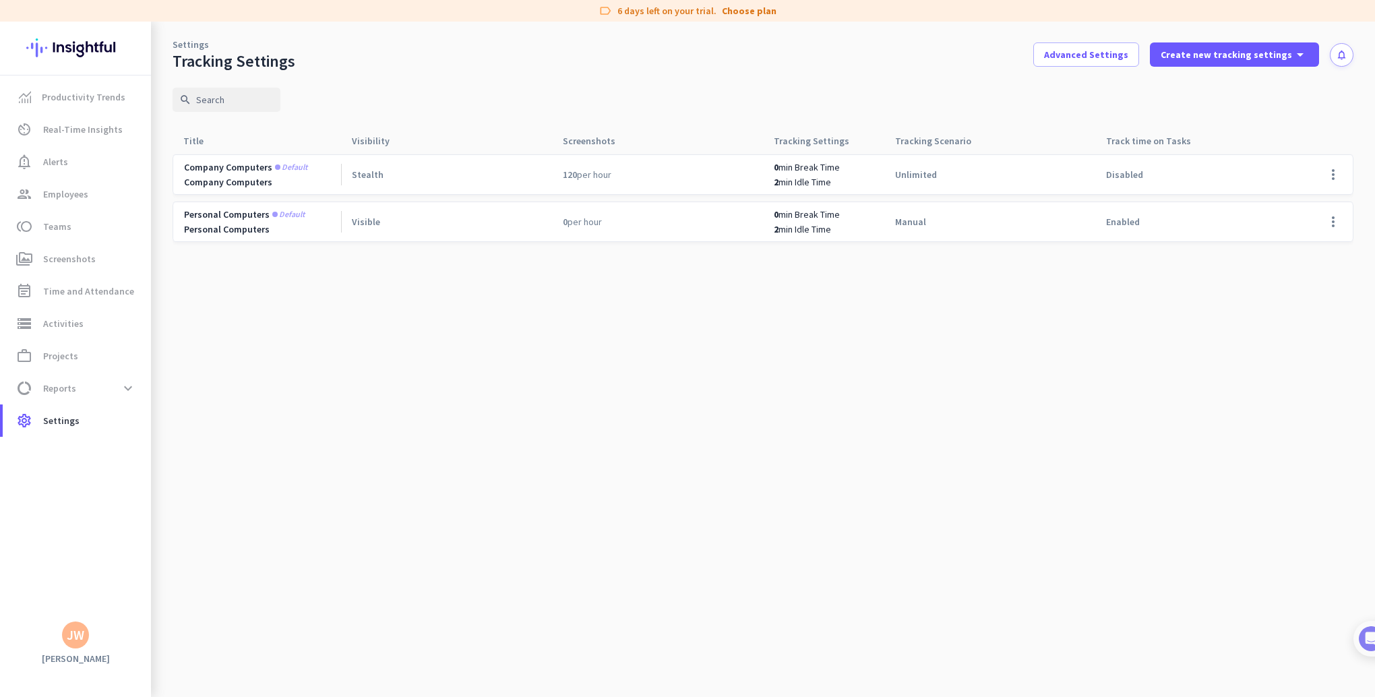
click at [1188, 176] on div "Disabled" at bounding box center [1200, 174] width 211 height 39
click at [1128, 48] on span "Advanced Settings" at bounding box center [1086, 54] width 84 height 13
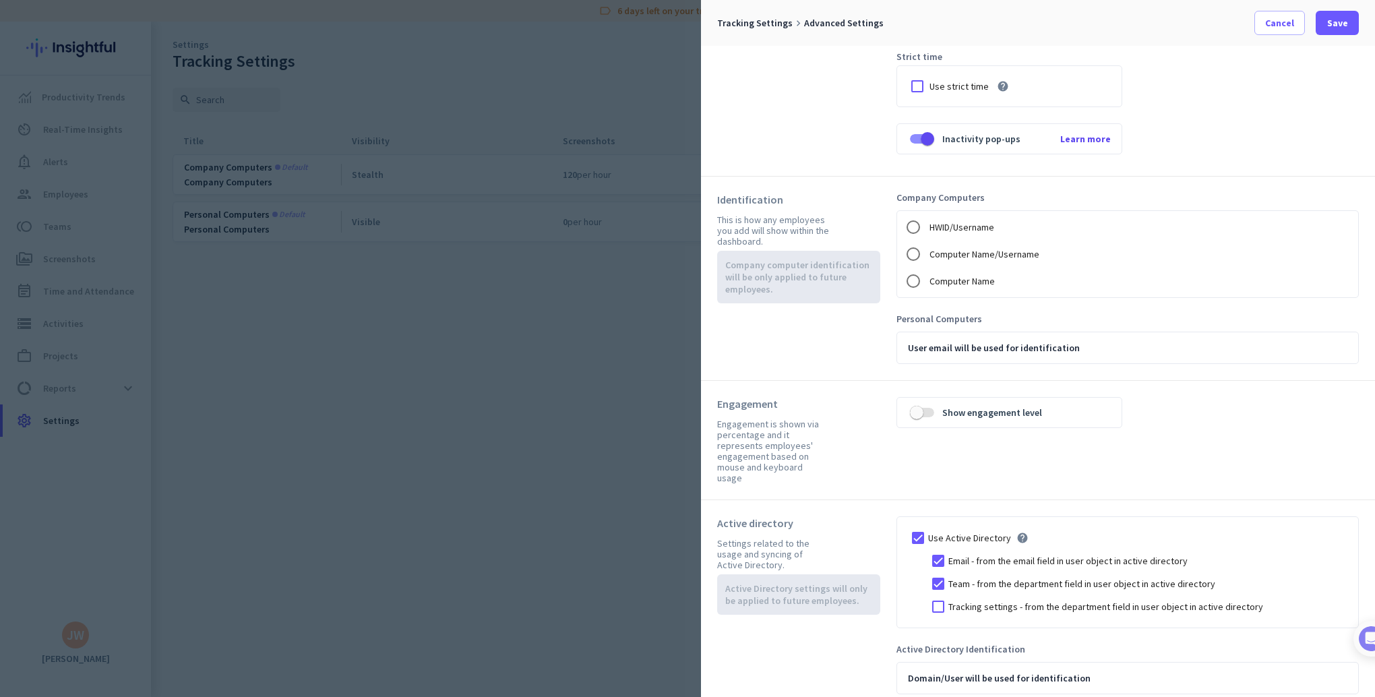
scroll to position [73, 0]
click at [1283, 26] on span "Cancel" at bounding box center [1279, 22] width 29 height 13
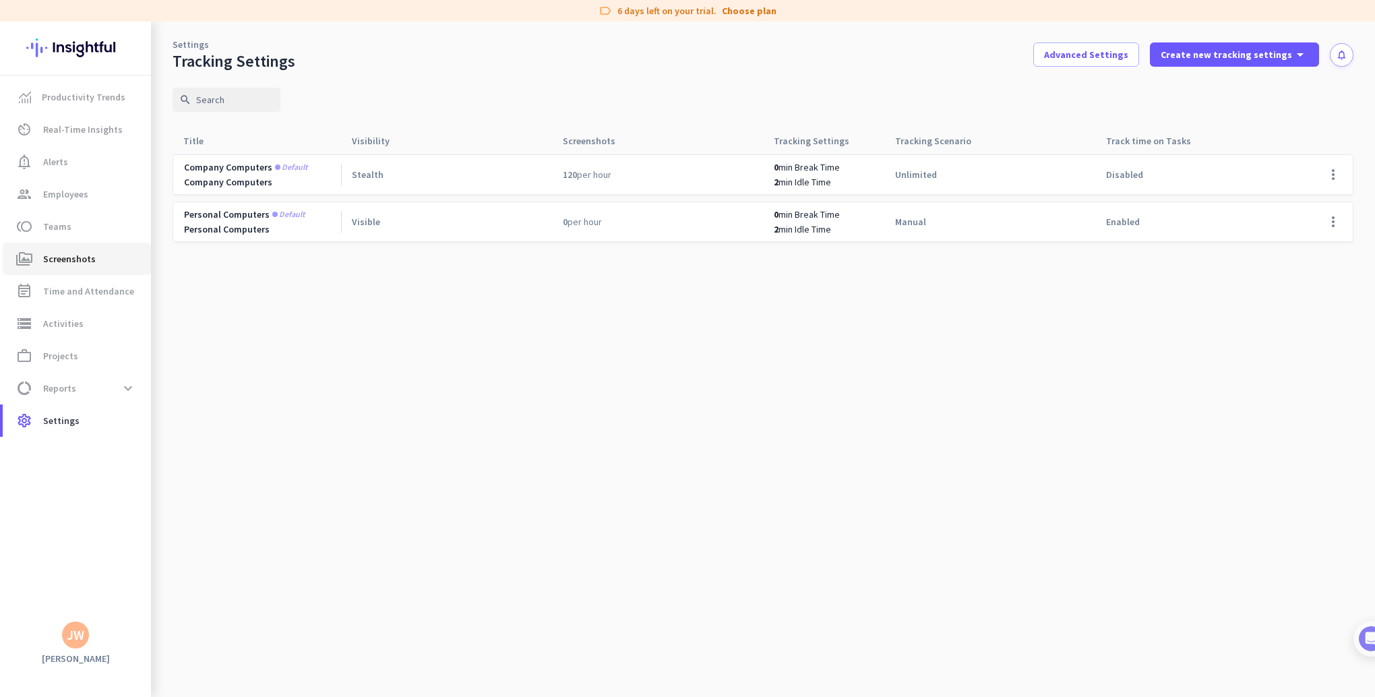
click at [83, 256] on span "Screenshots" at bounding box center [69, 259] width 53 height 16
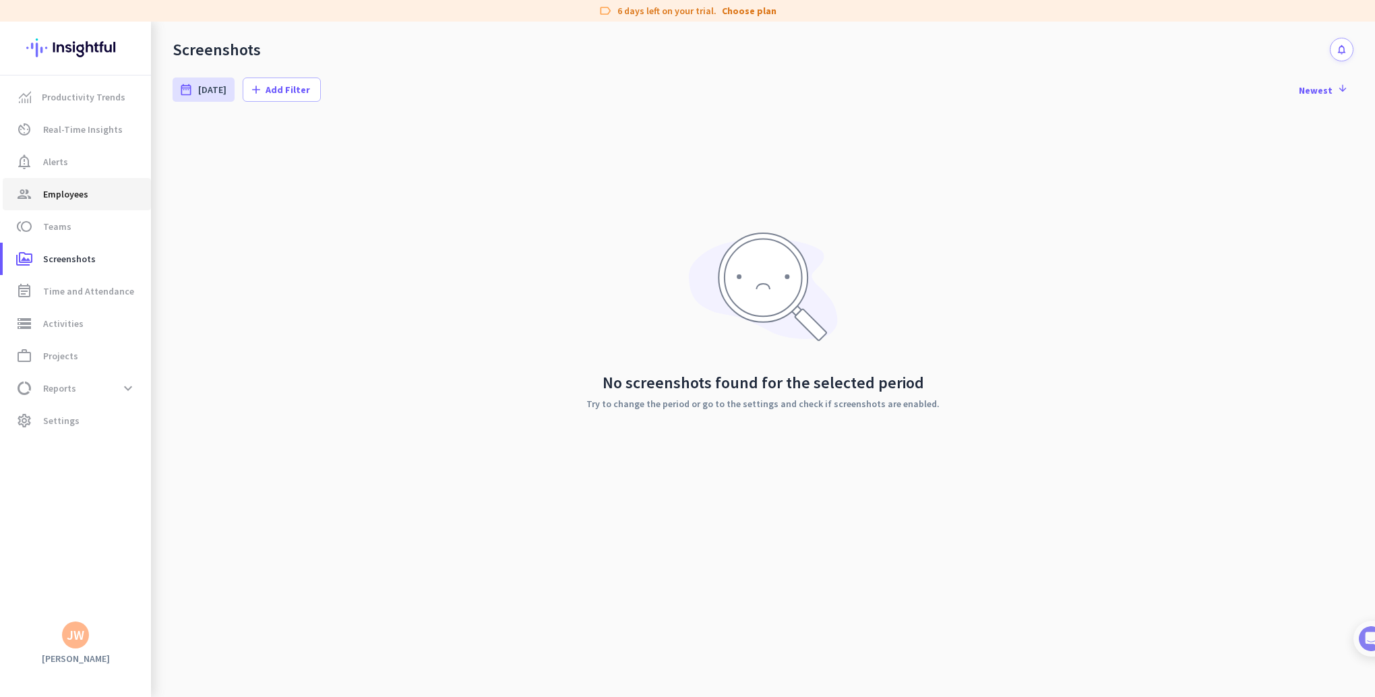
click at [65, 198] on span "Employees" at bounding box center [65, 194] width 45 height 16
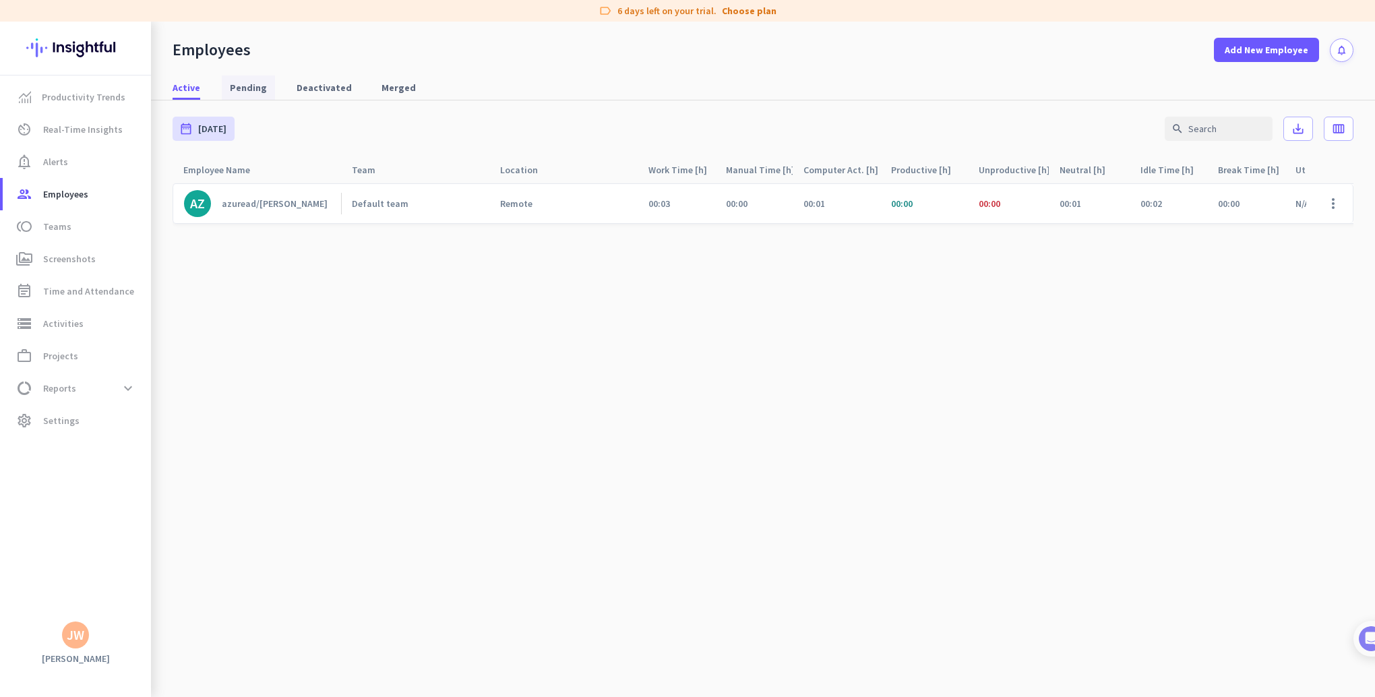
click at [248, 87] on span "Pending" at bounding box center [248, 87] width 37 height 13
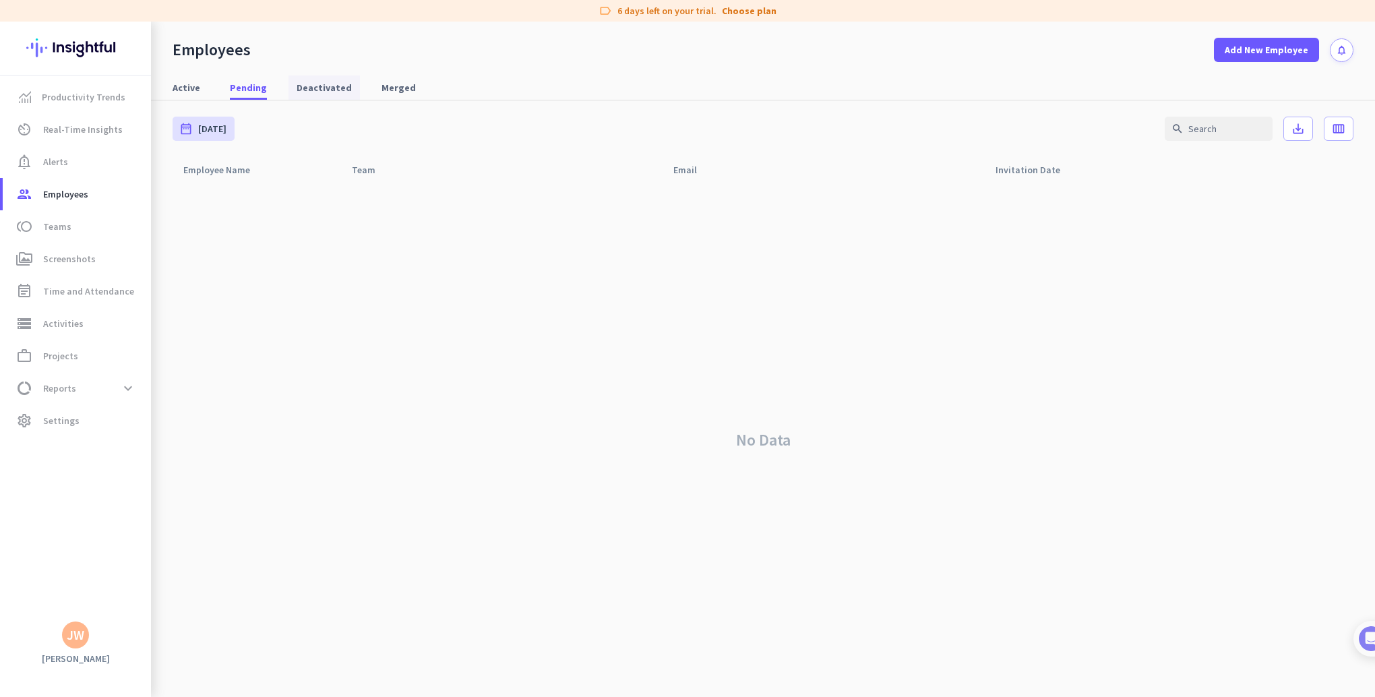
click at [309, 91] on span "Deactivated" at bounding box center [324, 87] width 55 height 13
click at [181, 88] on span "Active" at bounding box center [187, 87] width 28 height 13
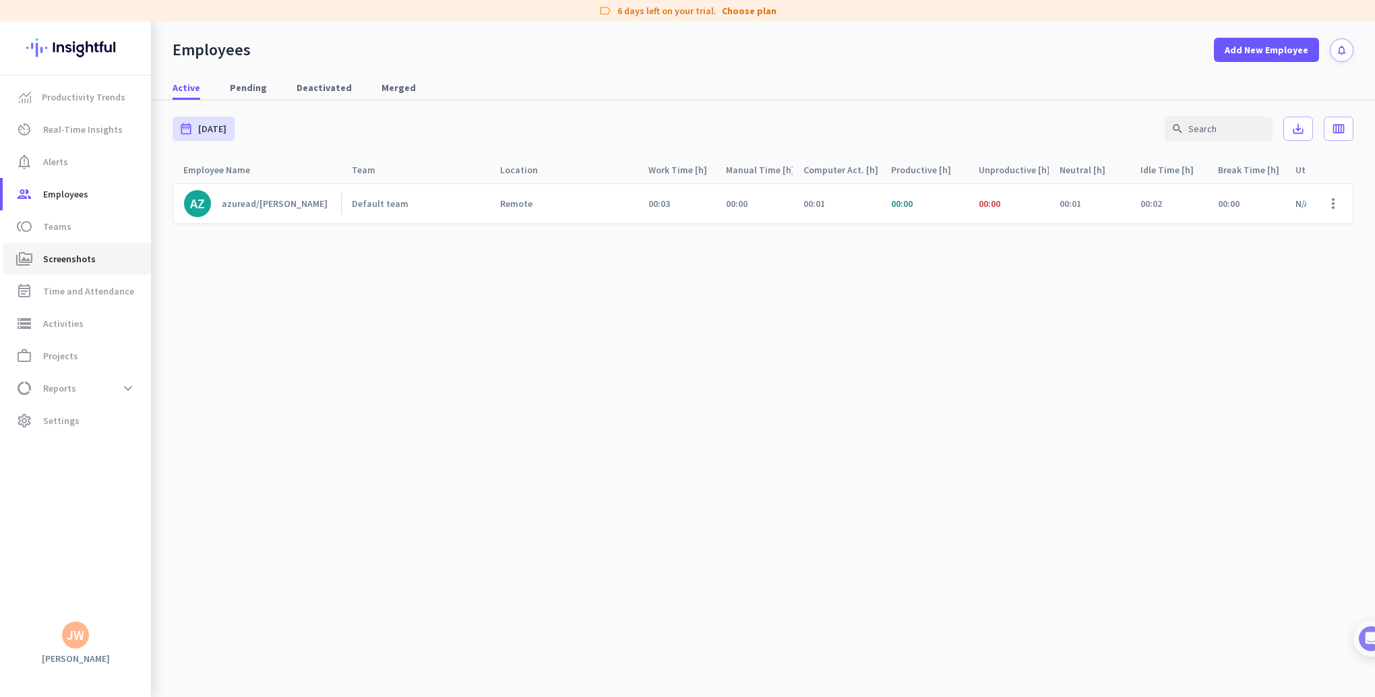
click at [72, 252] on span "Screenshots" at bounding box center [69, 259] width 53 height 16
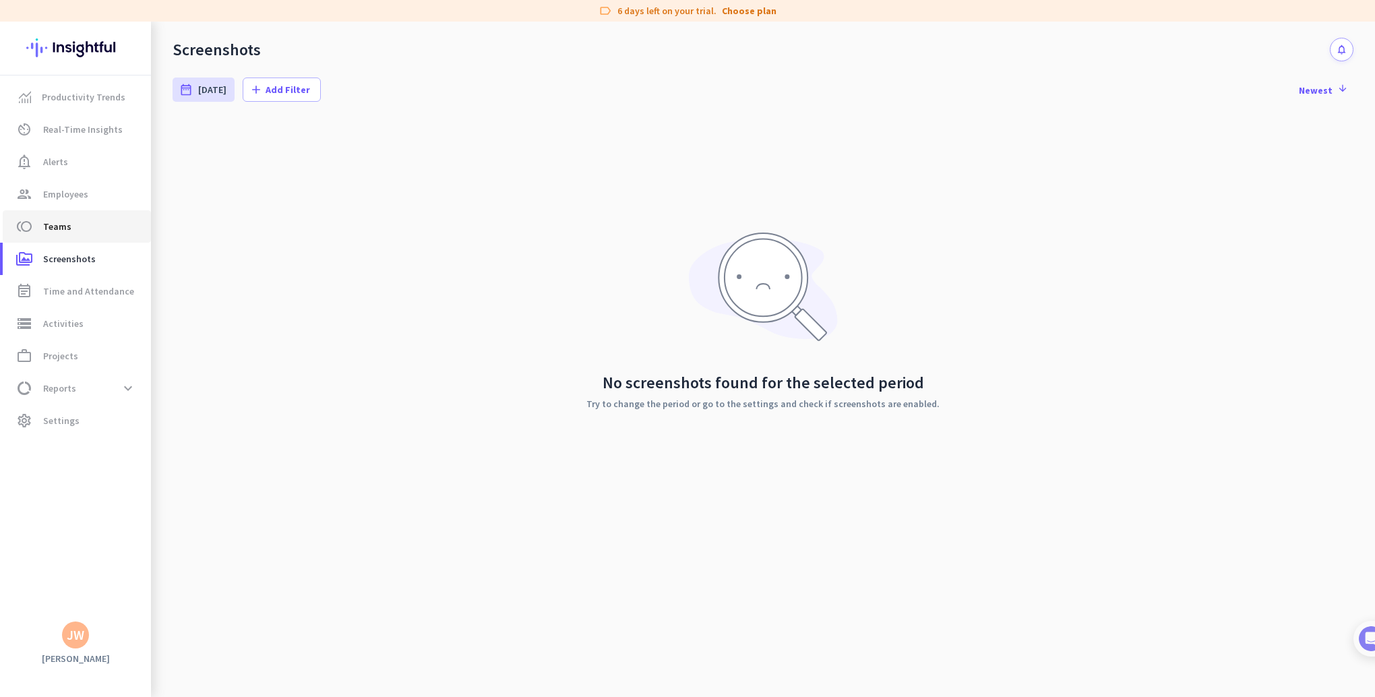
click at [50, 226] on span "Teams" at bounding box center [57, 226] width 28 height 16
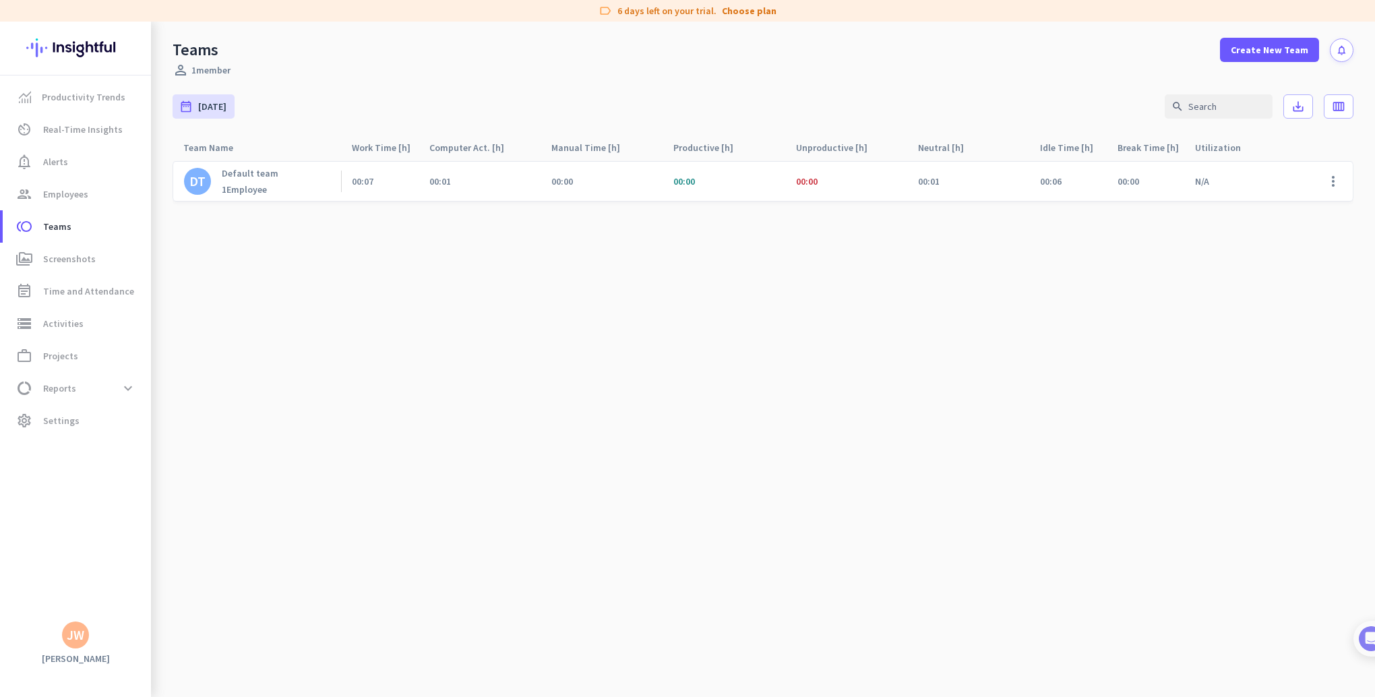
click at [241, 185] on div "1 Employee" at bounding box center [250, 189] width 57 height 12
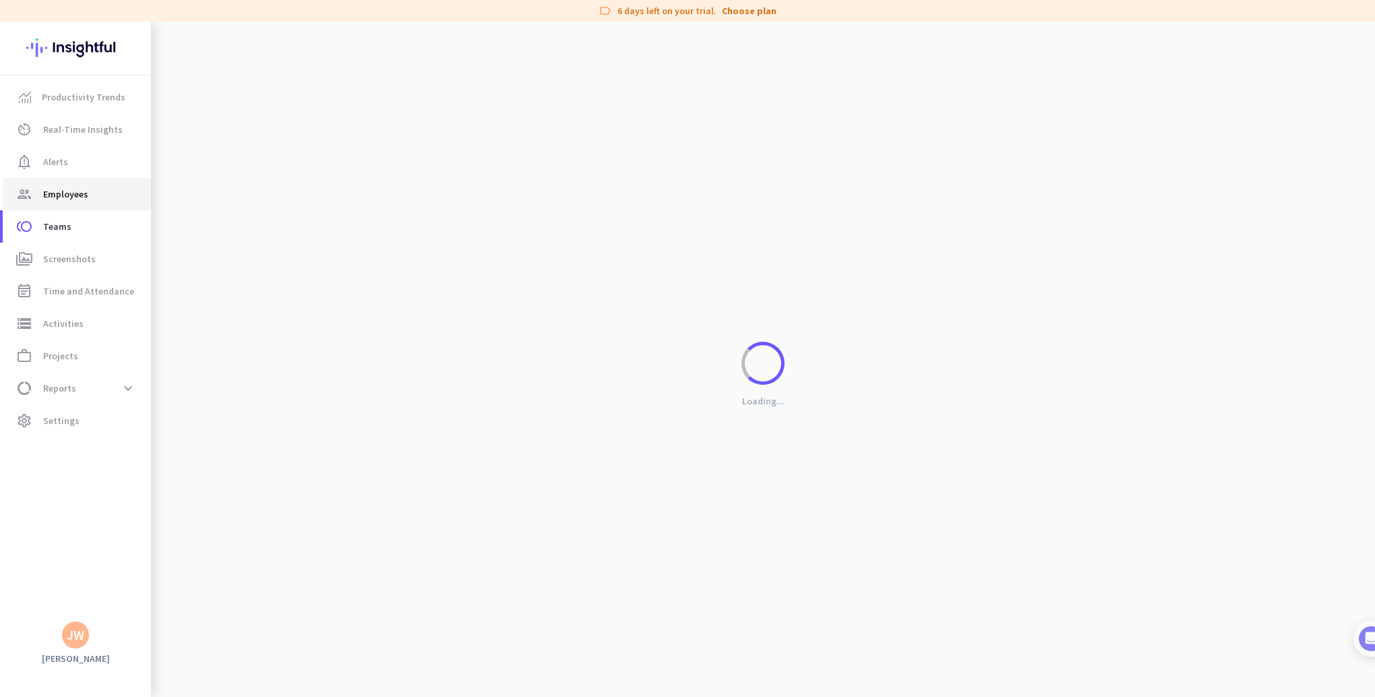
click at [49, 194] on span "Employees" at bounding box center [65, 194] width 45 height 16
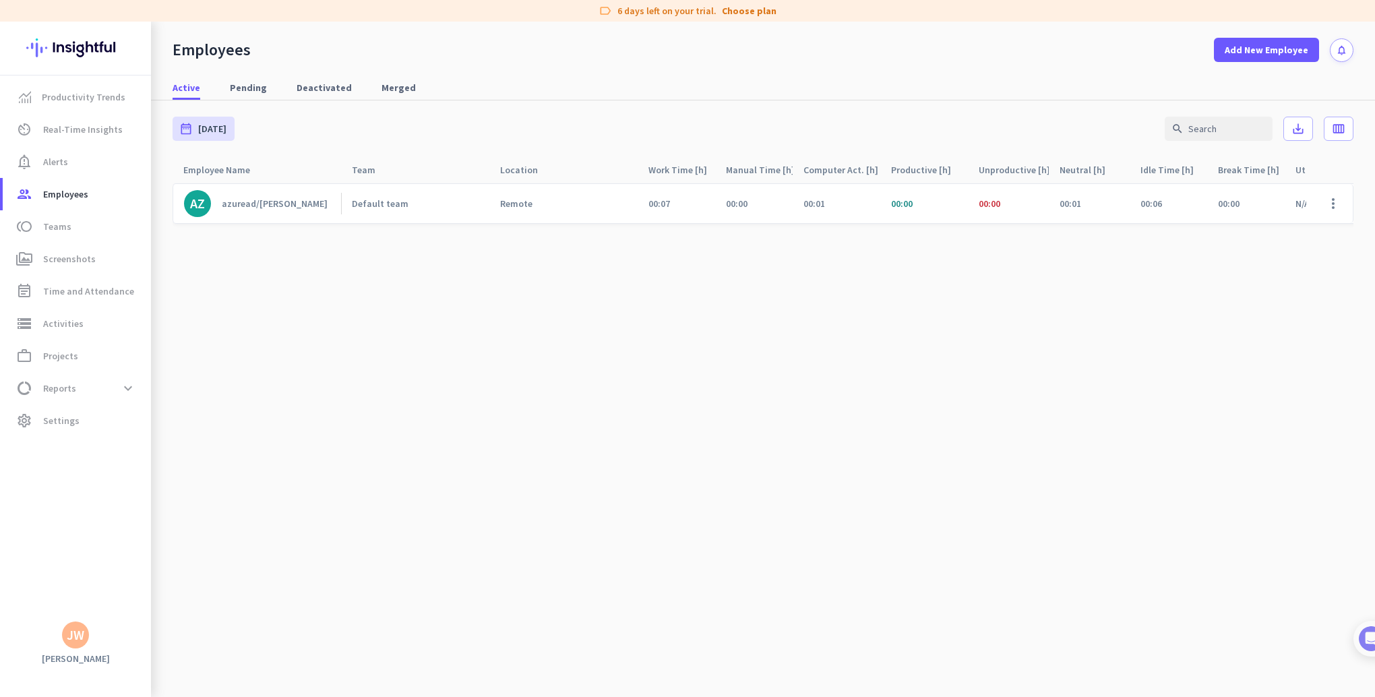
click at [290, 204] on div "azuread/[PERSON_NAME]" at bounding box center [275, 203] width 106 height 12
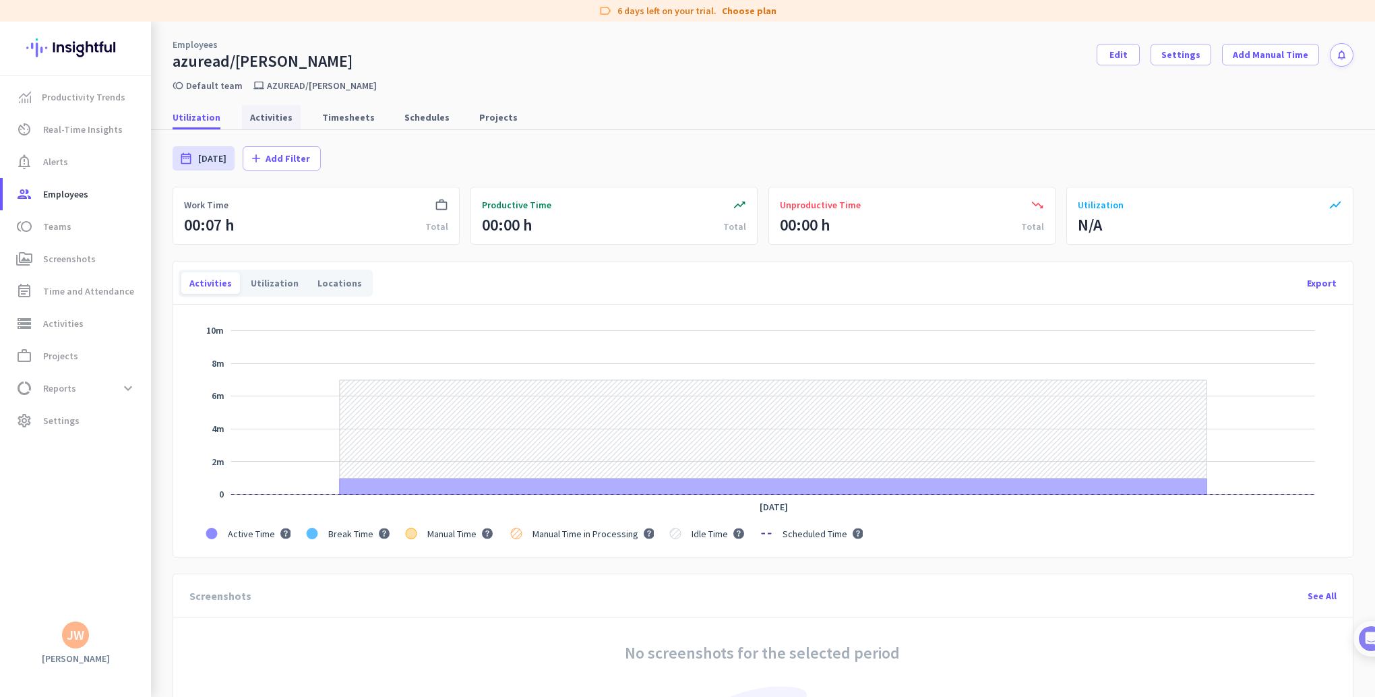
click at [251, 114] on span "Activities" at bounding box center [271, 117] width 42 height 13
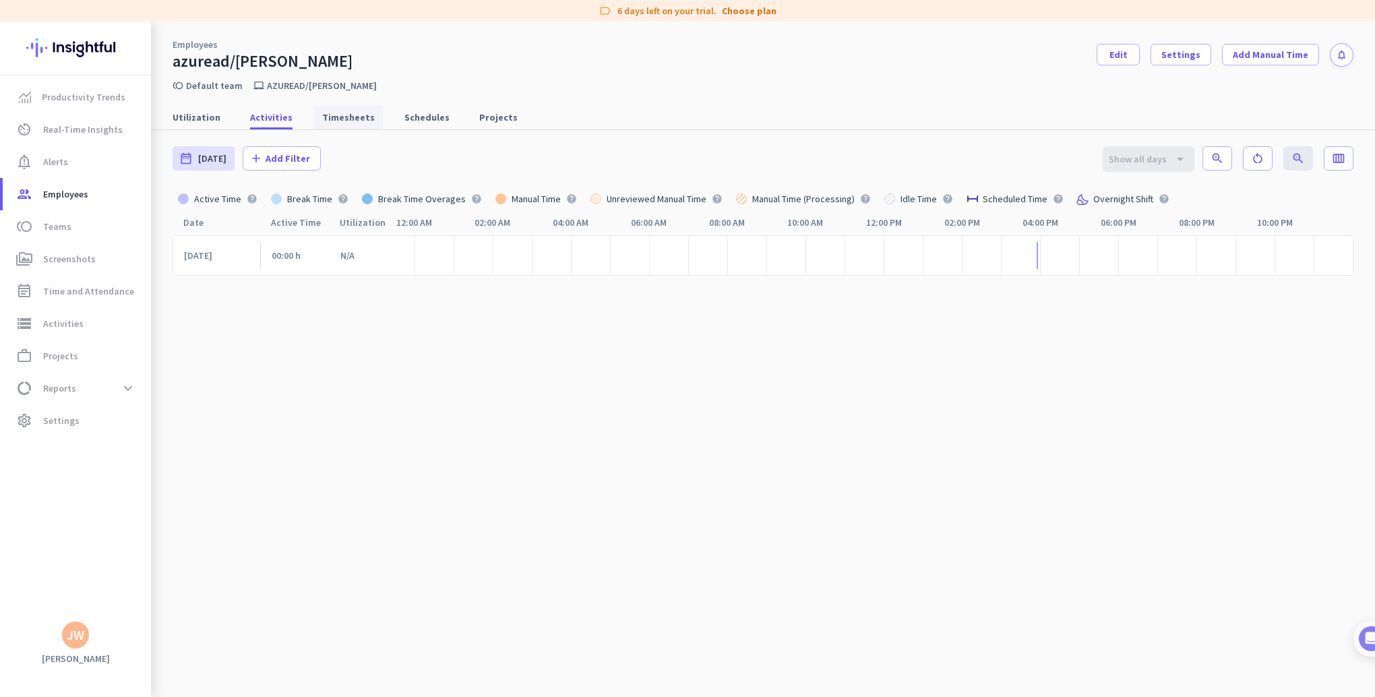
click at [336, 117] on span "Timesheets" at bounding box center [348, 117] width 53 height 13
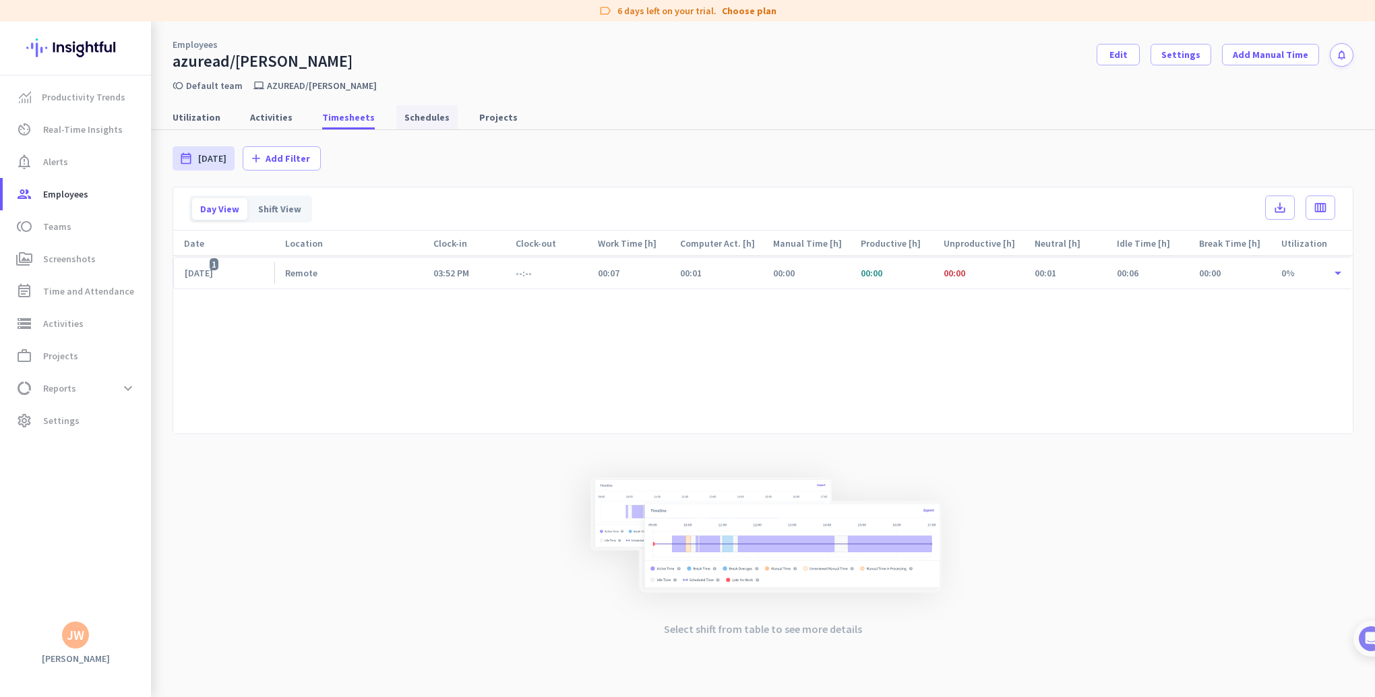
click at [417, 111] on span "Schedules" at bounding box center [426, 117] width 45 height 13
type input "[DATE] - [DATE]"
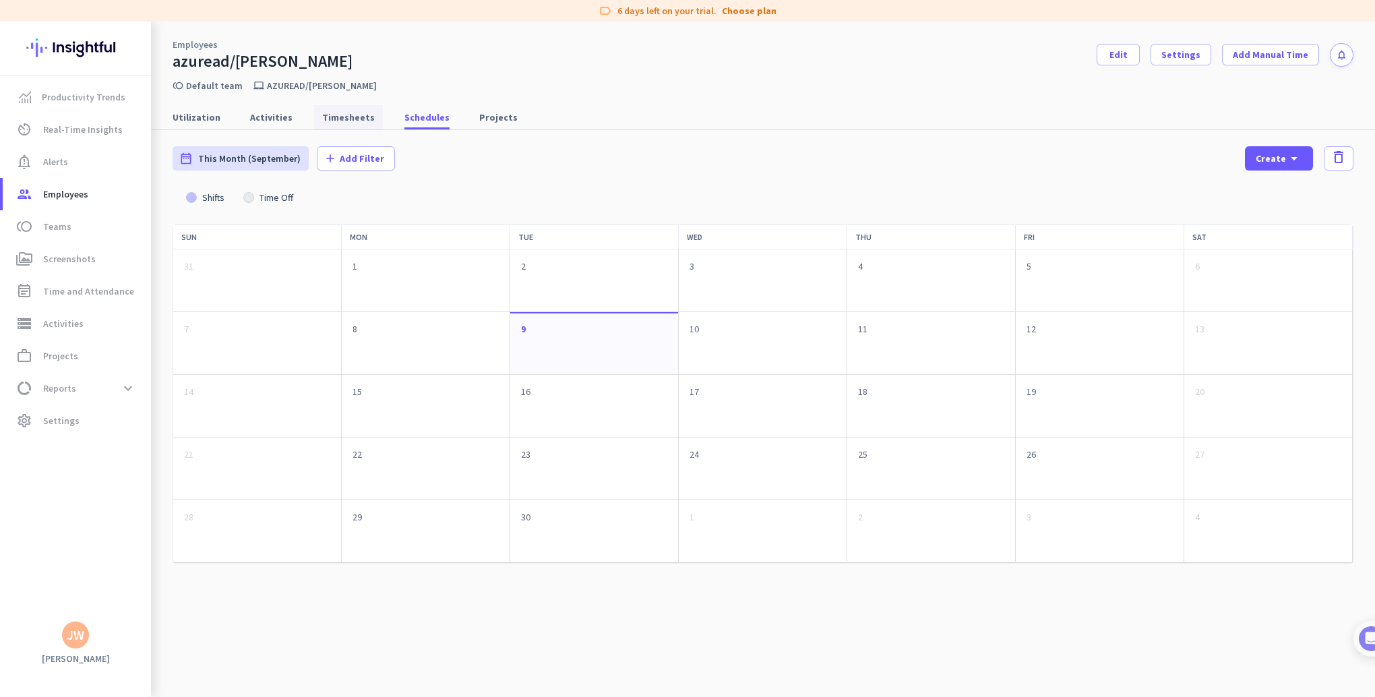
click at [337, 118] on span "Timesheets" at bounding box center [348, 117] width 53 height 13
type input "[DATE] - [DATE]"
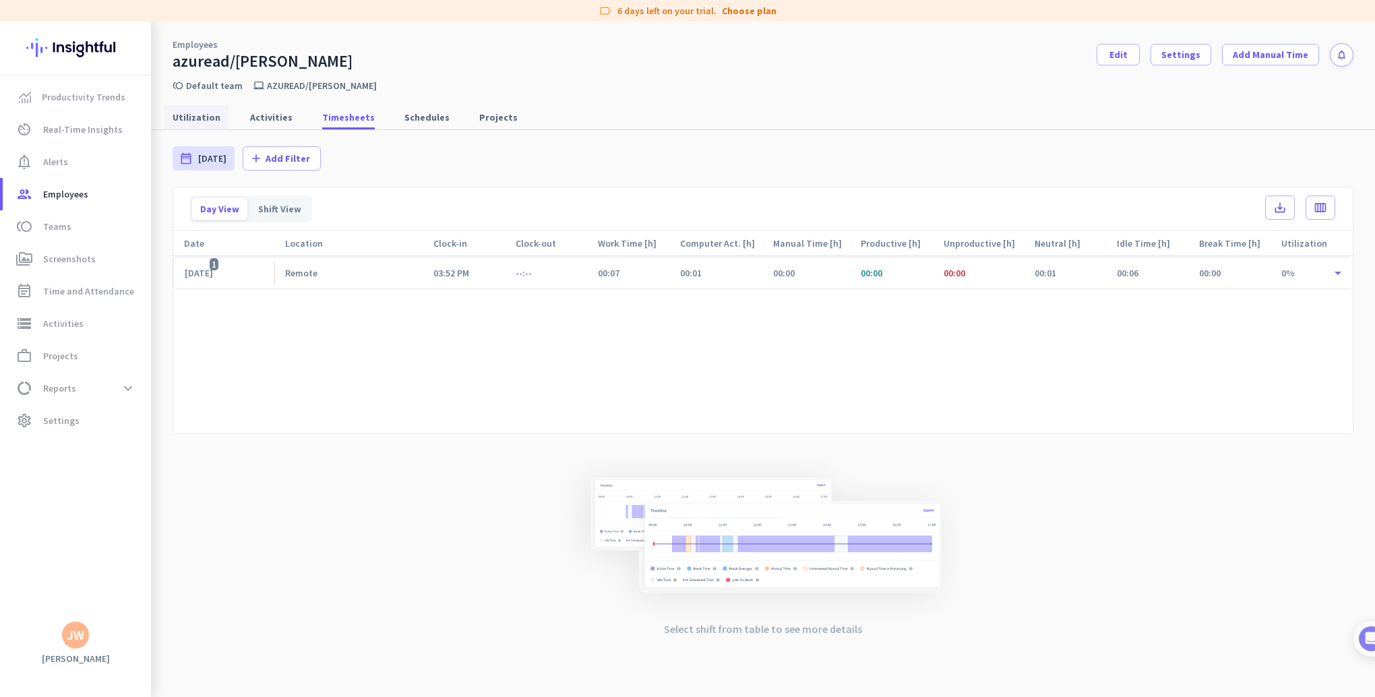
click at [199, 115] on span "Utilization" at bounding box center [197, 117] width 48 height 13
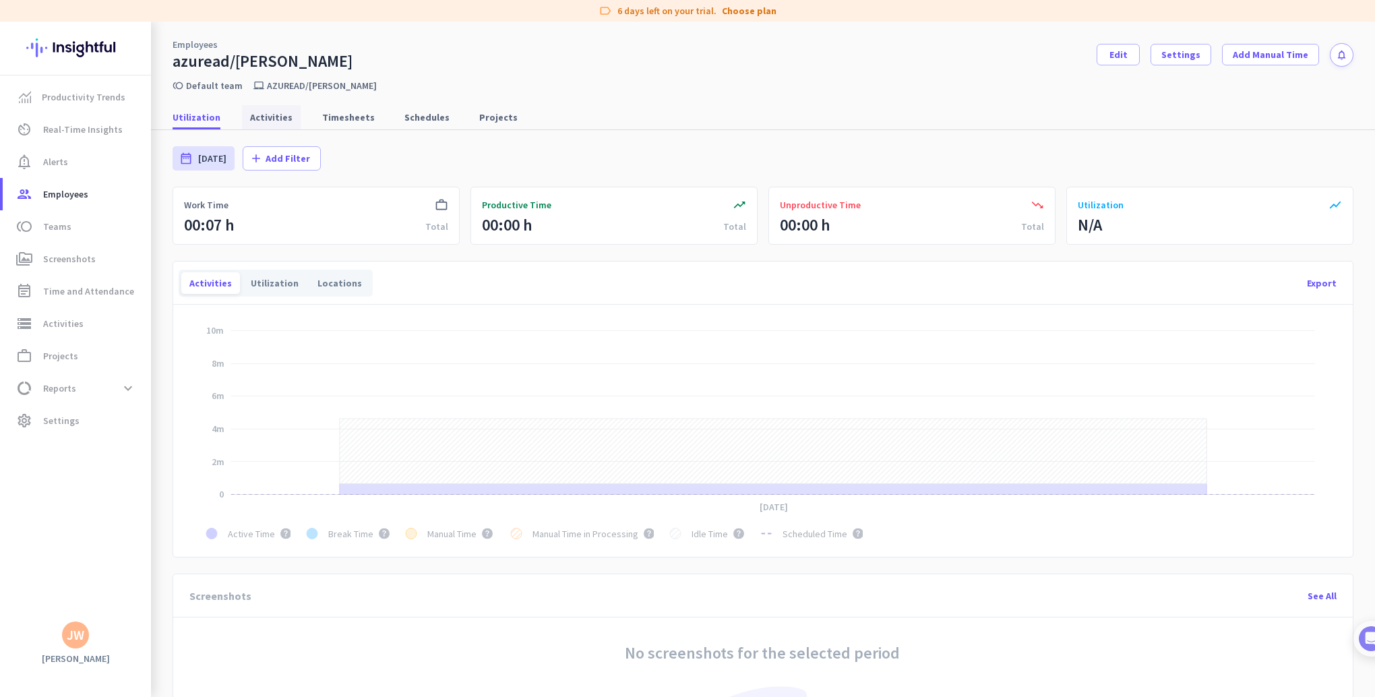
click at [261, 115] on span "Activities" at bounding box center [271, 117] width 42 height 13
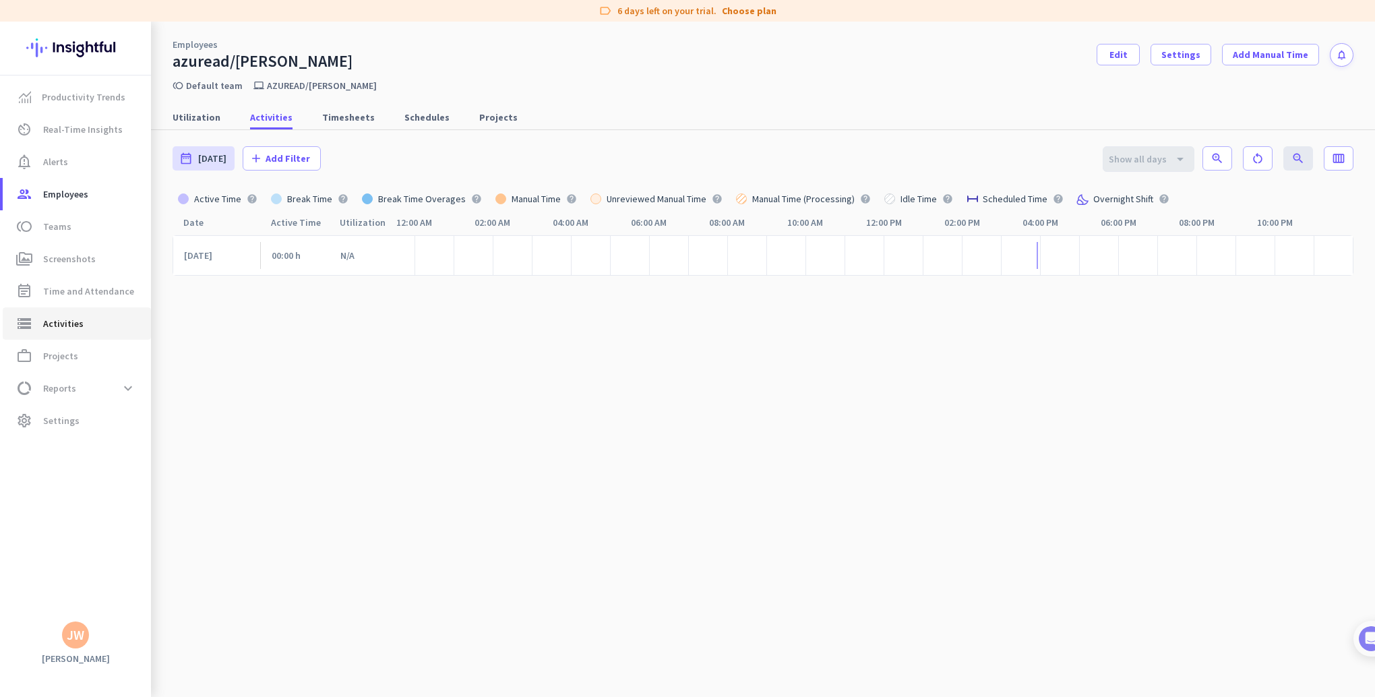
click at [78, 322] on span "Activities" at bounding box center [63, 323] width 40 height 16
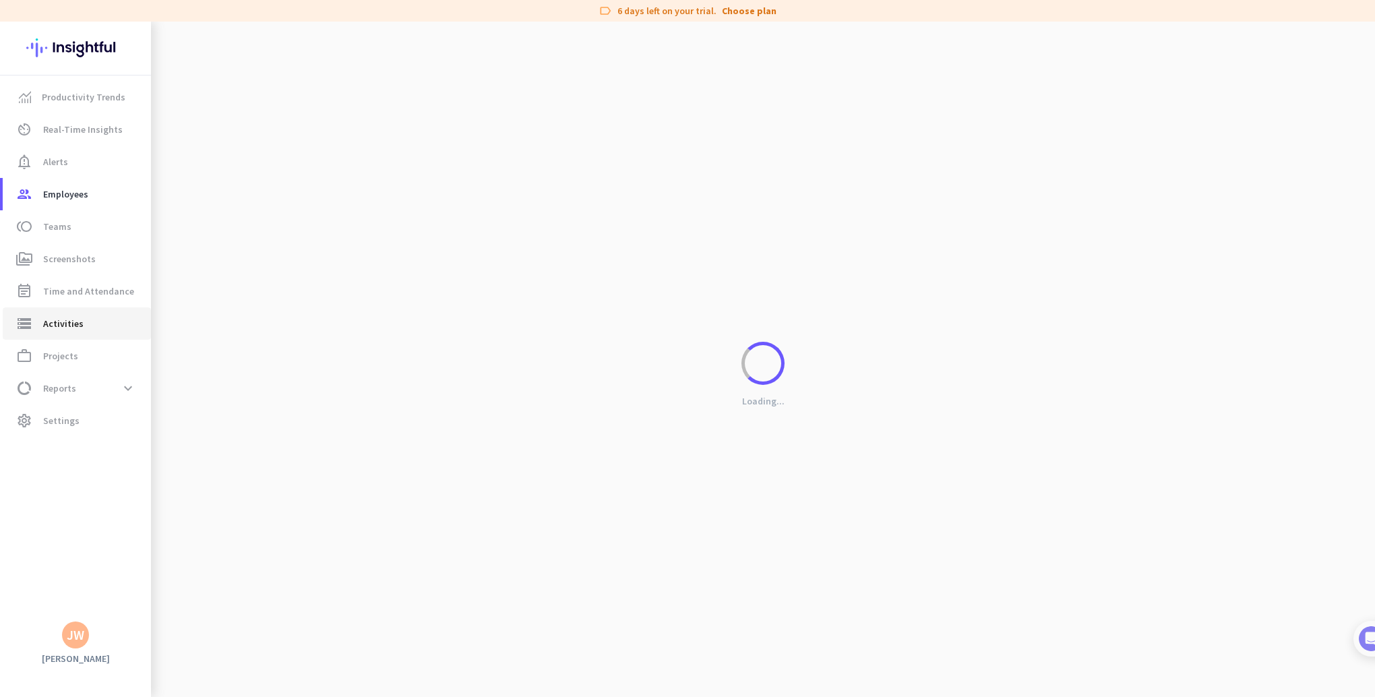
type input "[DATE]"
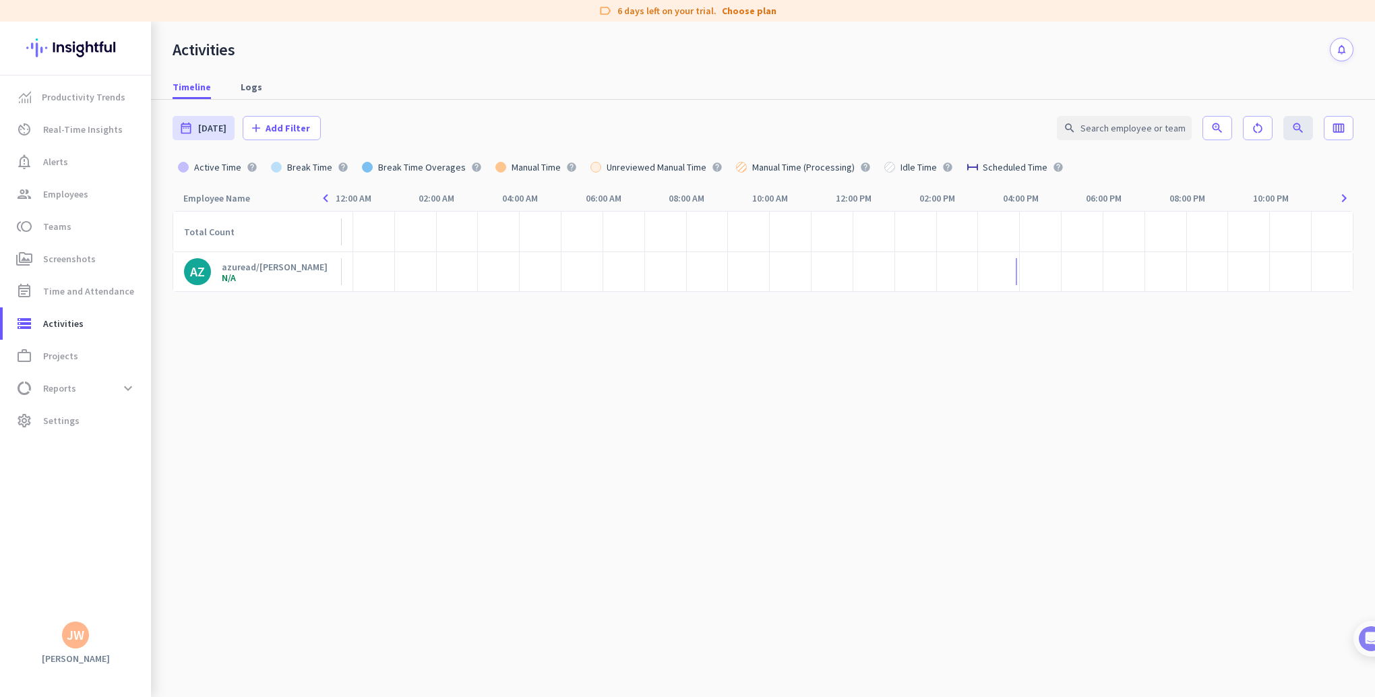
click at [265, 270] on div "azuread/[PERSON_NAME]" at bounding box center [275, 267] width 106 height 12
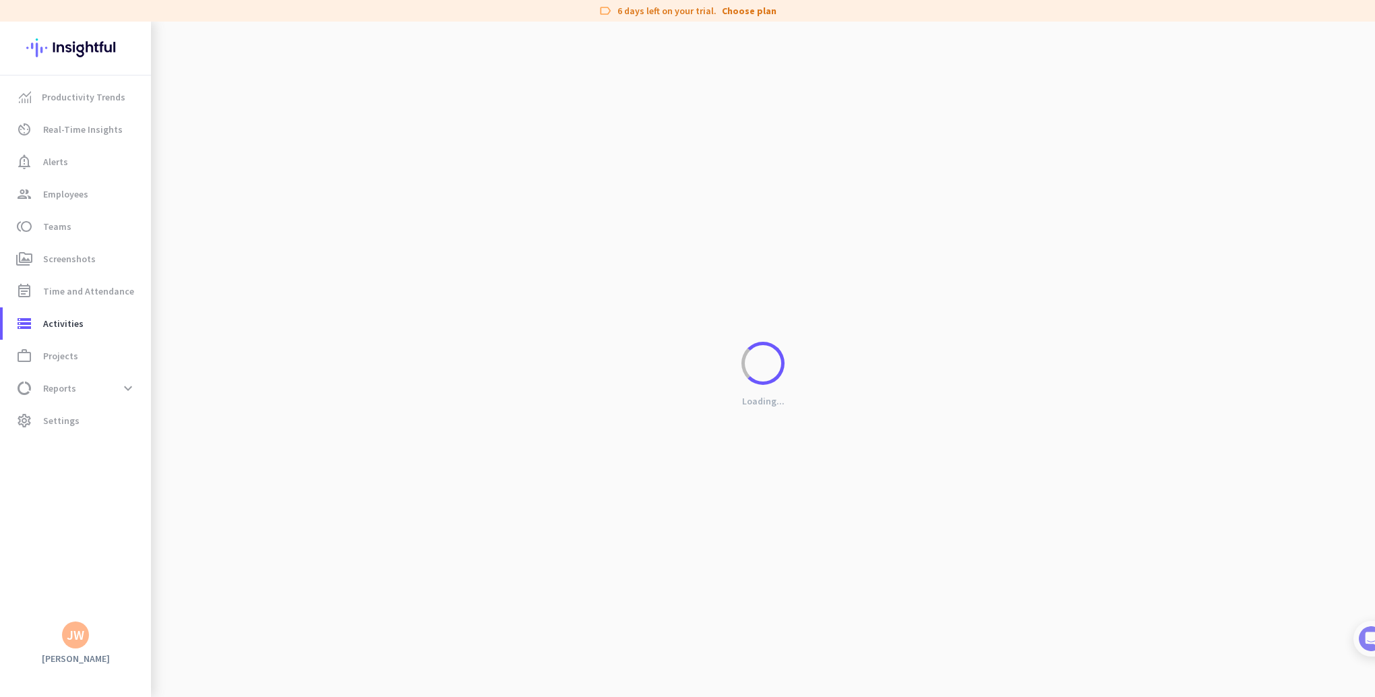
type input "[DATE] - [DATE]"
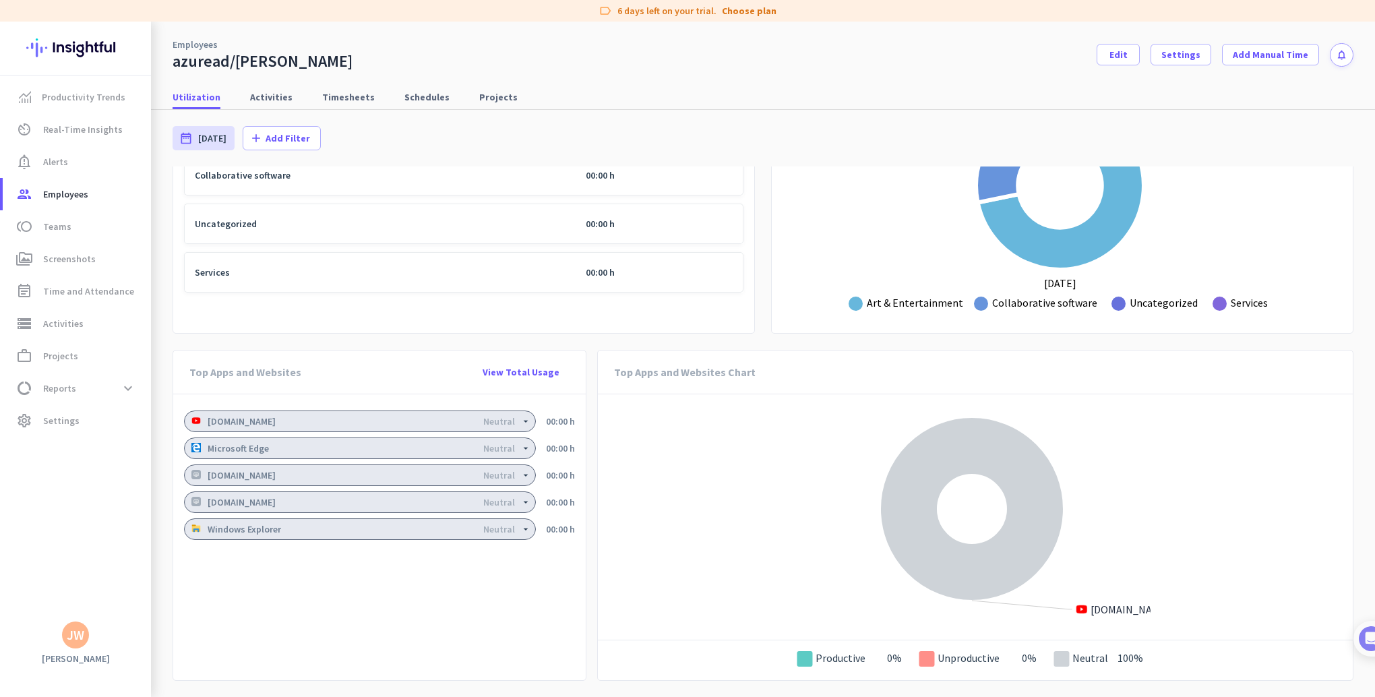
scroll to position [827, 0]
click at [510, 365] on span "View Total Usage" at bounding box center [521, 371] width 77 height 13
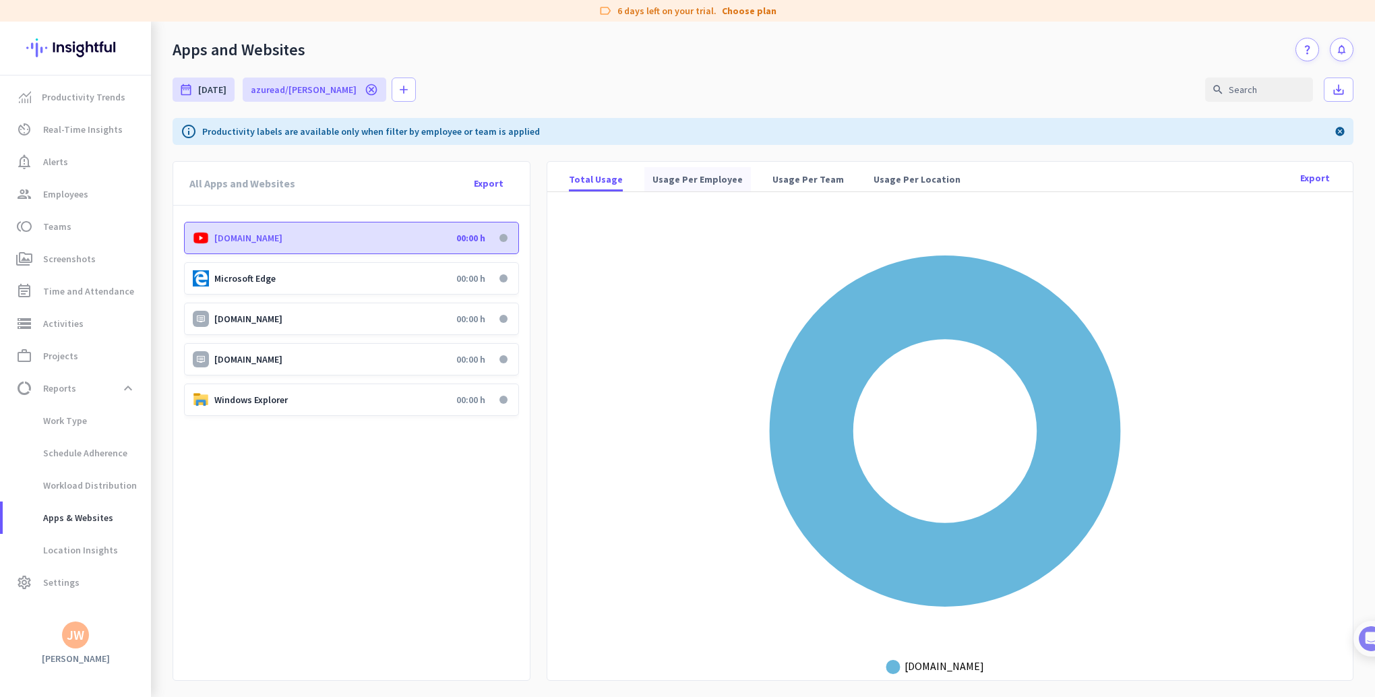
click at [698, 174] on span "Usage Per Employee" at bounding box center [697, 179] width 90 height 13
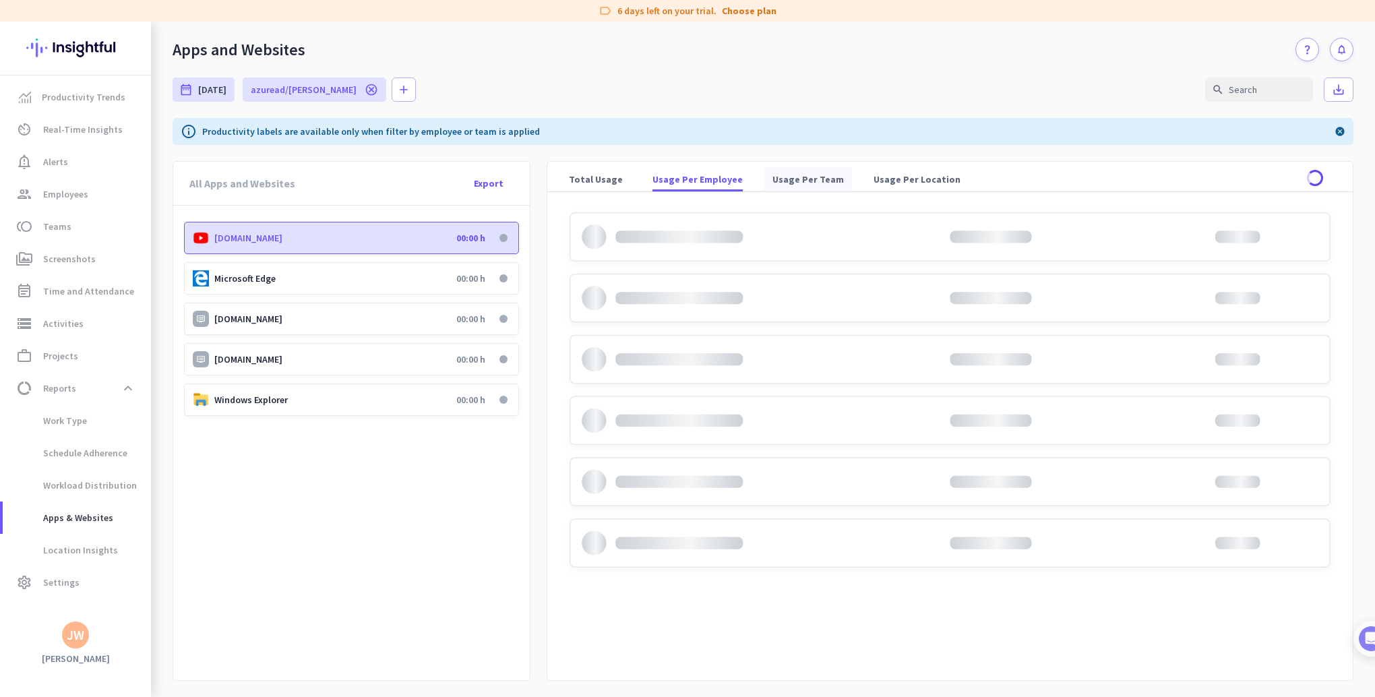
click at [801, 180] on span "Usage Per Team" at bounding box center [807, 179] width 71 height 13
click at [892, 175] on span "Usage Per Location" at bounding box center [916, 179] width 87 height 13
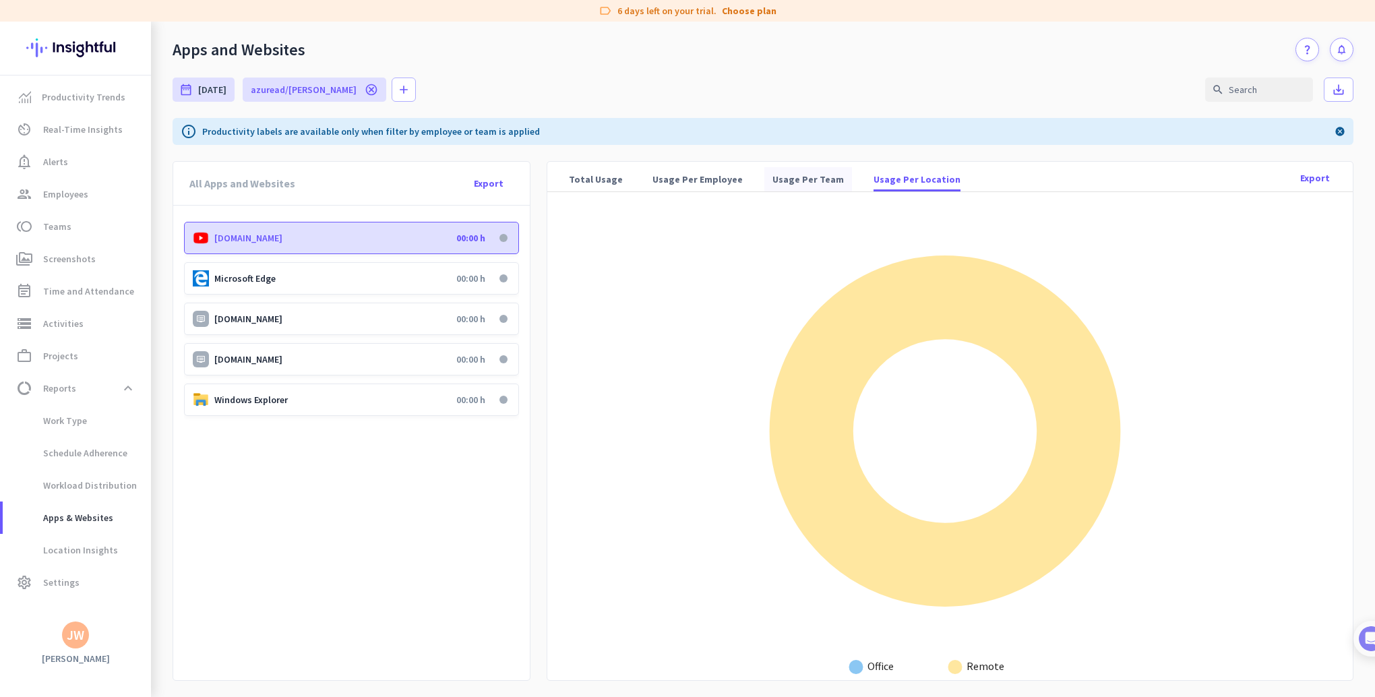
click at [772, 179] on span "Usage Per Team" at bounding box center [807, 179] width 71 height 13
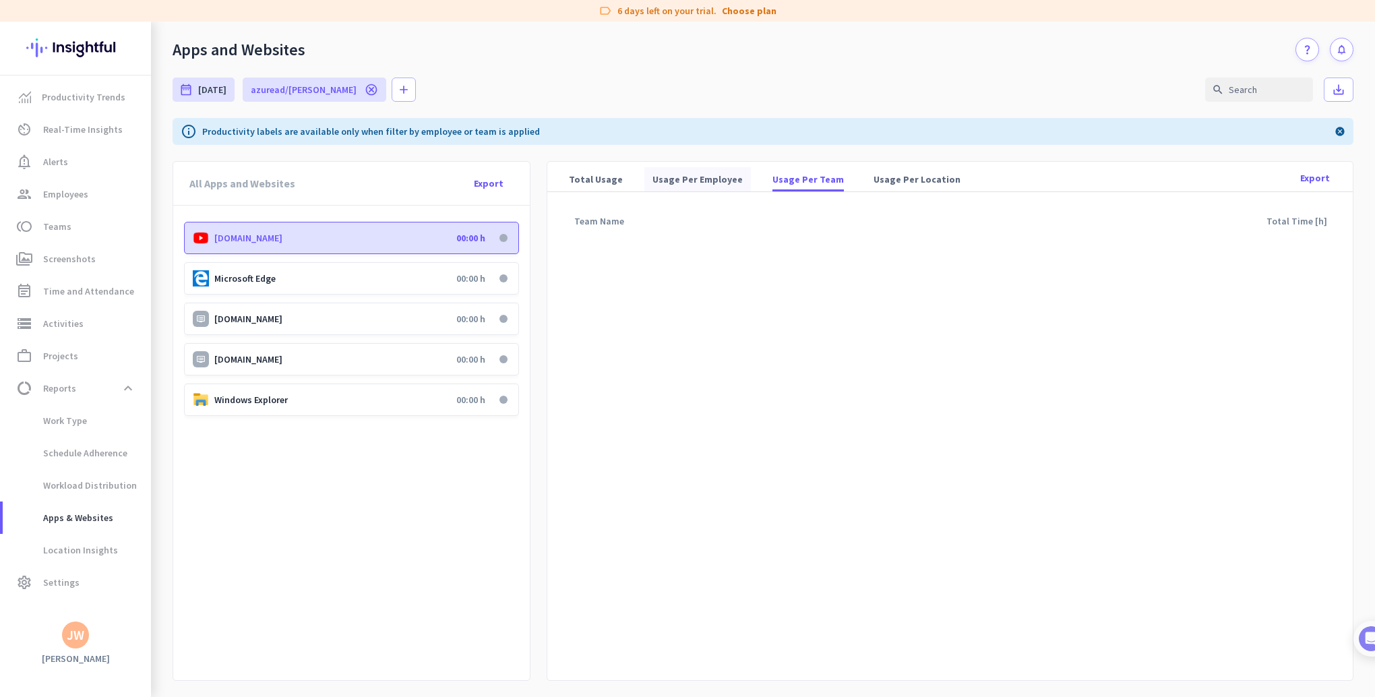
click at [680, 177] on span "Usage Per Employee" at bounding box center [697, 179] width 90 height 13
click at [584, 176] on span "Total Usage" at bounding box center [596, 179] width 54 height 13
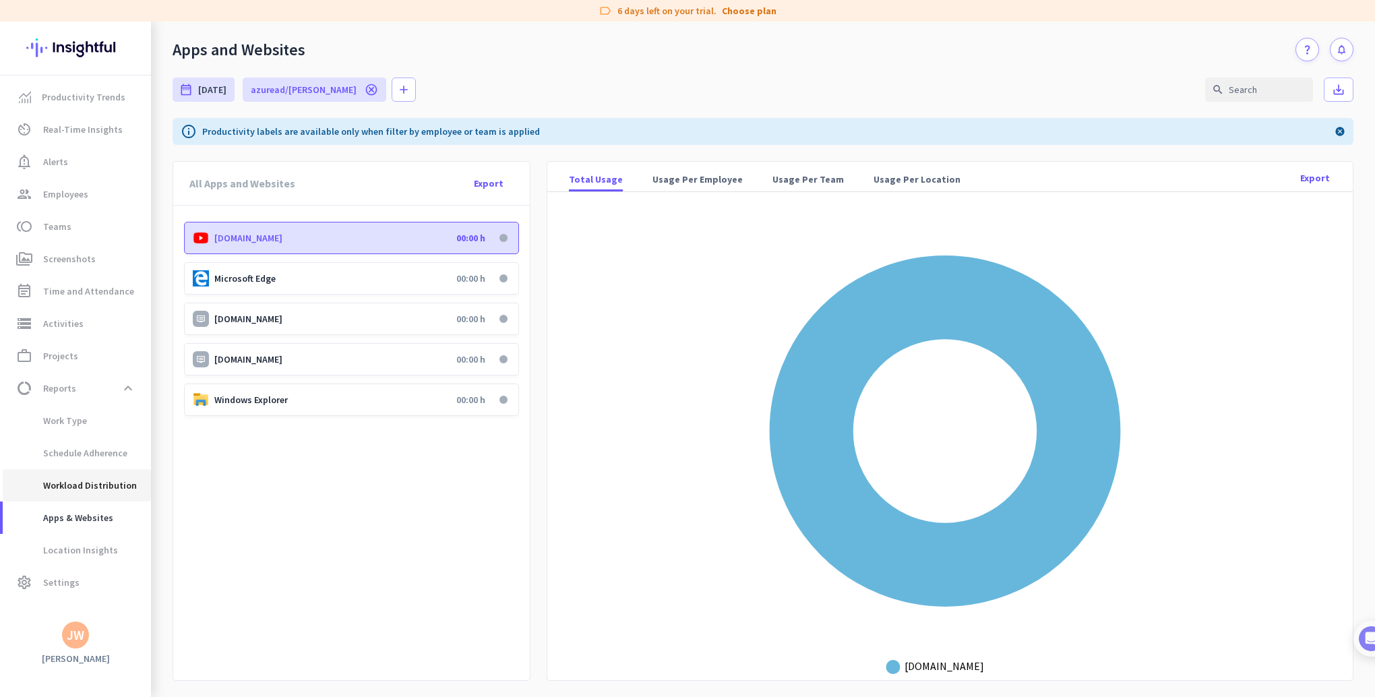
click at [86, 484] on span "Workload Distribution" at bounding box center [74, 485] width 123 height 32
click at [84, 516] on span "Apps & Websites" at bounding box center [63, 517] width 100 height 32
click at [285, 384] on div "Windows Explorer 00:00 h" at bounding box center [351, 400] width 335 height 32
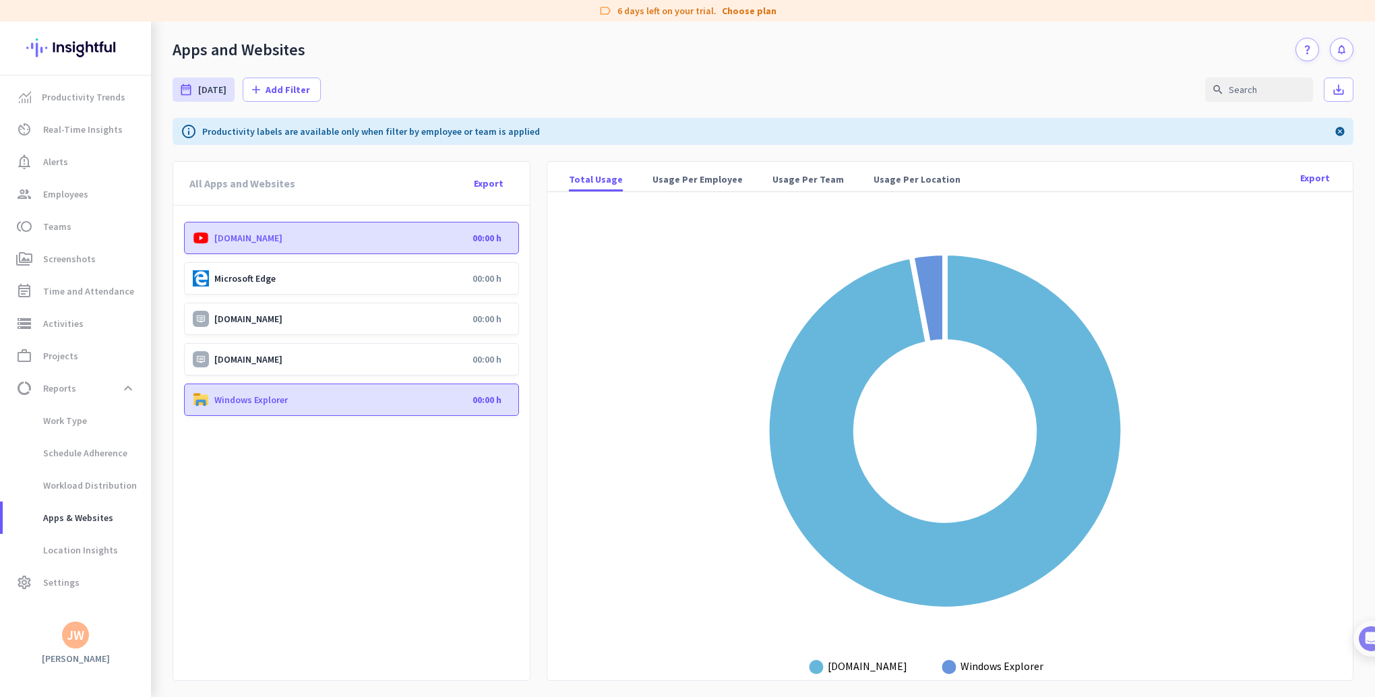
click at [285, 359] on p "[DOMAIN_NAME]" at bounding box center [340, 359] width 253 height 12
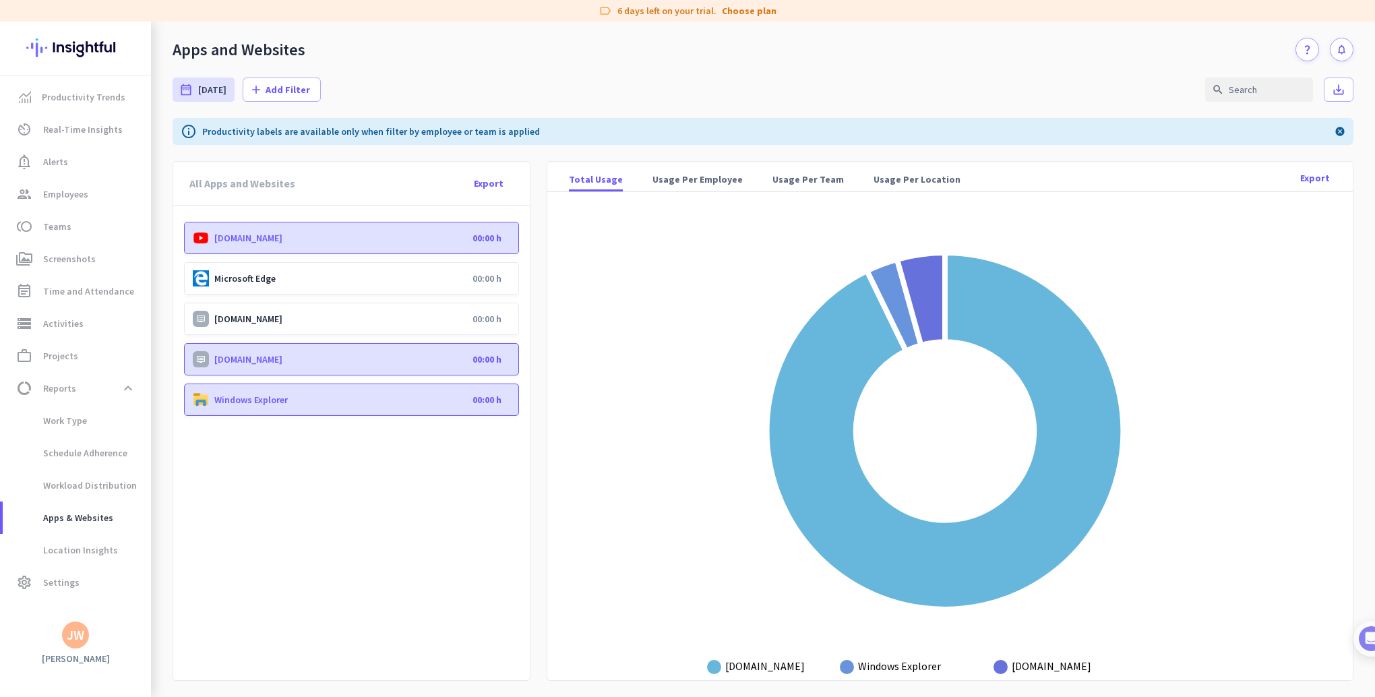
click at [295, 316] on p "[DOMAIN_NAME]" at bounding box center [340, 319] width 253 height 12
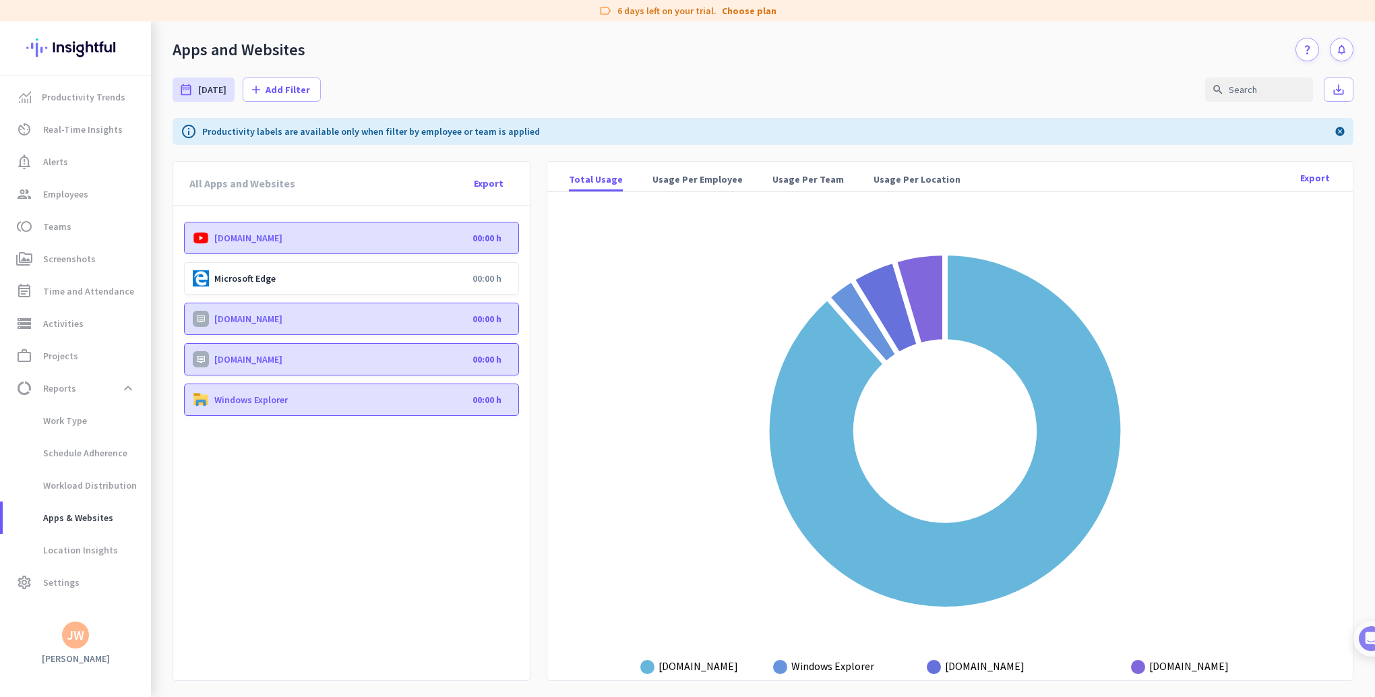
click at [299, 266] on div "Microsoft Edge 00:00 h" at bounding box center [351, 278] width 335 height 32
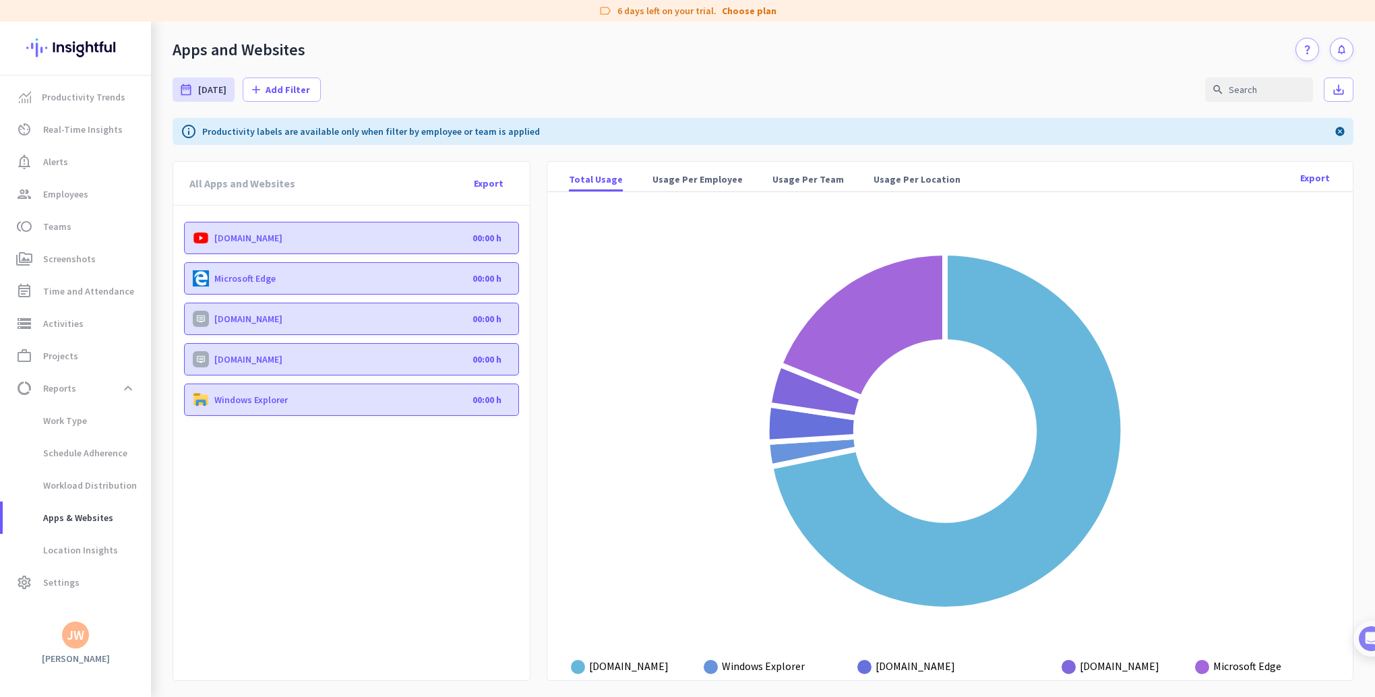
click at [580, 84] on div "date_range [DATE] [DATE] - [DATE] add Add Filter search save_alt" at bounding box center [763, 89] width 1181 height 57
click at [69, 256] on span "Screenshots" at bounding box center [69, 259] width 53 height 16
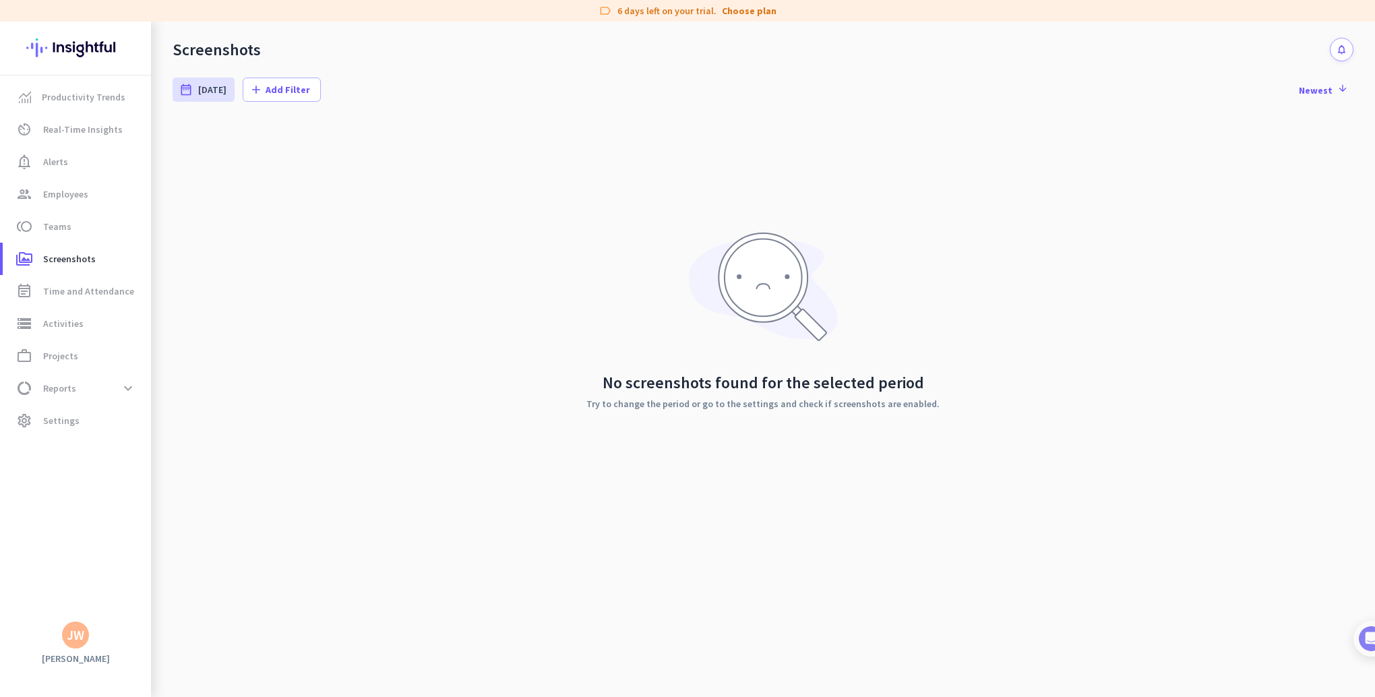
click at [406, 264] on div "No screenshots found for the selected period Try to change the period or go to …" at bounding box center [763, 320] width 1181 height 404
click at [1316, 89] on span "Newest arrow_downward" at bounding box center [1323, 89] width 49 height 13
click at [1316, 89] on span "Oldest arrow_upward" at bounding box center [1325, 89] width 46 height 13
click at [66, 221] on span "Teams" at bounding box center [57, 226] width 28 height 16
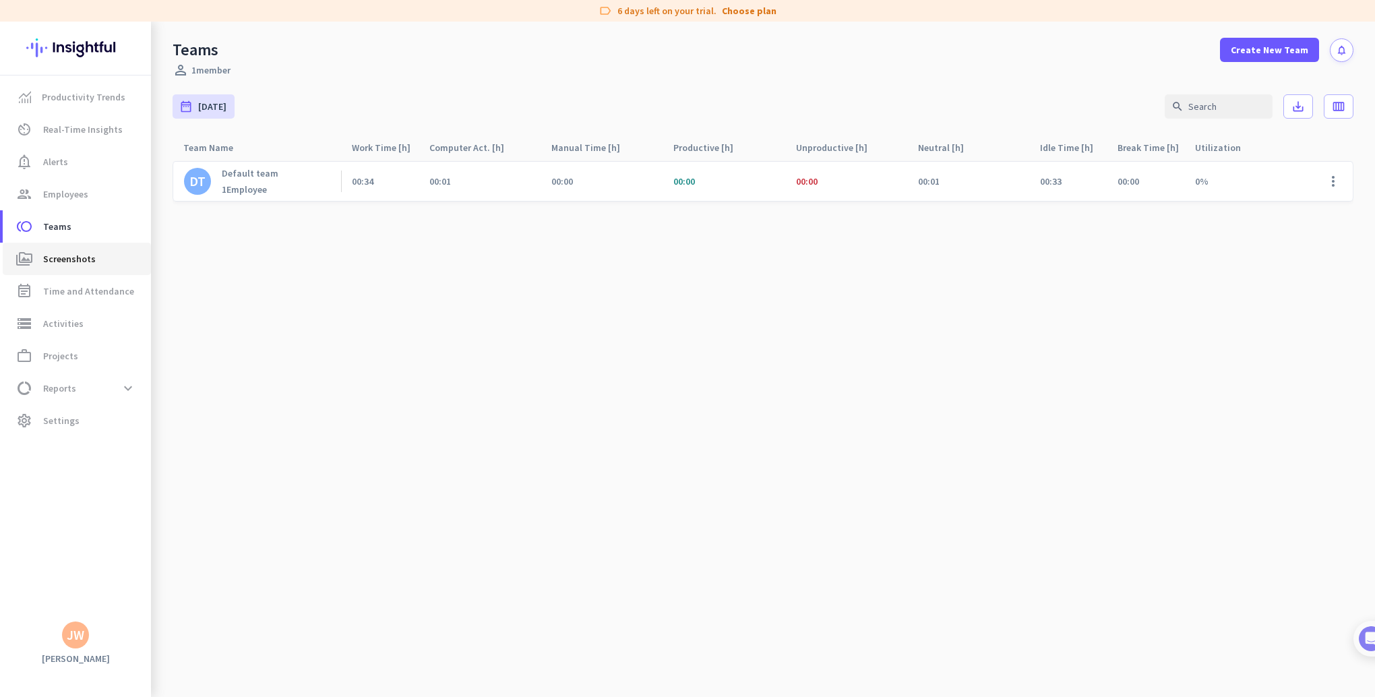
click at [65, 257] on span "Screenshots" at bounding box center [69, 259] width 53 height 16
